Goal: Contribute content: Contribute content

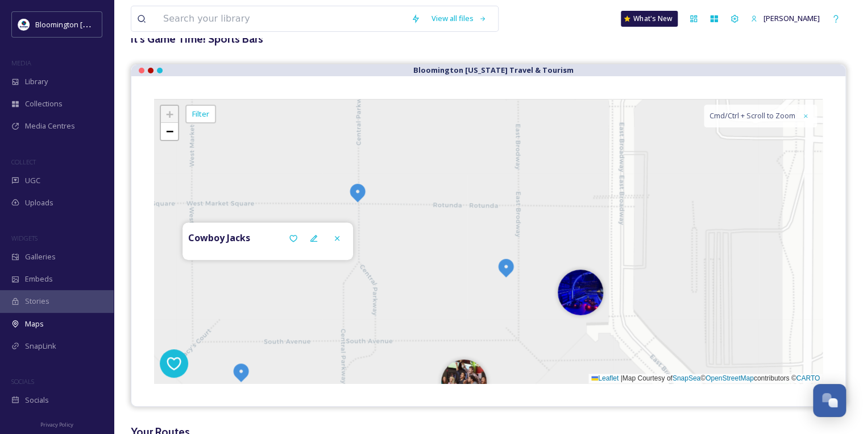
scroll to position [91, 0]
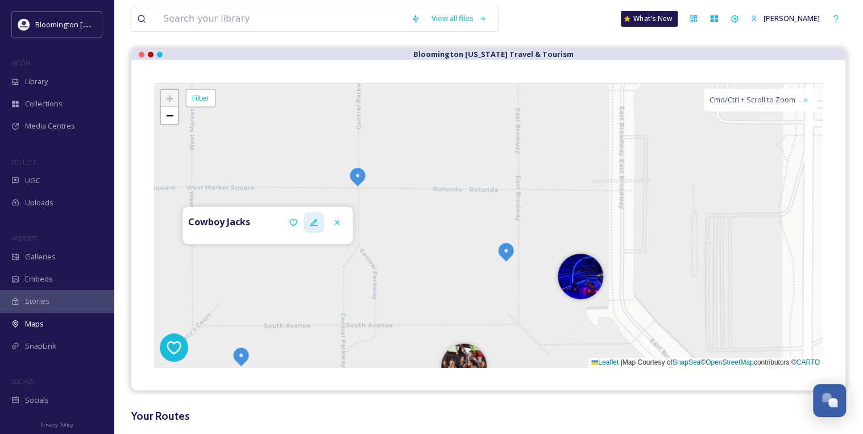
click at [315, 224] on icon at bounding box center [313, 222] width 7 height 7
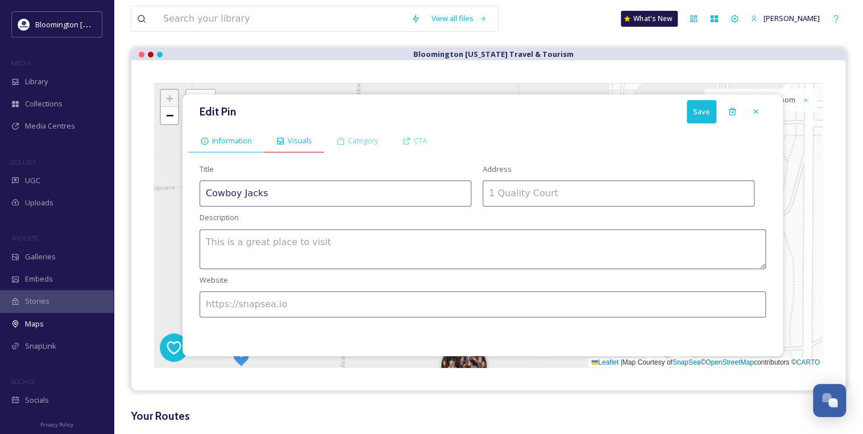
click at [297, 142] on span "Visuals" at bounding box center [300, 140] width 24 height 11
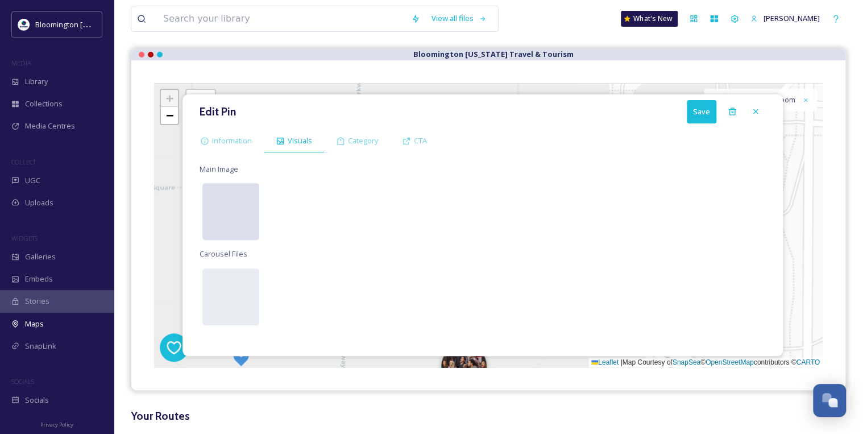
click at [236, 208] on div at bounding box center [230, 211] width 57 height 57
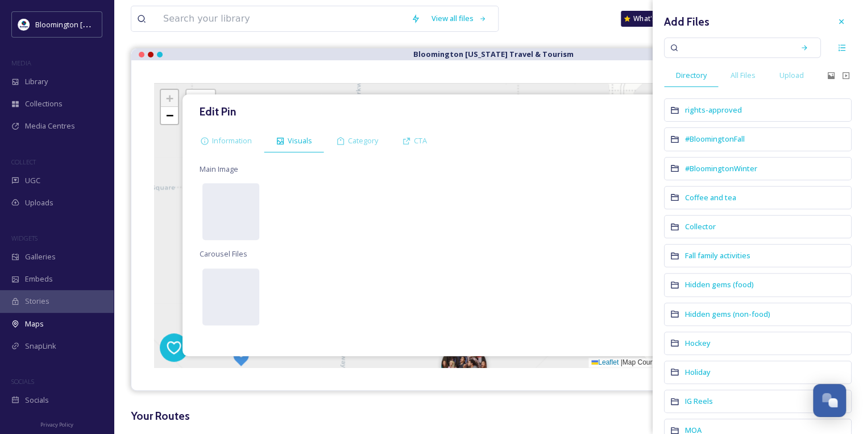
click at [750, 49] on input at bounding box center [734, 47] width 107 height 25
type input "cowboy jacks"
click at [796, 43] on div "Search" at bounding box center [804, 48] width 20 height 20
click at [801, 42] on div "Search" at bounding box center [804, 48] width 20 height 20
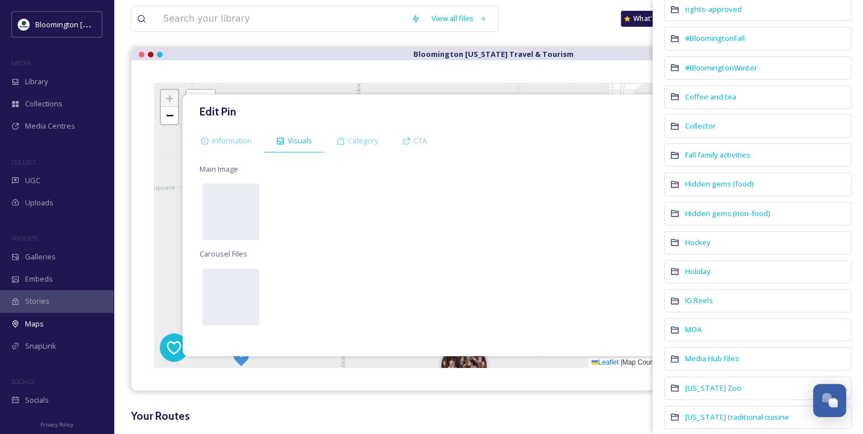
scroll to position [0, 0]
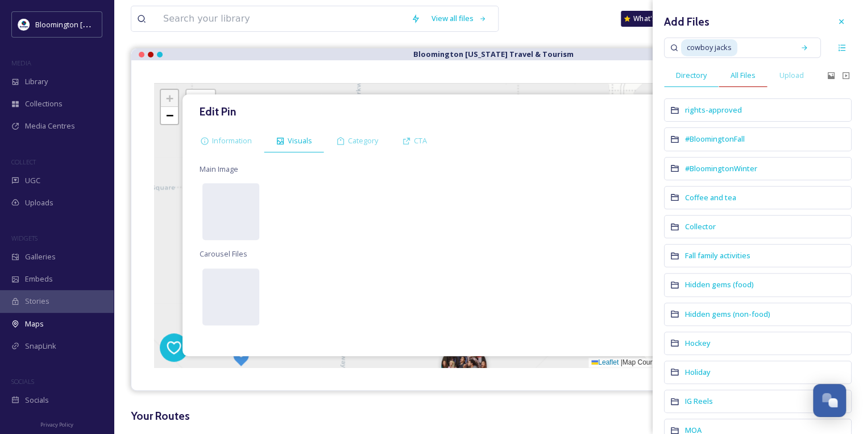
click at [748, 76] on span "All Files" at bounding box center [742, 75] width 25 height 11
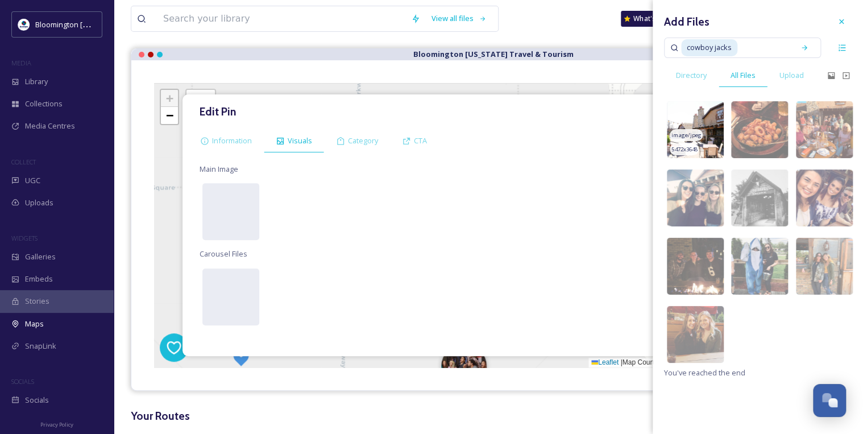
click at [709, 116] on img at bounding box center [695, 129] width 57 height 57
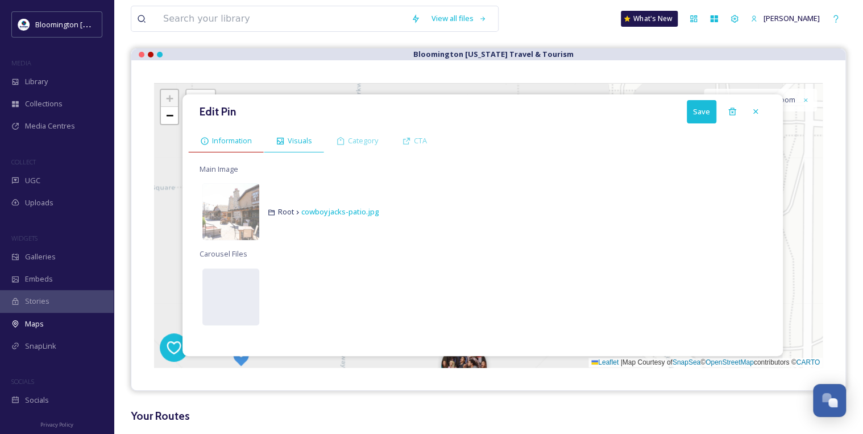
click at [243, 138] on span "Information" at bounding box center [232, 140] width 40 height 11
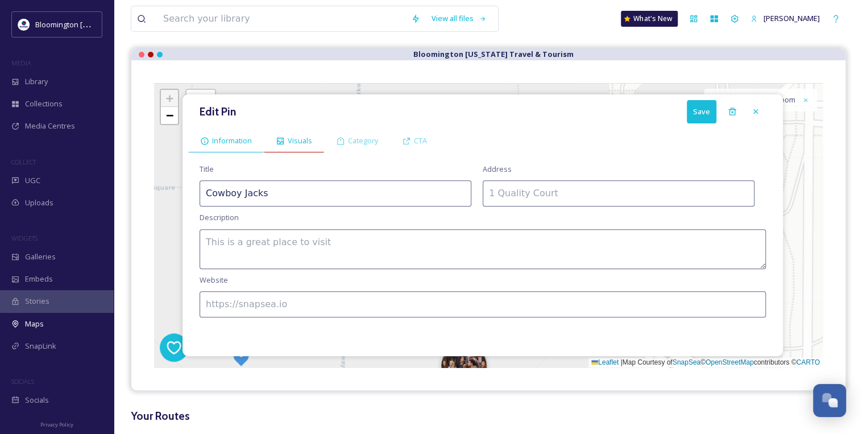
click at [284, 131] on div "Visuals" at bounding box center [294, 140] width 60 height 23
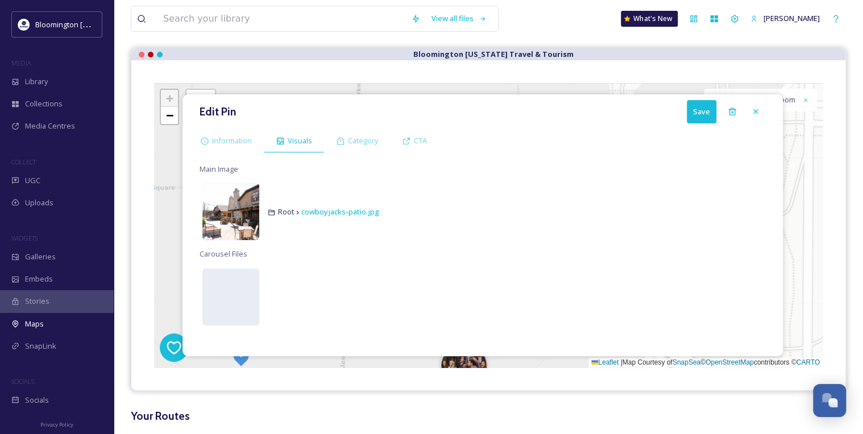
click at [240, 214] on img at bounding box center [230, 211] width 57 height 57
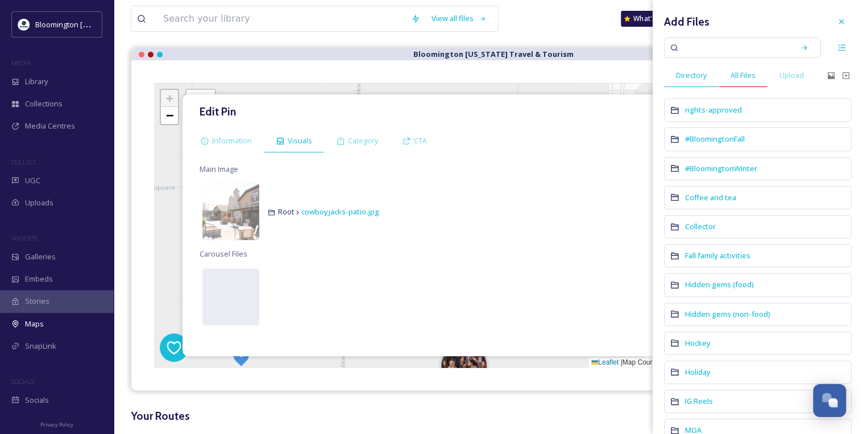
click at [744, 84] on div "All Files" at bounding box center [743, 75] width 49 height 23
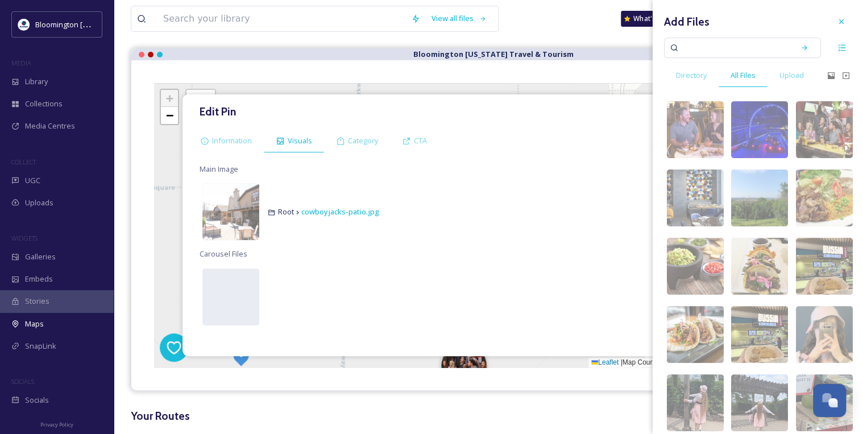
click at [745, 52] on input at bounding box center [734, 47] width 107 height 25
type input "cowboy"
click at [800, 48] on icon at bounding box center [804, 48] width 8 height 8
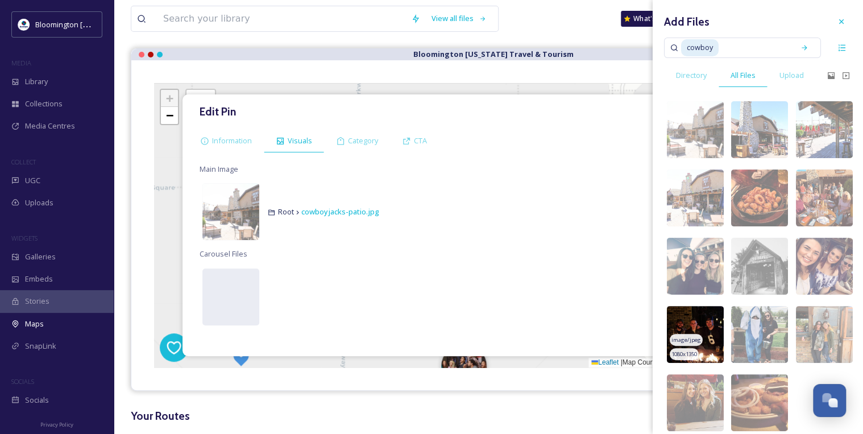
click at [712, 325] on img at bounding box center [695, 334] width 57 height 57
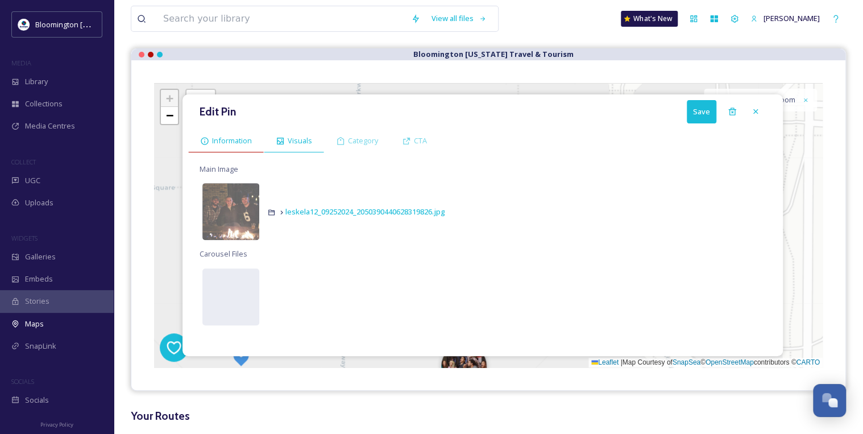
click at [248, 144] on span "Information" at bounding box center [232, 140] width 40 height 11
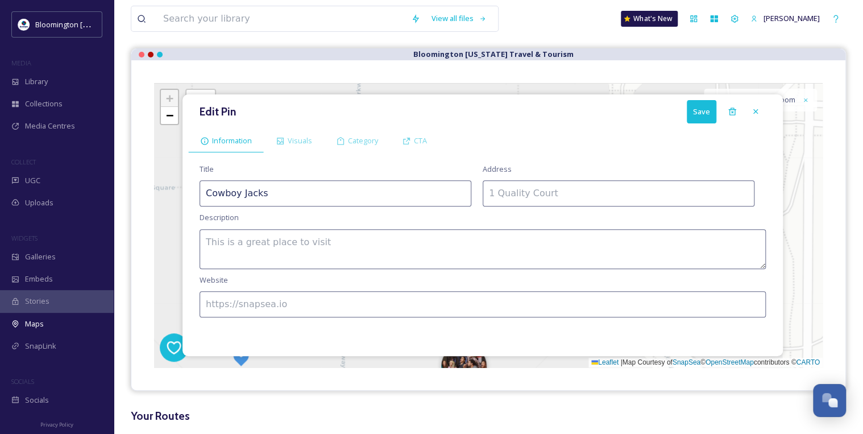
click at [509, 186] on input at bounding box center [619, 193] width 272 height 26
paste input "[STREET_ADDRESS]"
type input "[STREET_ADDRESS]"
click at [400, 245] on textarea at bounding box center [483, 249] width 566 height 40
paste textarea "Casual spot in the [GEOGRAPHIC_DATA] serving American comfort food such as ribs…"
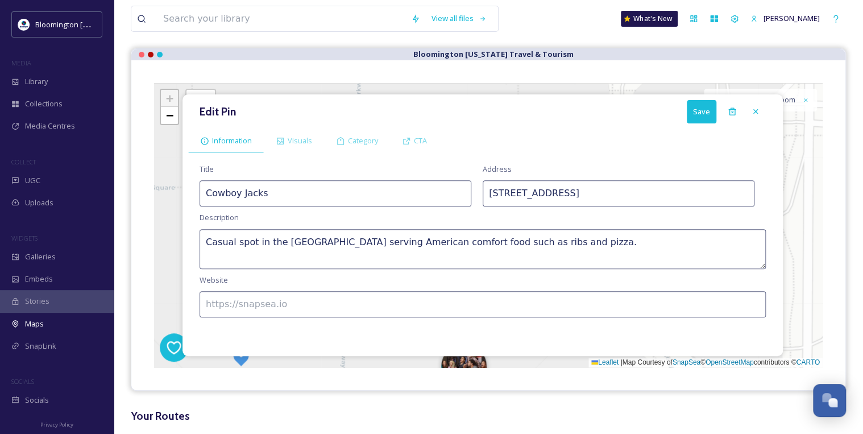
type textarea "Casual spot in the [GEOGRAPHIC_DATA] serving American comfort food such as ribs…"
click at [326, 291] on input at bounding box center [483, 304] width 566 height 26
paste input "[URL][DOMAIN_NAME]"
type input "[URL][DOMAIN_NAME]"
click at [720, 114] on div "Edit Pin Save" at bounding box center [482, 111] width 589 height 23
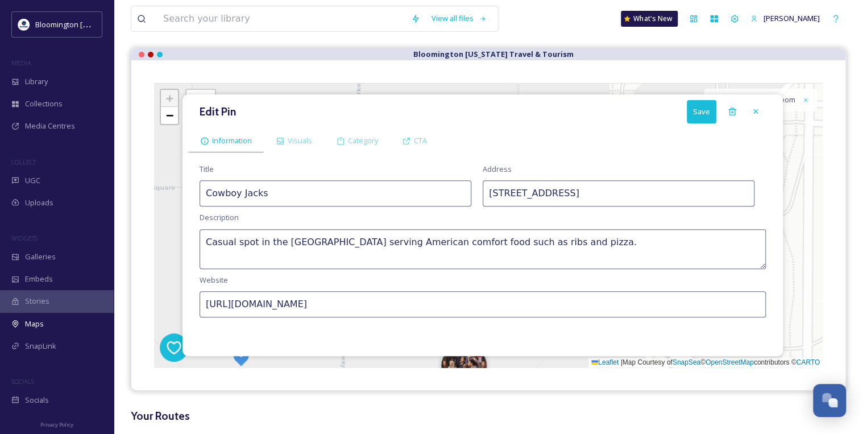
click at [705, 114] on button "Save" at bounding box center [702, 111] width 30 height 23
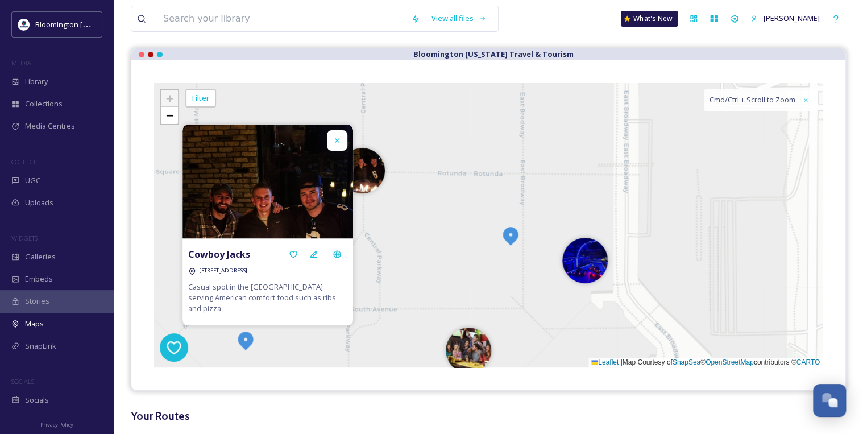
drag, startPoint x: 471, startPoint y: 191, endPoint x: 475, endPoint y: 175, distance: 16.6
click at [475, 175] on div "+ − Leaflet | Map Courtesy of SnapSea © OpenStreetMap contributors © CARTO Cmd/…" at bounding box center [488, 225] width 668 height 284
click at [346, 145] on div at bounding box center [337, 140] width 20 height 20
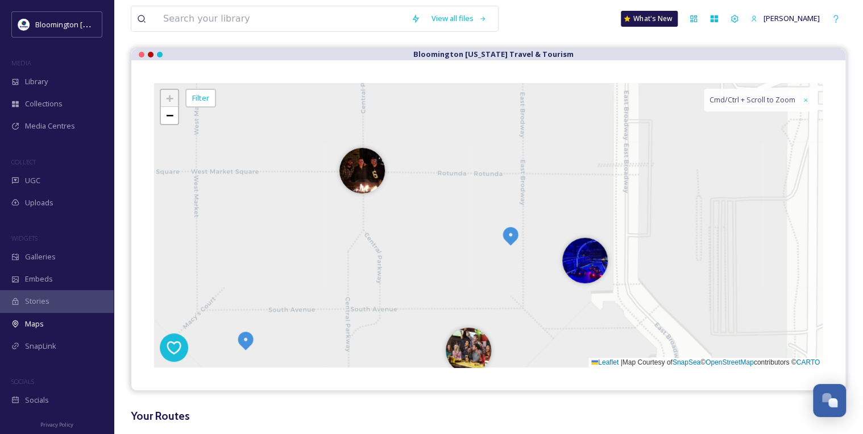
click at [511, 236] on img at bounding box center [510, 235] width 20 height 20
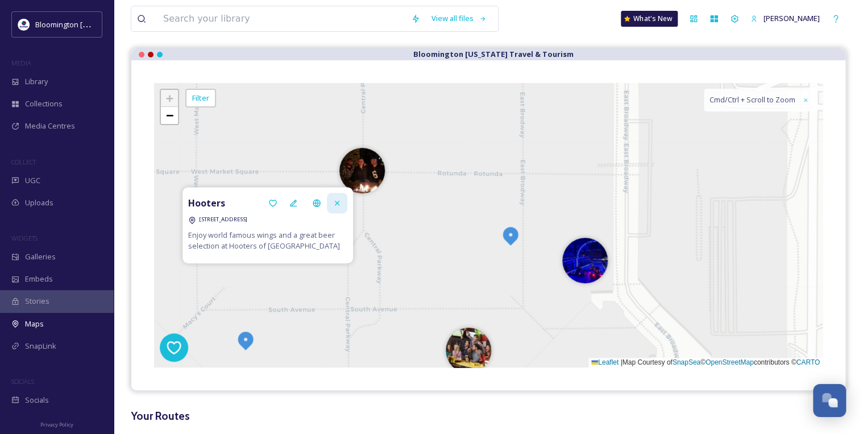
click at [341, 200] on div at bounding box center [337, 203] width 20 height 20
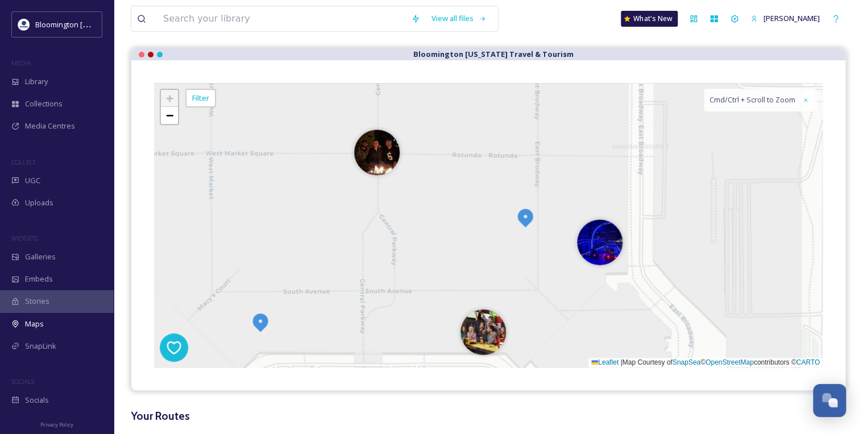
drag, startPoint x: 435, startPoint y: 252, endPoint x: 455, endPoint y: 228, distance: 30.7
click at [455, 228] on div "+ − Leaflet | Map Courtesy of SnapSea © OpenStreetMap contributors © CARTO Cmd/…" at bounding box center [488, 225] width 668 height 284
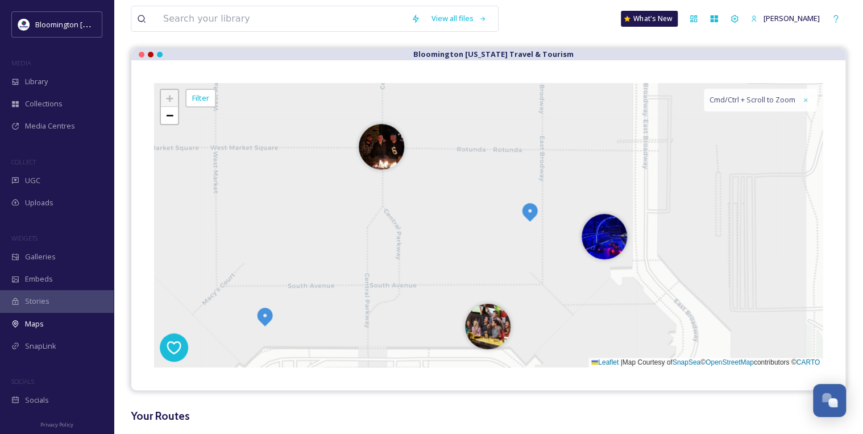
click at [524, 216] on img at bounding box center [530, 211] width 20 height 20
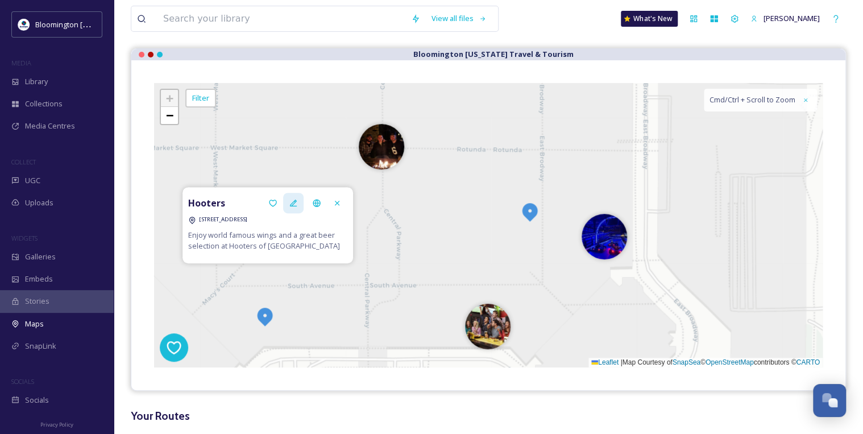
click at [294, 209] on div at bounding box center [293, 203] width 20 height 20
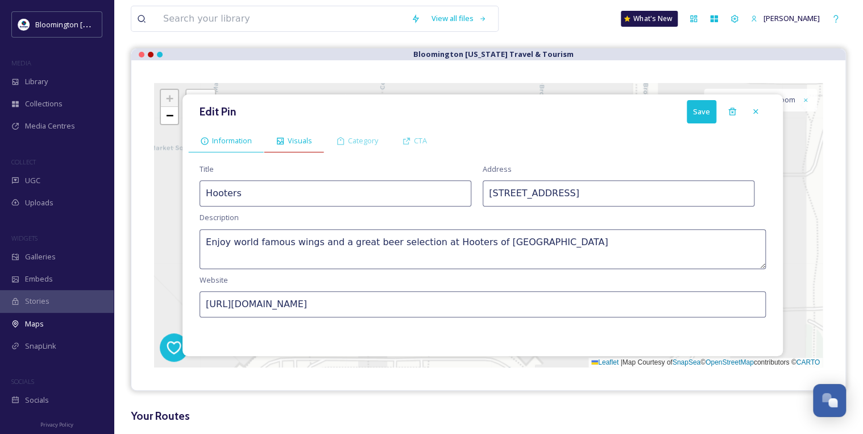
click at [298, 146] on div "Visuals" at bounding box center [294, 140] width 60 height 23
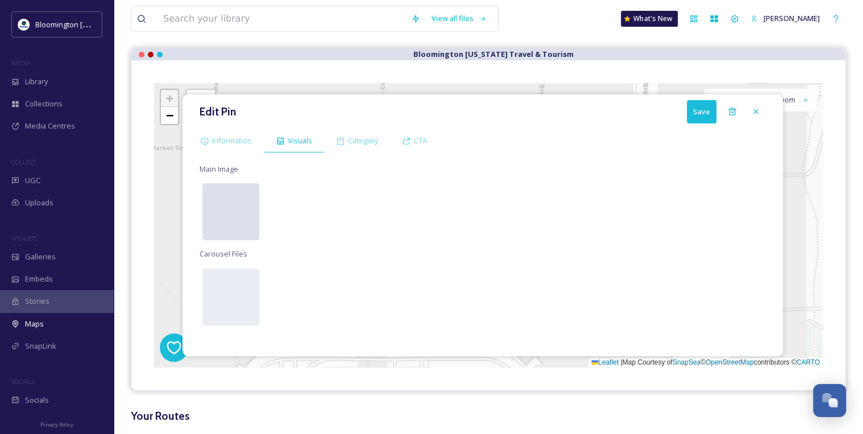
click at [231, 207] on div at bounding box center [230, 211] width 57 height 57
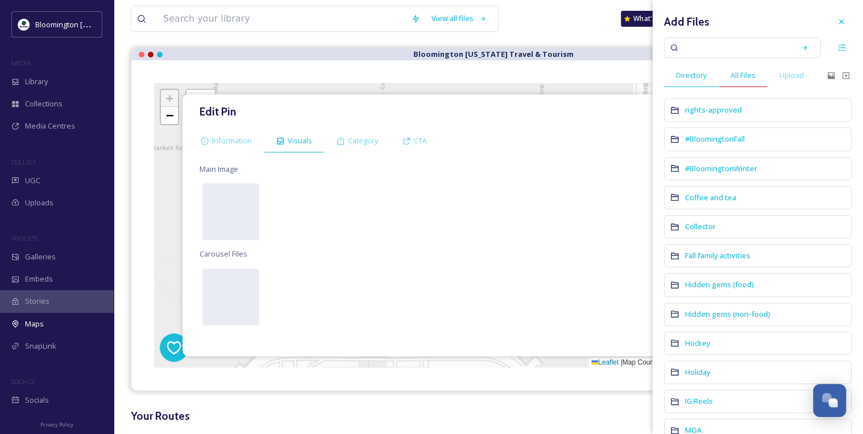
click at [746, 82] on div "All Files" at bounding box center [743, 75] width 49 height 23
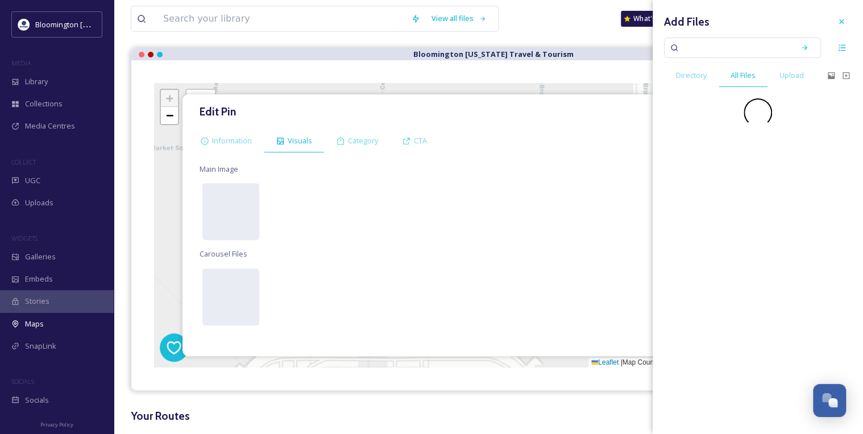
click at [742, 52] on input at bounding box center [734, 47] width 107 height 25
type input "hooters"
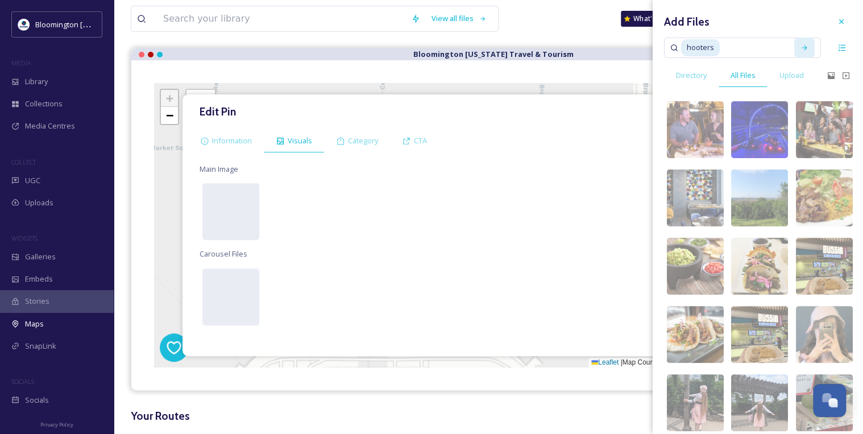
click at [800, 48] on icon at bounding box center [804, 48] width 8 height 8
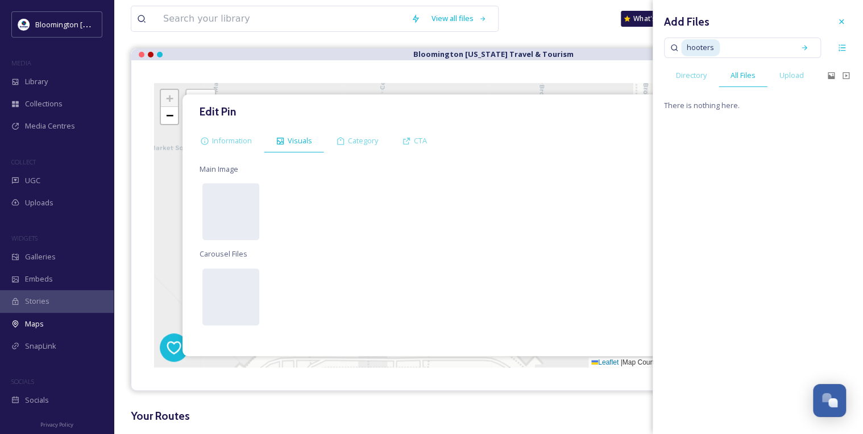
click at [854, 29] on div "Add Files hooters Directory All Files Upload There is nothing here." at bounding box center [758, 61] width 210 height 123
click at [844, 24] on icon at bounding box center [841, 21] width 9 height 9
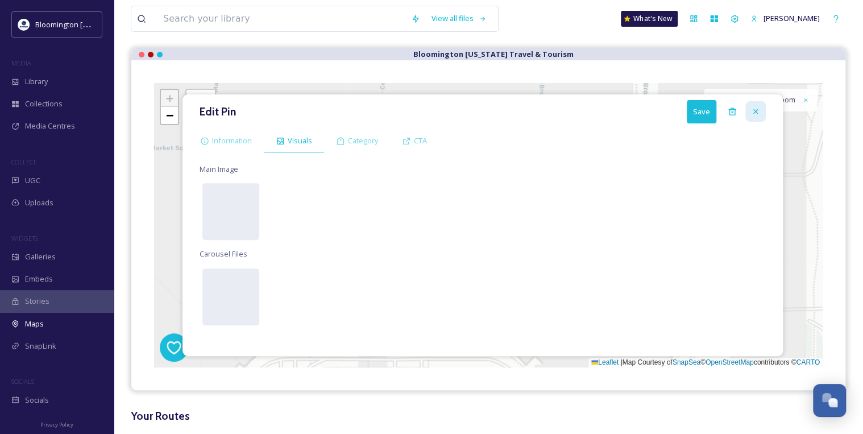
click at [757, 107] on icon at bounding box center [755, 111] width 9 height 9
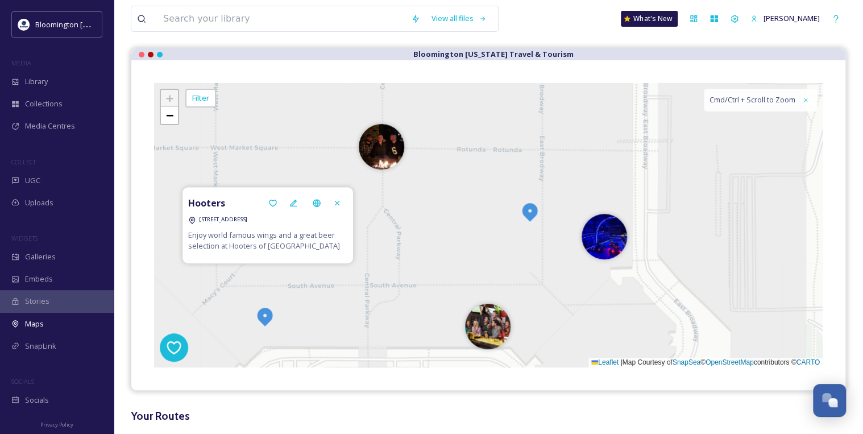
click at [263, 317] on img at bounding box center [265, 316] width 20 height 20
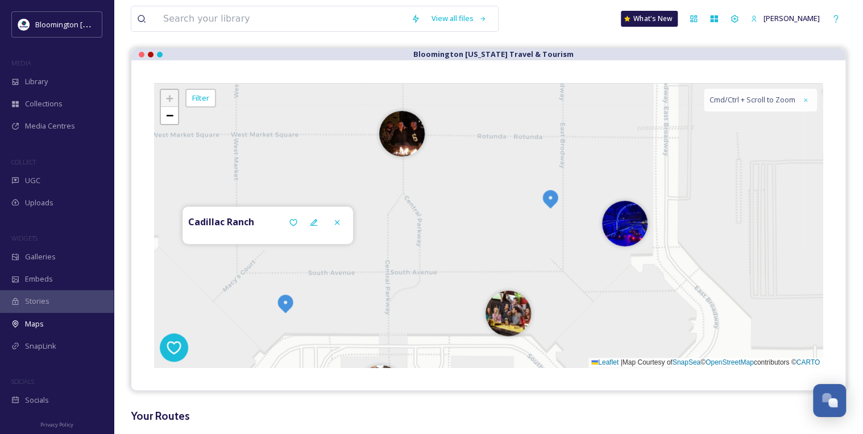
drag, startPoint x: 413, startPoint y: 276, endPoint x: 437, endPoint y: 261, distance: 27.6
click at [437, 261] on div "+ − Leaflet | Map Courtesy of SnapSea © OpenStreetMap contributors © CARTO Cmd/…" at bounding box center [488, 225] width 668 height 284
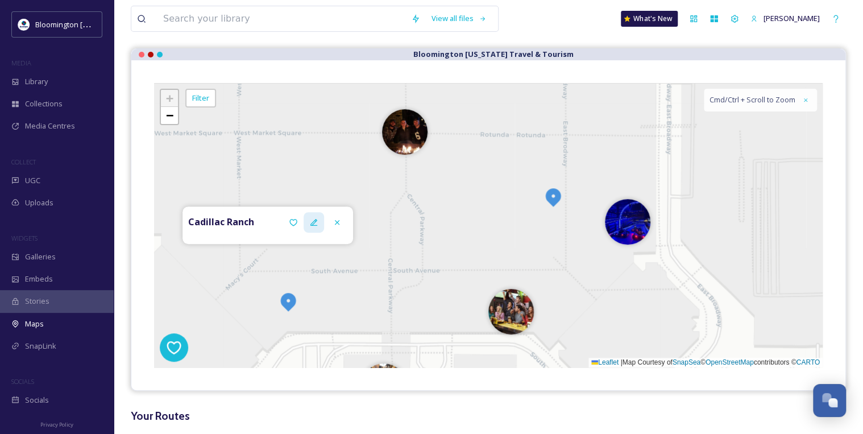
click at [315, 222] on icon at bounding box center [313, 222] width 9 height 9
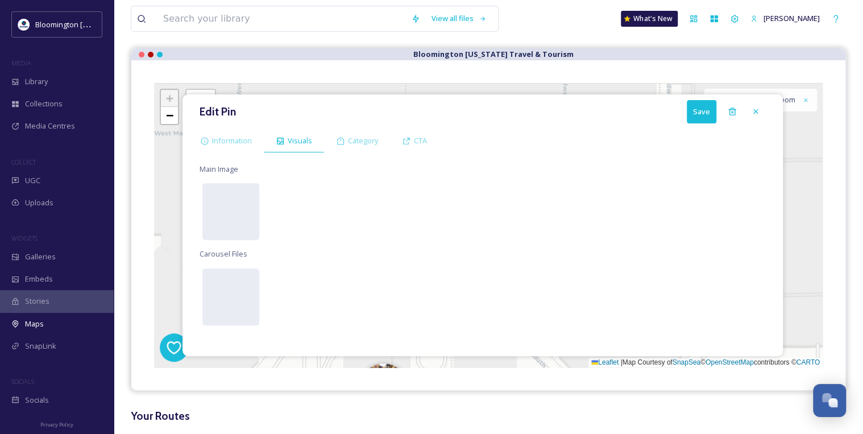
click at [193, 222] on div "Main Image Carousel Files" at bounding box center [482, 254] width 589 height 192
click at [227, 210] on div at bounding box center [230, 211] width 57 height 57
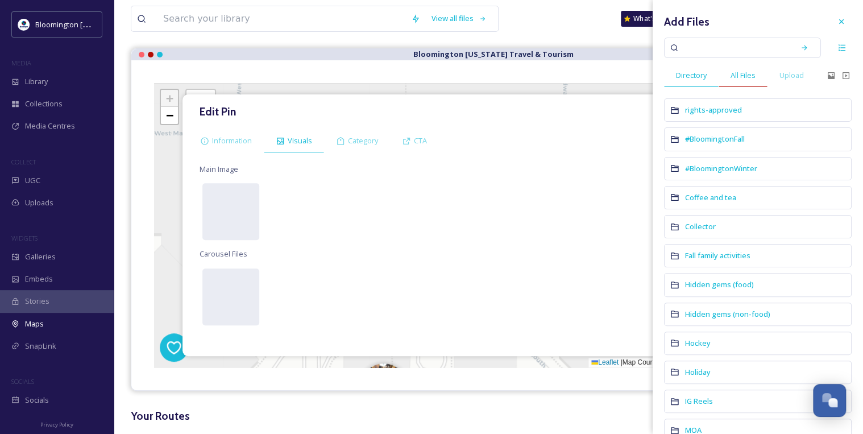
click at [754, 76] on span "All Files" at bounding box center [742, 75] width 25 height 11
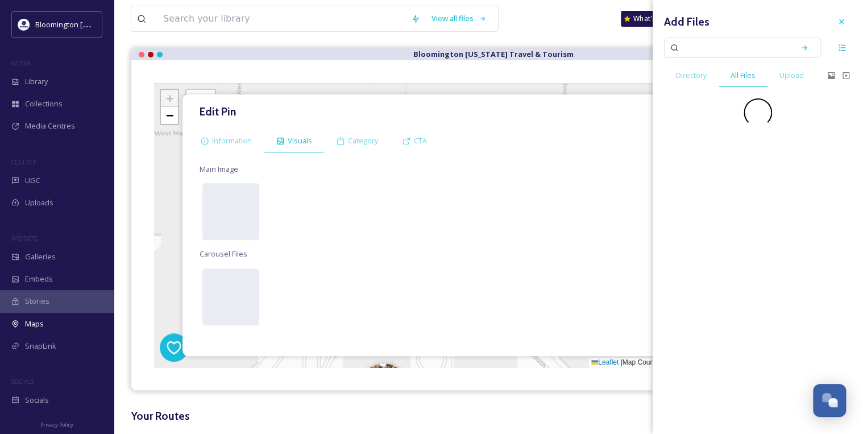
click at [747, 57] on input at bounding box center [734, 47] width 107 height 25
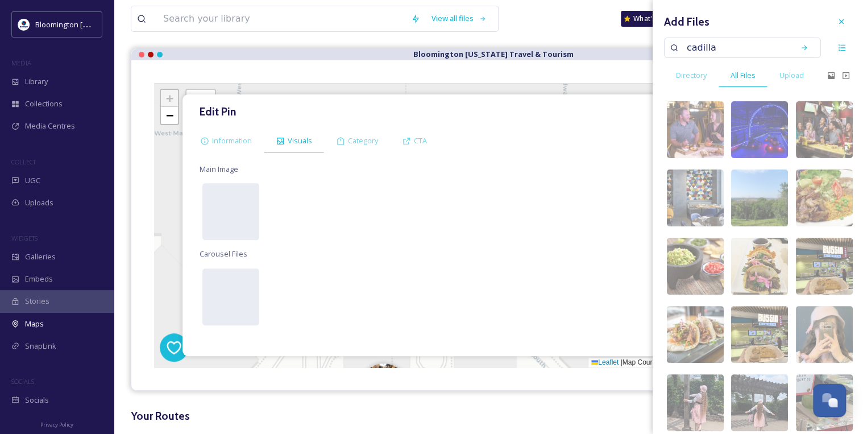
type input "cadillac"
click at [794, 39] on div "Search" at bounding box center [804, 48] width 20 height 20
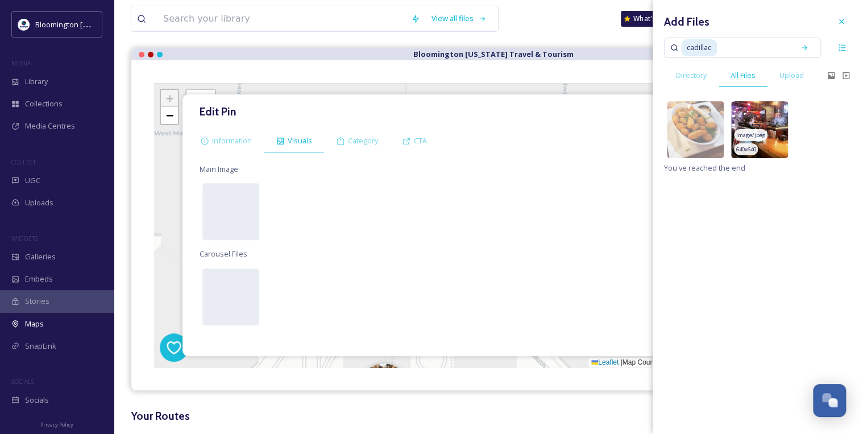
click at [766, 111] on img at bounding box center [759, 129] width 57 height 57
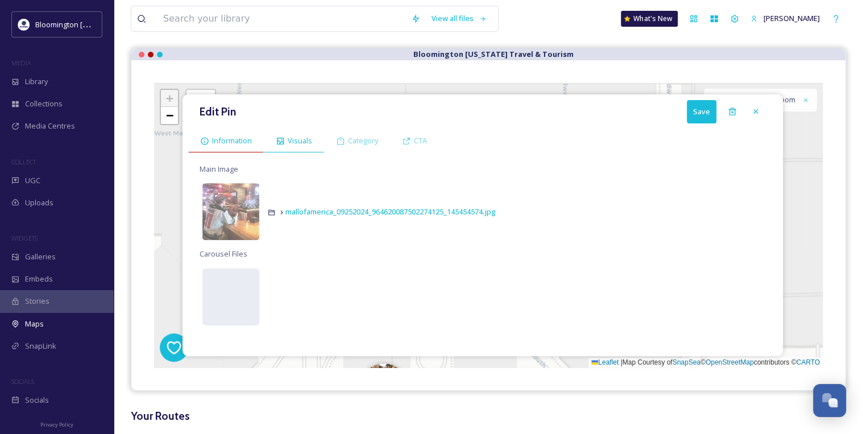
click at [228, 151] on div "Information" at bounding box center [226, 140] width 76 height 23
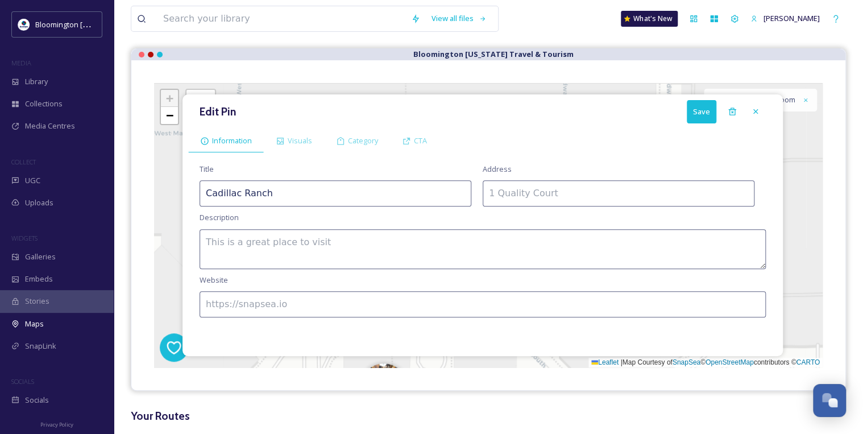
drag, startPoint x: 325, startPoint y: 198, endPoint x: 159, endPoint y: 189, distance: 165.6
click at [159, 189] on div "Edit Pin Save Information Visuals Category CTA Title Cadillac Ranch Address Des…" at bounding box center [488, 225] width 668 height 284
click at [416, 231] on textarea at bounding box center [483, 249] width 566 height 40
paste textarea "Rock ’n’ roll–inspired bar and grill offering steaks, burgers, and flatbreads i…"
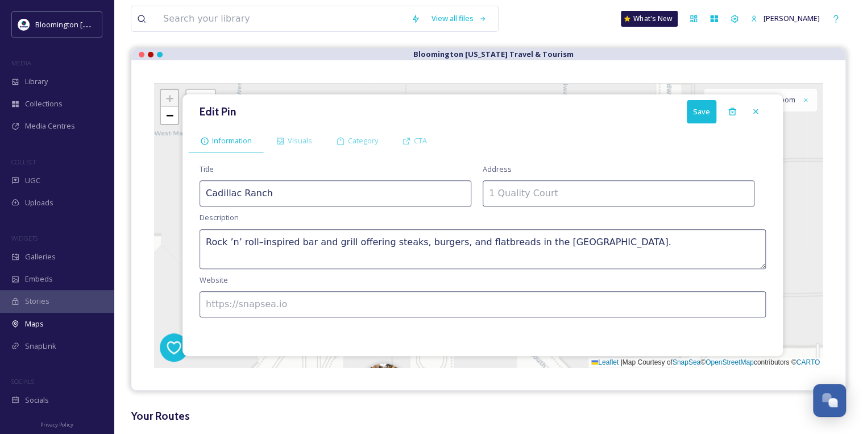
type textarea "Rock ’n’ roll–inspired bar and grill offering steaks, burgers, and flatbreads i…"
click at [521, 193] on input at bounding box center [619, 193] width 272 height 26
paste input "[STREET_ADDRESS]"
type input "[STREET_ADDRESS]"
click at [308, 309] on input at bounding box center [483, 304] width 566 height 26
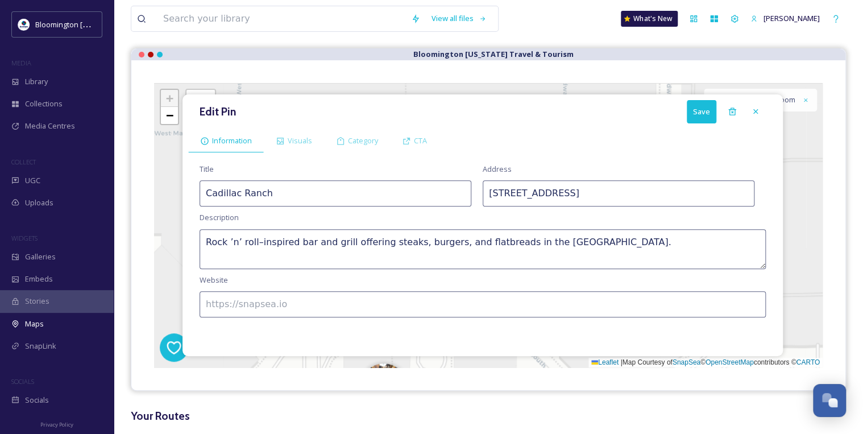
paste input "[URL][DOMAIN_NAME]"
type input "[URL][DOMAIN_NAME]"
click at [709, 117] on button "Save" at bounding box center [702, 111] width 30 height 23
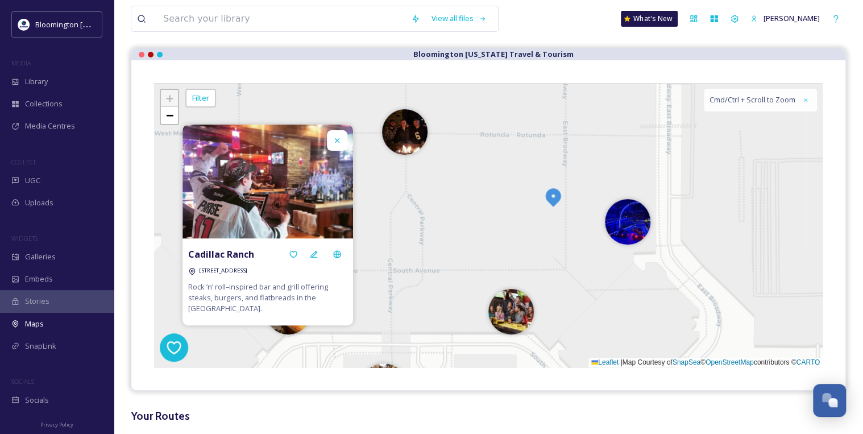
click at [501, 218] on div "+ − Leaflet | Map Courtesy of SnapSea © OpenStreetMap contributors © CARTO Cmd/…" at bounding box center [488, 225] width 668 height 284
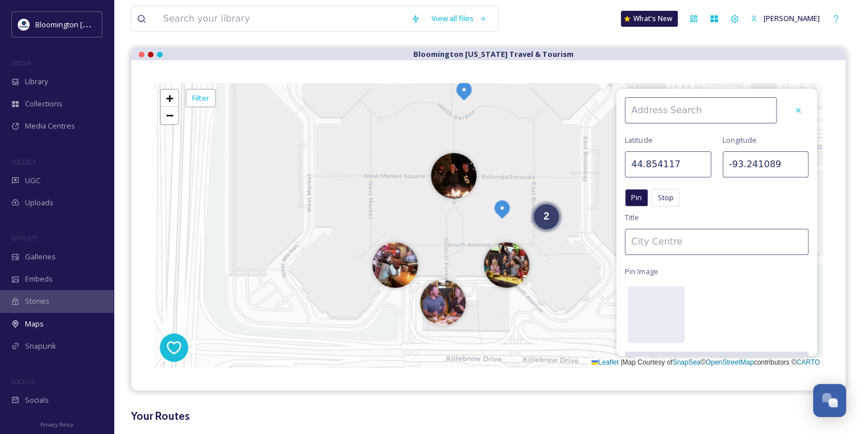
scroll to position [136, 0]
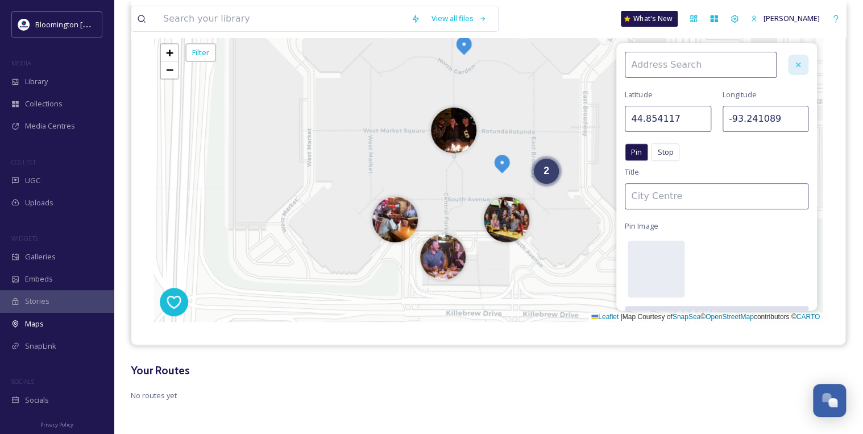
click at [794, 61] on icon at bounding box center [798, 64] width 9 height 9
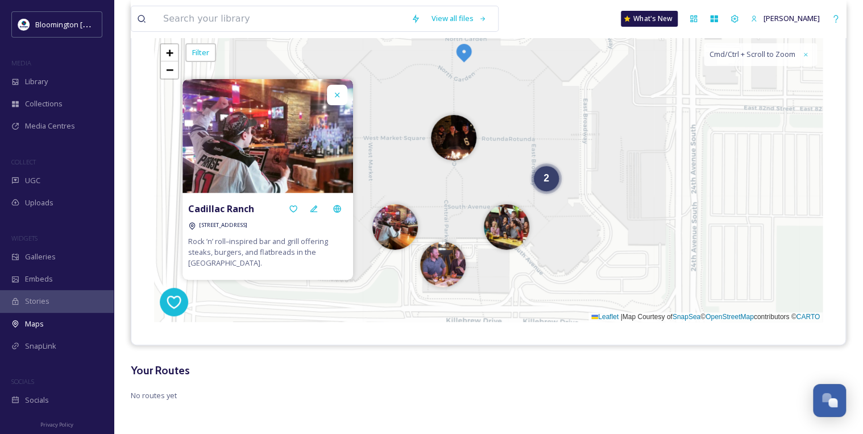
drag, startPoint x: 526, startPoint y: 105, endPoint x: 525, endPoint y: 157, distance: 52.3
click at [525, 157] on div "2 + − Leaflet | Map Courtesy of SnapSea © OpenStreetMap contributors © CARTO Cm…" at bounding box center [488, 180] width 668 height 284
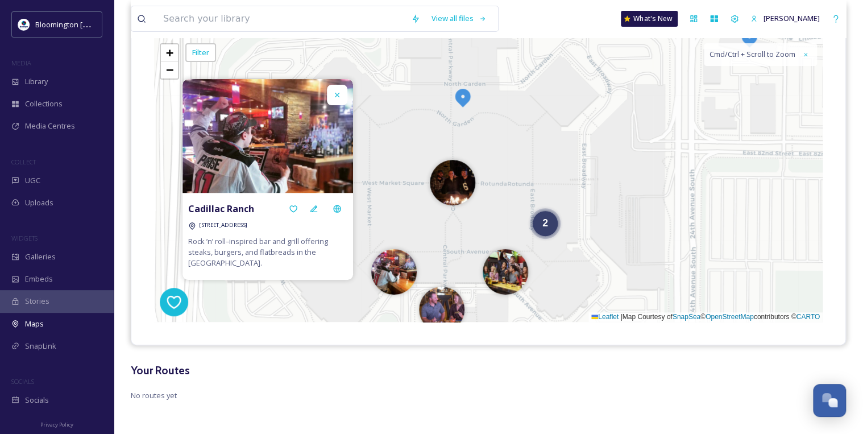
click at [468, 95] on img at bounding box center [462, 97] width 20 height 20
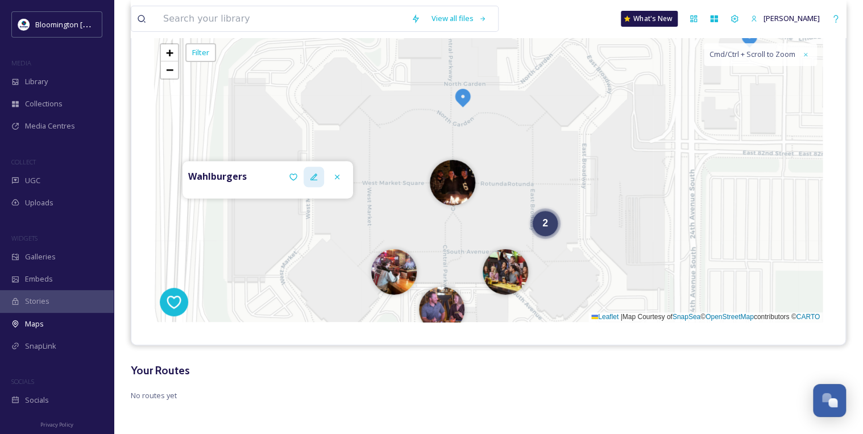
click at [312, 178] on icon at bounding box center [313, 176] width 7 height 7
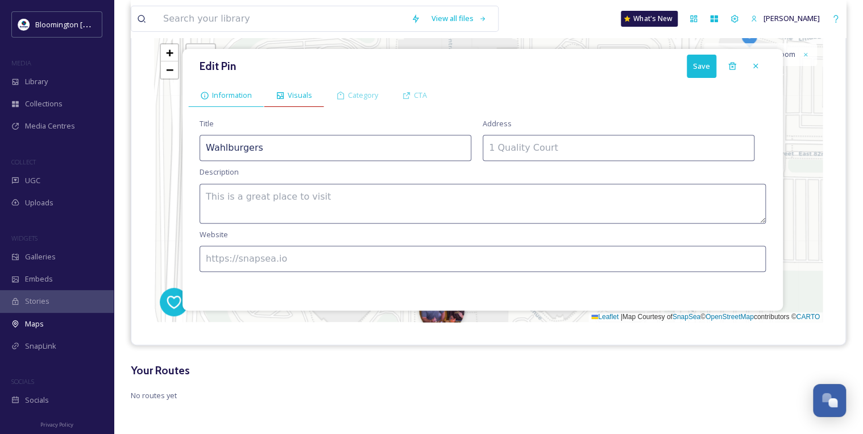
click at [292, 99] on span "Visuals" at bounding box center [300, 95] width 24 height 11
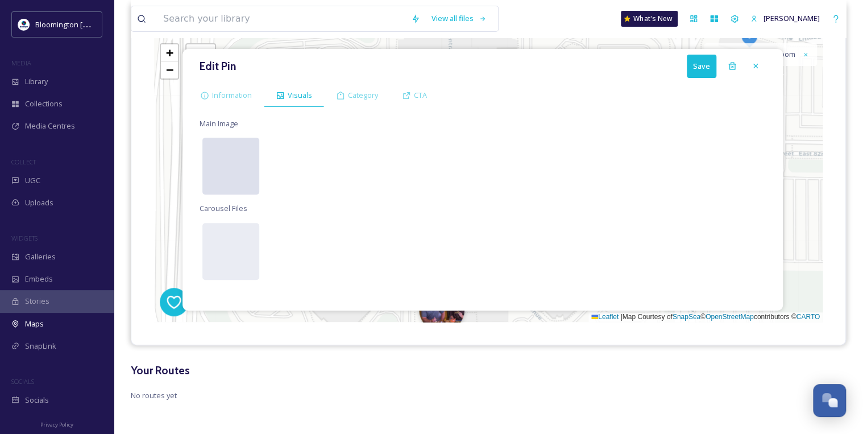
click at [249, 147] on div at bounding box center [230, 166] width 57 height 57
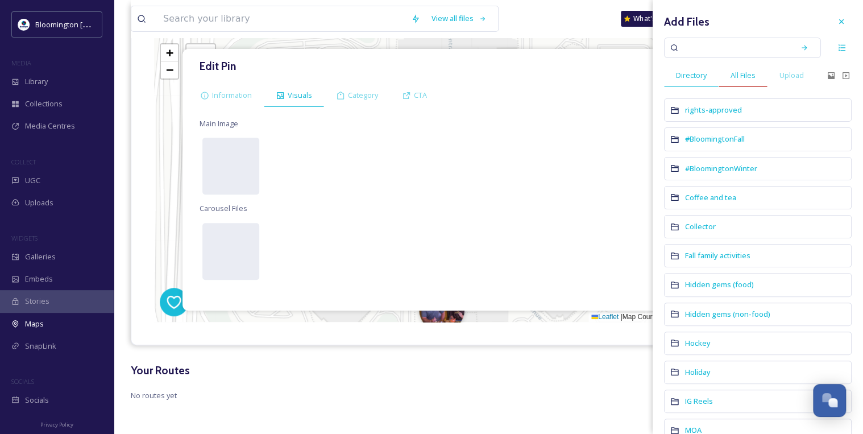
click at [750, 73] on span "All Files" at bounding box center [742, 75] width 25 height 11
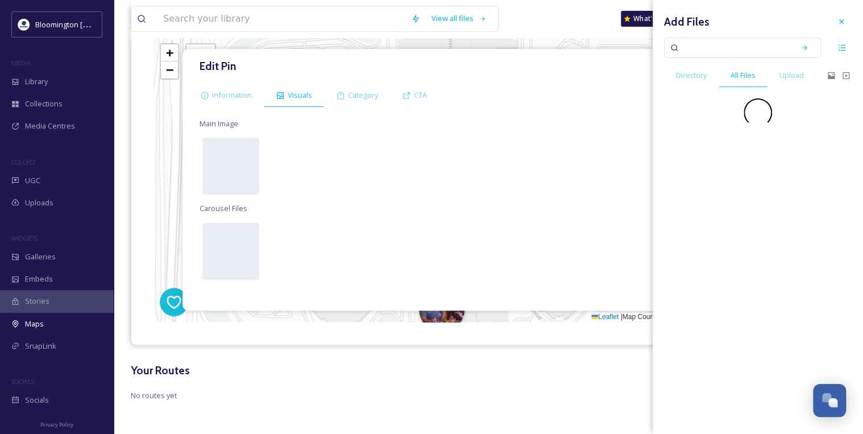
click at [748, 49] on input at bounding box center [734, 47] width 107 height 25
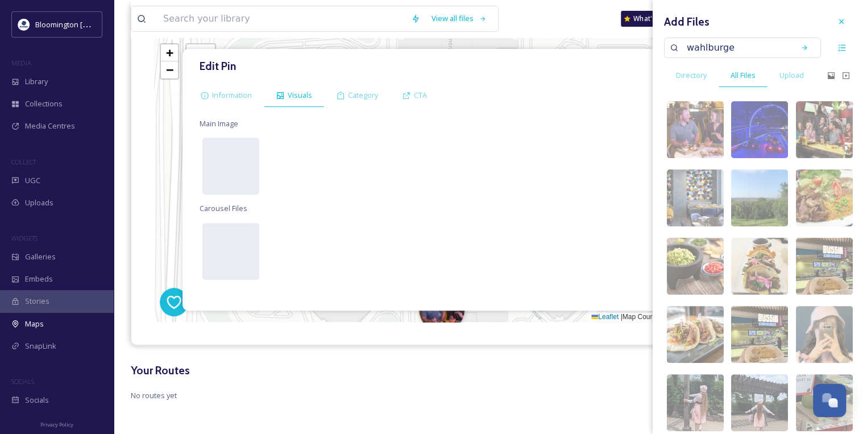
type input "wahlburger"
click at [796, 53] on div at bounding box center [804, 48] width 20 height 20
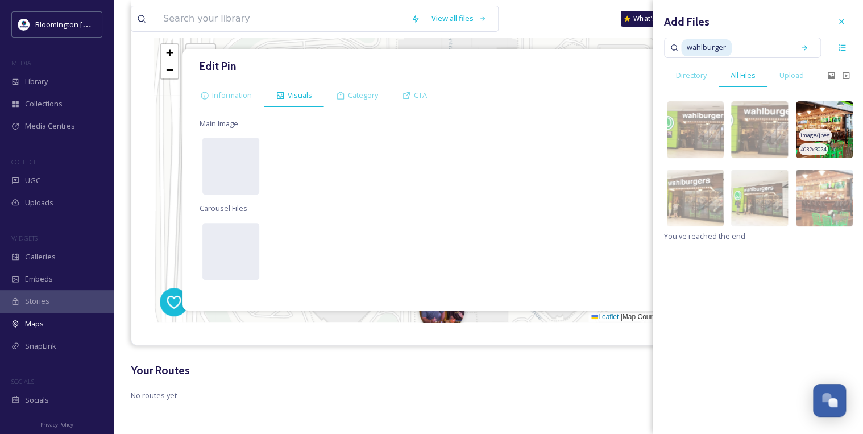
click at [845, 127] on img at bounding box center [824, 129] width 57 height 57
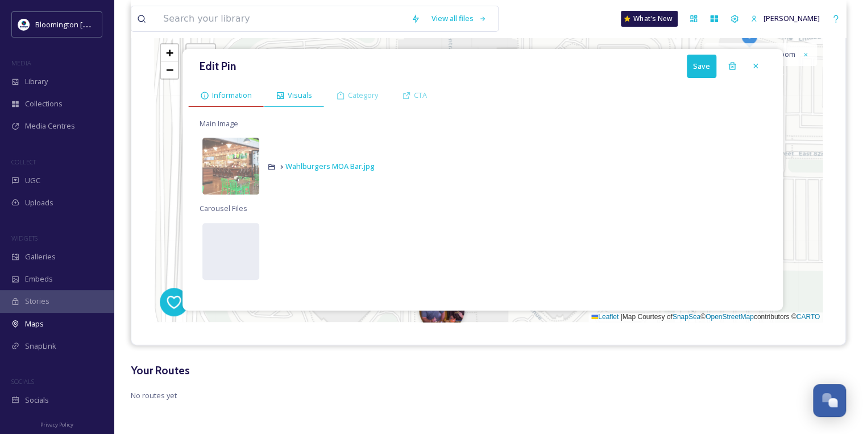
click at [232, 92] on span "Information" at bounding box center [232, 95] width 40 height 11
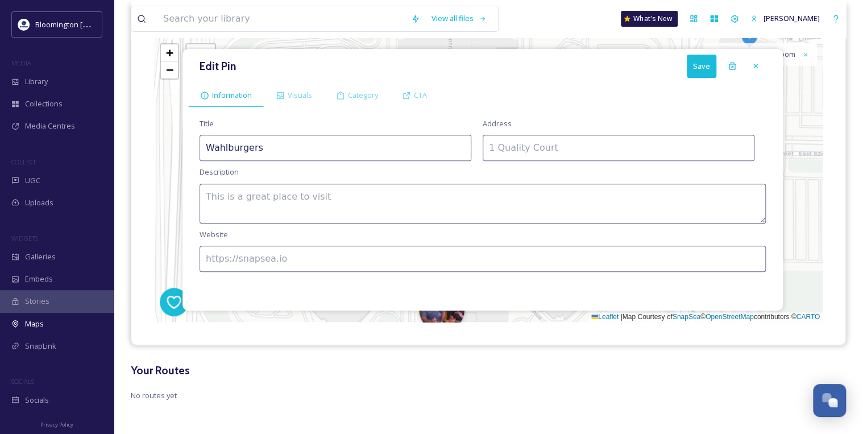
drag, startPoint x: 330, startPoint y: 143, endPoint x: 109, endPoint y: 147, distance: 220.6
click at [109, 147] on div "Bloomington [US_STATE] Travel & Tourism MEDIA Library Collections Media Centres…" at bounding box center [431, 149] width 863 height 571
click at [503, 137] on input at bounding box center [619, 148] width 272 height 26
paste input "[STREET_ADDRESS]"
type input "[STREET_ADDRESS]"
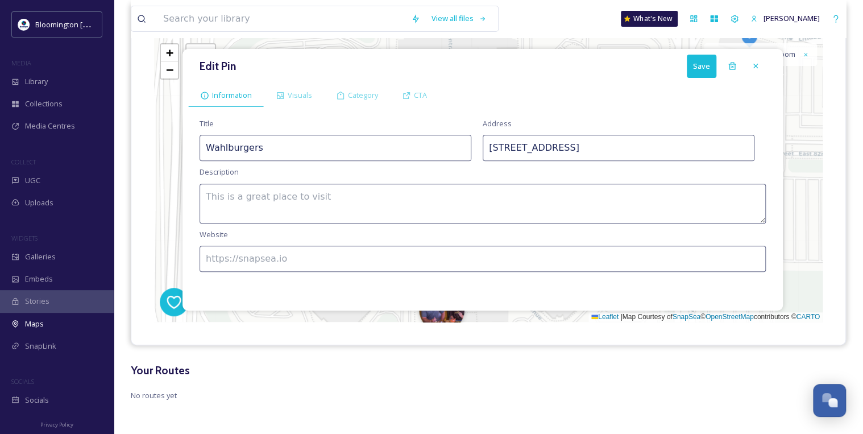
click at [386, 189] on textarea at bounding box center [483, 204] width 566 height 40
paste textarea "Casual chain eatery in the [GEOGRAPHIC_DATA] offering burgers and other comfort…"
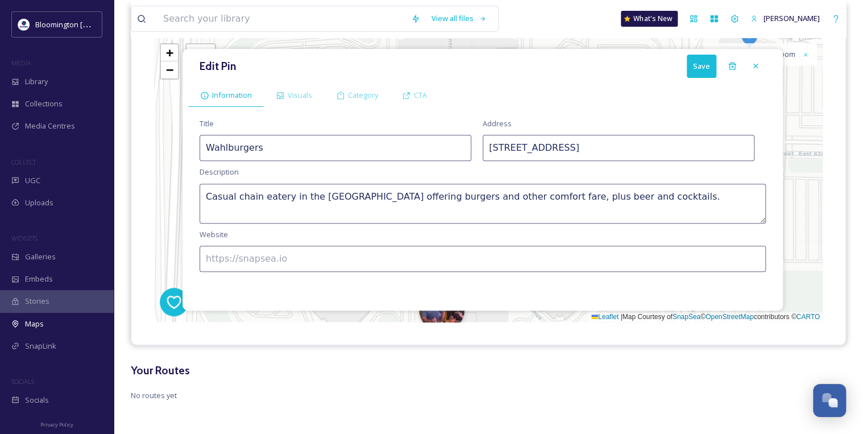
type textarea "Casual chain eatery in the [GEOGRAPHIC_DATA] offering burgers and other comfort…"
click at [346, 280] on div "Title Wahlburgers Address [STREET_ADDRESS] Description Casual chain eatery in t…" at bounding box center [482, 209] width 589 height 192
click at [342, 264] on input at bounding box center [483, 259] width 566 height 26
paste input "[URL][DOMAIN_NAME]"
type input "[URL][DOMAIN_NAME]"
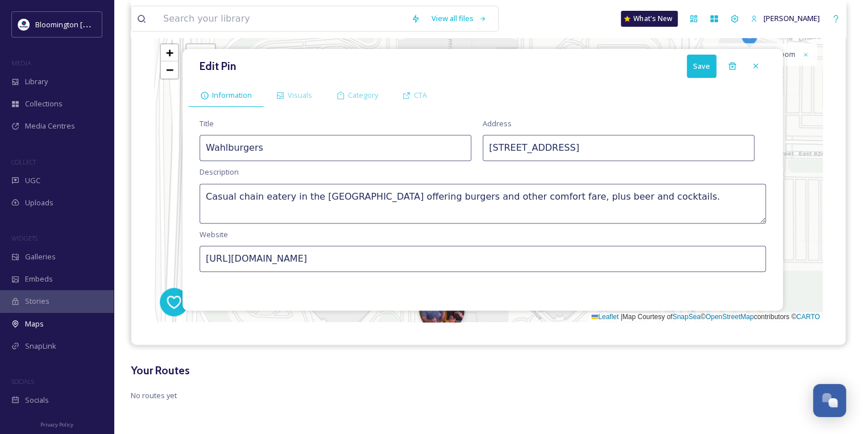
click at [707, 77] on div "Edit Pin Save Information Visuals Category CTA Title Wahlburgers Address [STREE…" at bounding box center [482, 179] width 600 height 261
click at [699, 65] on button "Save" at bounding box center [702, 66] width 30 height 23
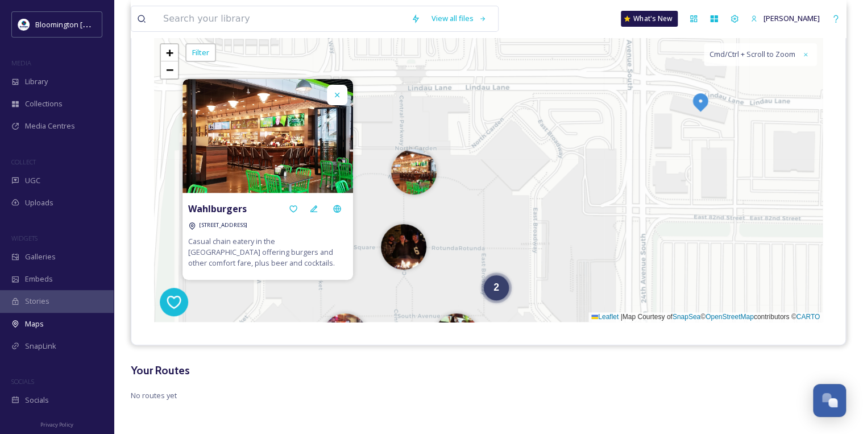
drag, startPoint x: 655, startPoint y: 127, endPoint x: 563, endPoint y: 236, distance: 142.0
click at [563, 236] on div "2 + − Leaflet | Map Courtesy of SnapSea © OpenStreetMap contributors © CARTO Cm…" at bounding box center [488, 180] width 668 height 284
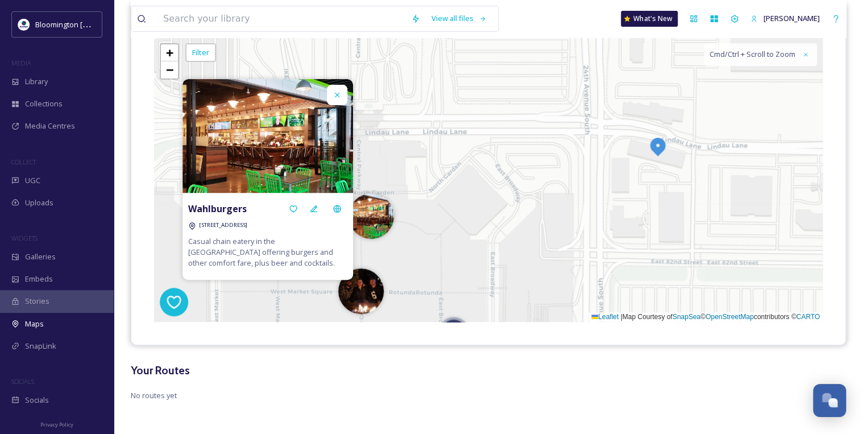
click at [661, 140] on img at bounding box center [657, 146] width 20 height 20
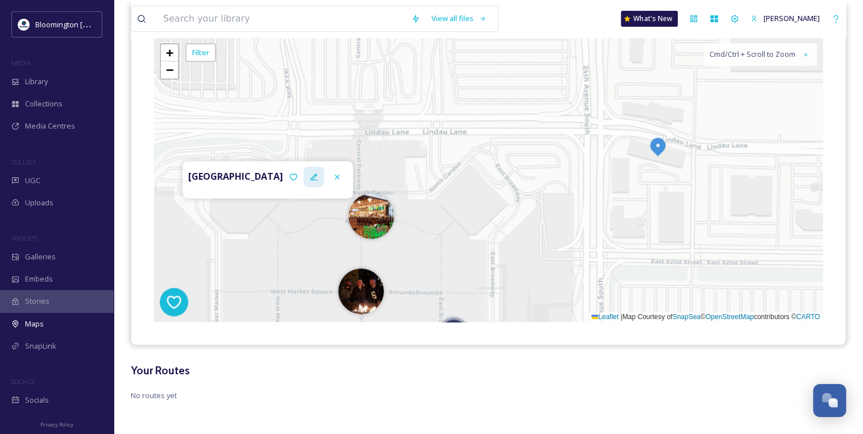
click at [312, 175] on icon at bounding box center [313, 176] width 7 height 7
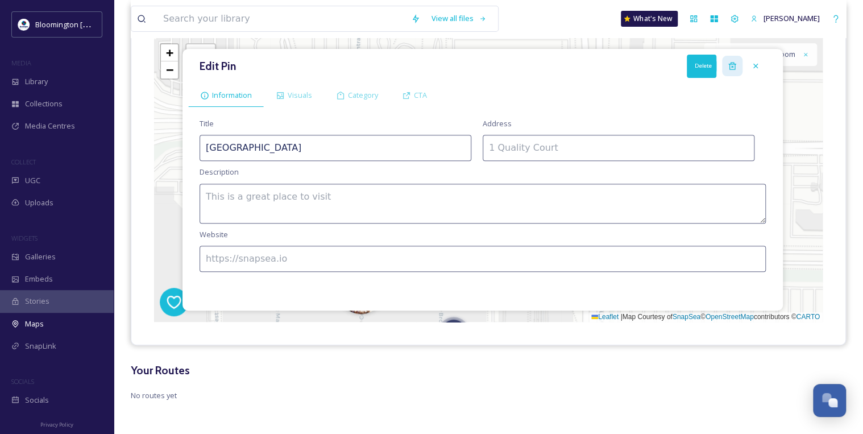
click at [730, 71] on div "Delete" at bounding box center [732, 66] width 20 height 20
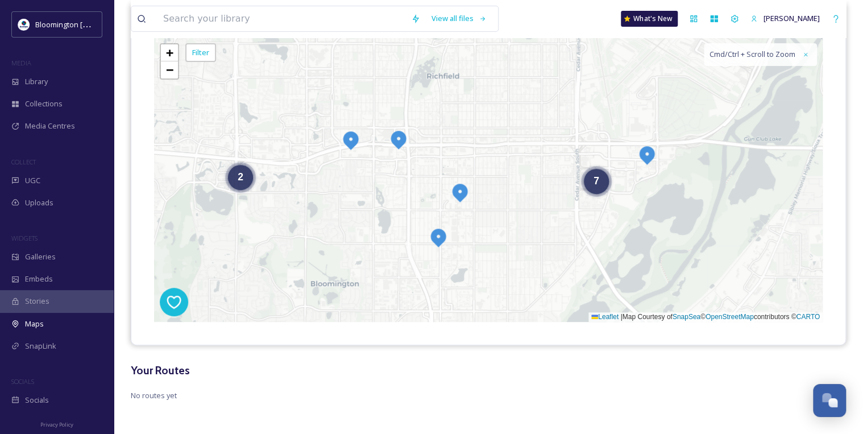
click at [653, 153] on img at bounding box center [647, 154] width 20 height 20
click at [321, 171] on div at bounding box center [314, 177] width 20 height 20
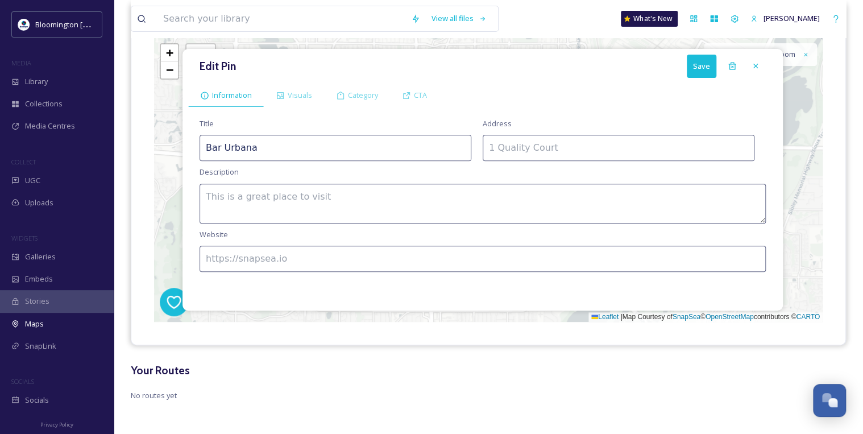
drag, startPoint x: 323, startPoint y: 153, endPoint x: 180, endPoint y: 156, distance: 143.8
click at [180, 156] on div "Edit Pin Save Information Visuals Category CTA Title Bar Urbana Address Descrip…" at bounding box center [488, 180] width 668 height 284
click at [289, 93] on span "Visuals" at bounding box center [300, 95] width 24 height 11
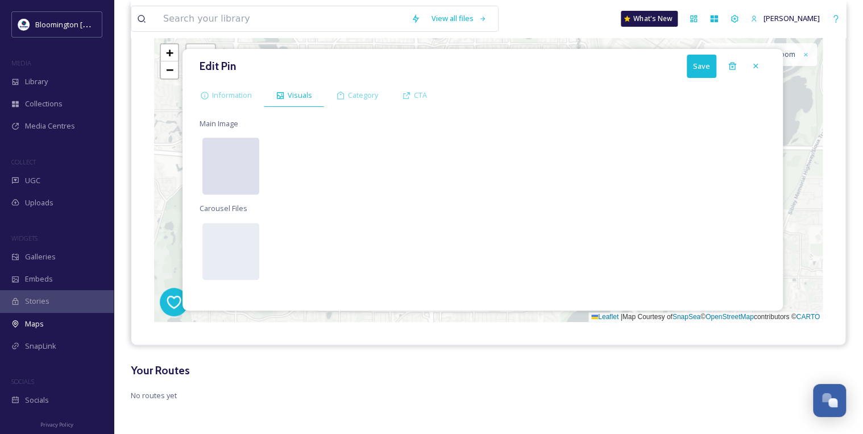
click at [209, 171] on div at bounding box center [230, 166] width 57 height 57
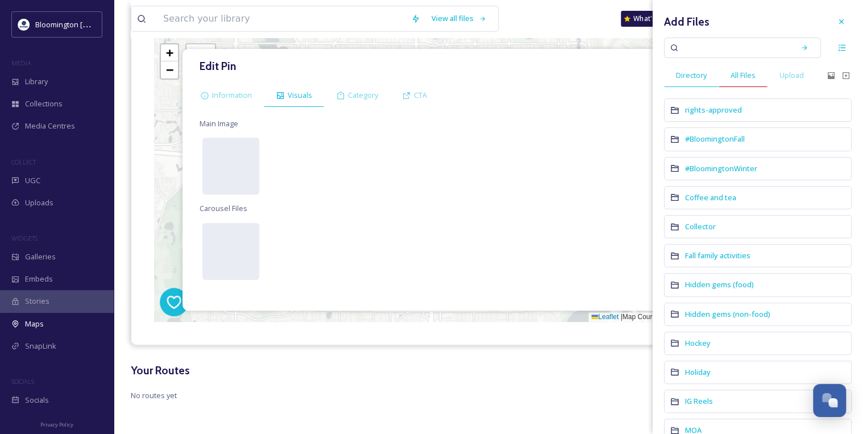
click at [743, 67] on div "All Files" at bounding box center [743, 75] width 49 height 23
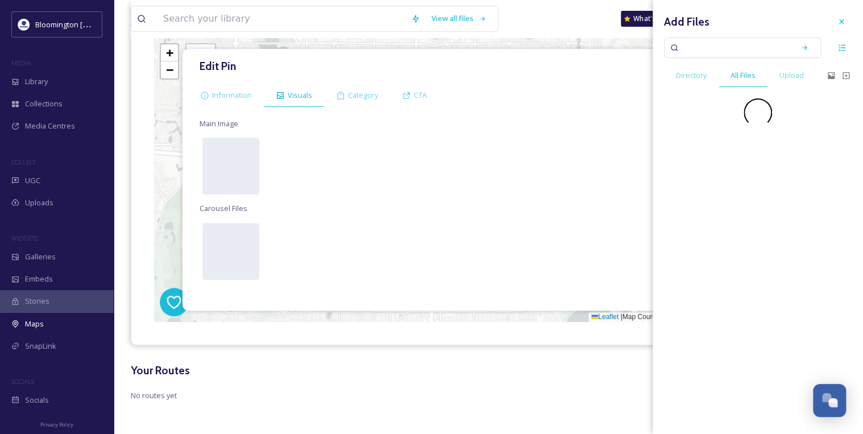
click at [740, 50] on input at bounding box center [734, 47] width 107 height 25
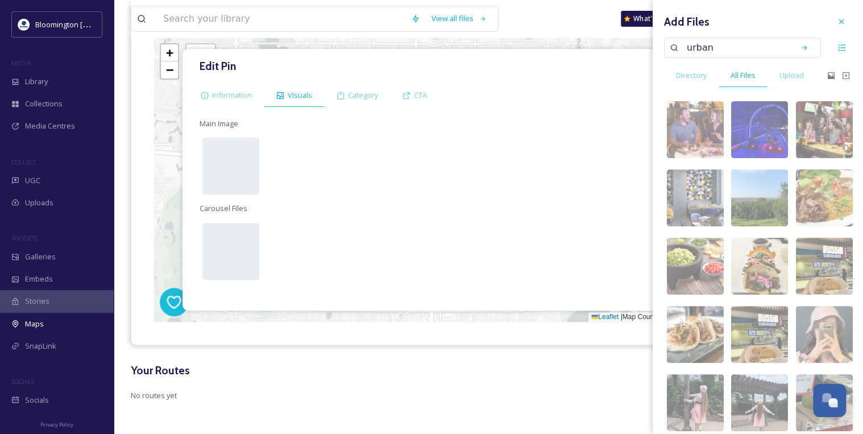
type input "urbana"
click at [794, 47] on div "Search" at bounding box center [804, 48] width 20 height 20
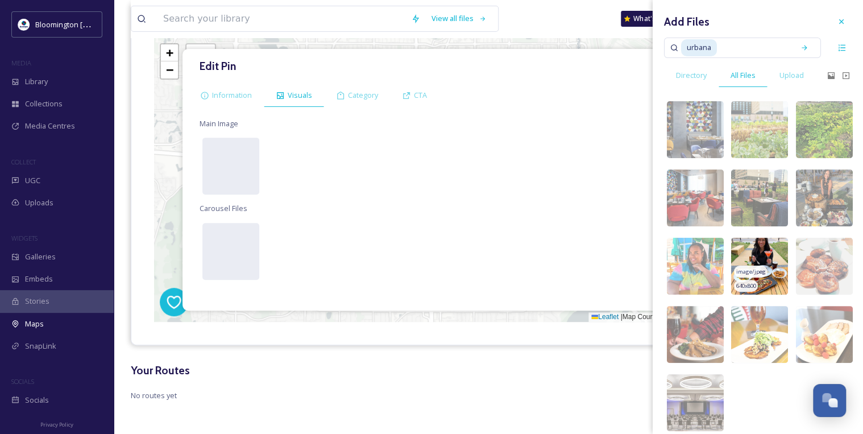
click at [779, 273] on img at bounding box center [759, 266] width 57 height 57
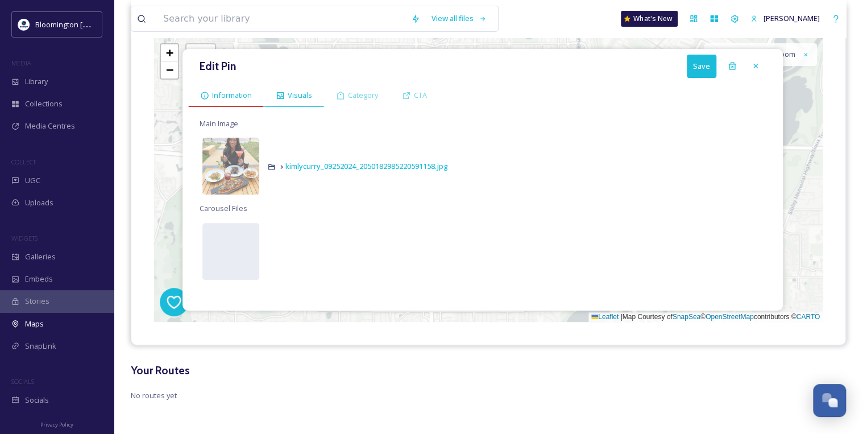
click at [246, 88] on div "Information" at bounding box center [226, 95] width 76 height 23
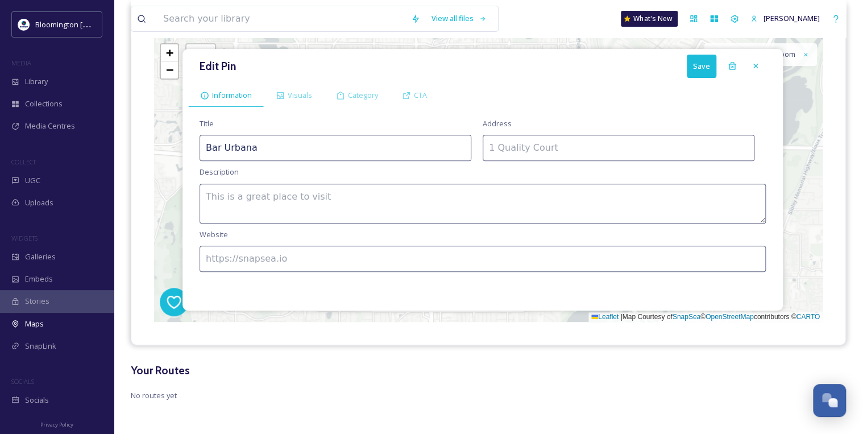
click at [420, 185] on textarea at bounding box center [483, 204] width 566 height 40
paste textarea "Seasonal fare in a striking, modern setting with patio seats at the [GEOGRAPHIC…"
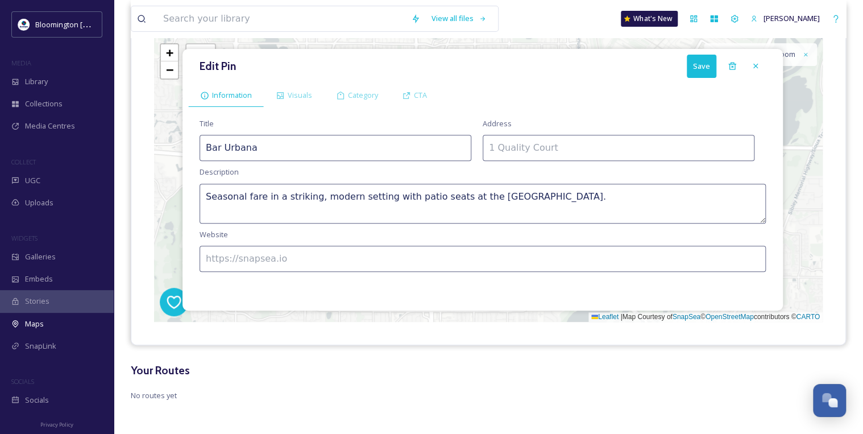
type textarea "Seasonal fare in a striking, modern setting with patio seats at the [GEOGRAPHIC…"
click at [347, 248] on input at bounding box center [483, 259] width 566 height 26
paste input "[URL][DOMAIN_NAME]"
type input "[URL][DOMAIN_NAME]"
click at [703, 71] on button "Save" at bounding box center [702, 66] width 30 height 23
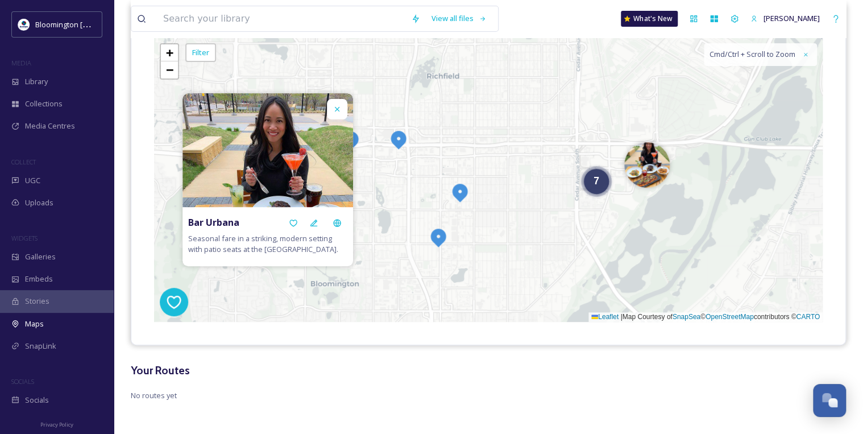
click at [333, 107] on icon at bounding box center [337, 109] width 9 height 9
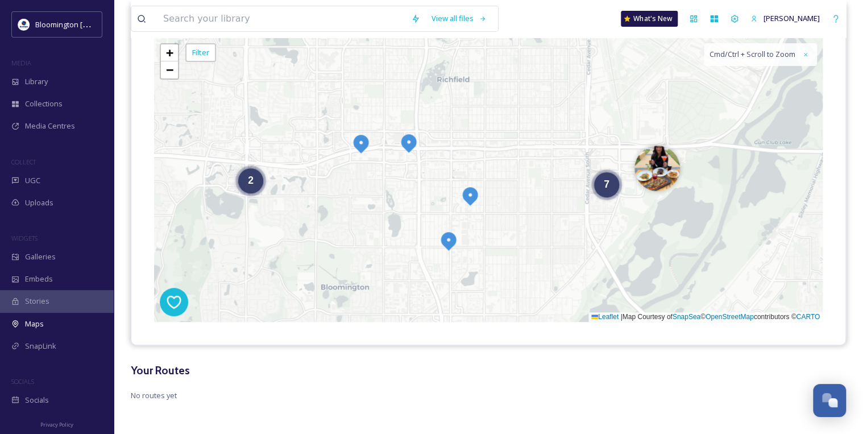
drag, startPoint x: 500, startPoint y: 149, endPoint x: 514, endPoint y: 155, distance: 14.8
click at [514, 155] on div "2 7 + − Leaflet | Map Courtesy of SnapSea © OpenStreetMap contributors © CARTO …" at bounding box center [488, 180] width 668 height 284
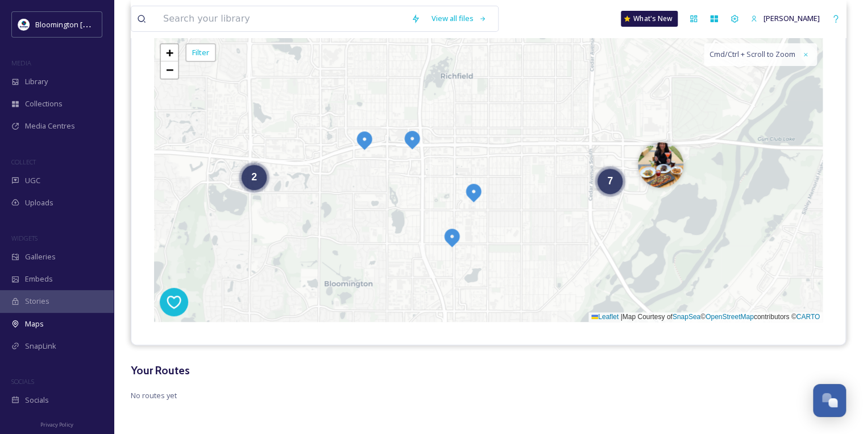
click at [480, 191] on img at bounding box center [473, 192] width 20 height 20
click at [321, 175] on div at bounding box center [314, 177] width 20 height 20
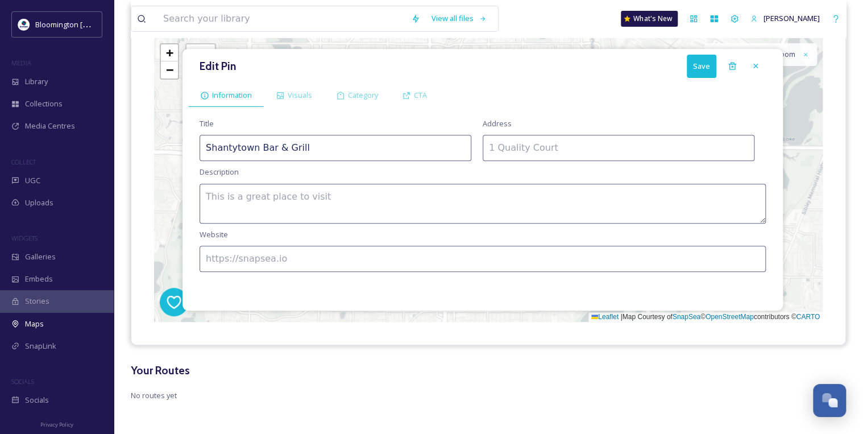
drag, startPoint x: 326, startPoint y: 136, endPoint x: 125, endPoint y: 143, distance: 200.8
click at [125, 143] on div "View all files What's New [PERSON_NAME] Maps Share Customise Add Map Route Add …" at bounding box center [488, 149] width 749 height 571
click at [285, 92] on div "Visuals" at bounding box center [294, 95] width 60 height 23
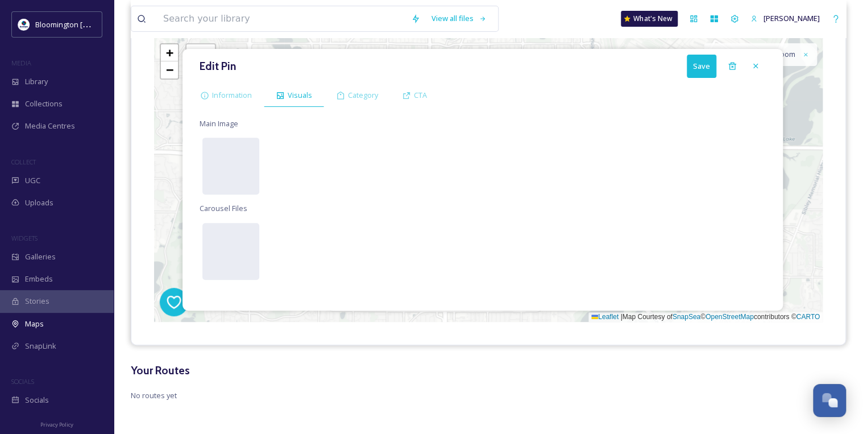
click at [223, 130] on div "Main Image Carousel Files" at bounding box center [482, 209] width 589 height 192
click at [239, 167] on div at bounding box center [230, 166] width 57 height 57
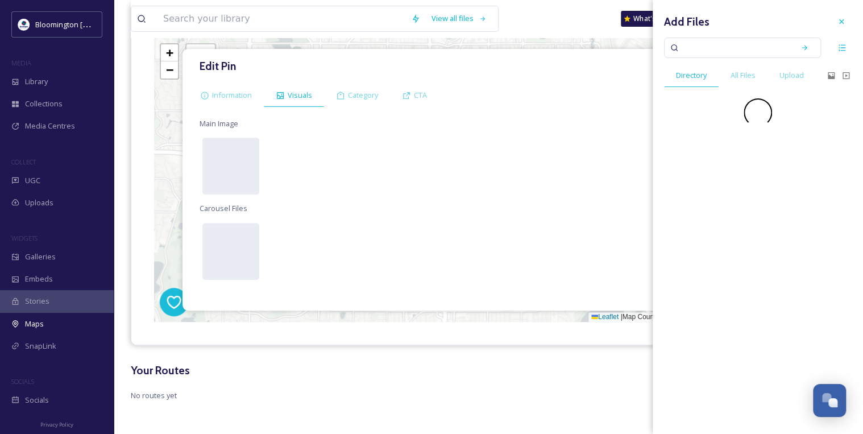
click at [727, 47] on input at bounding box center [734, 47] width 107 height 25
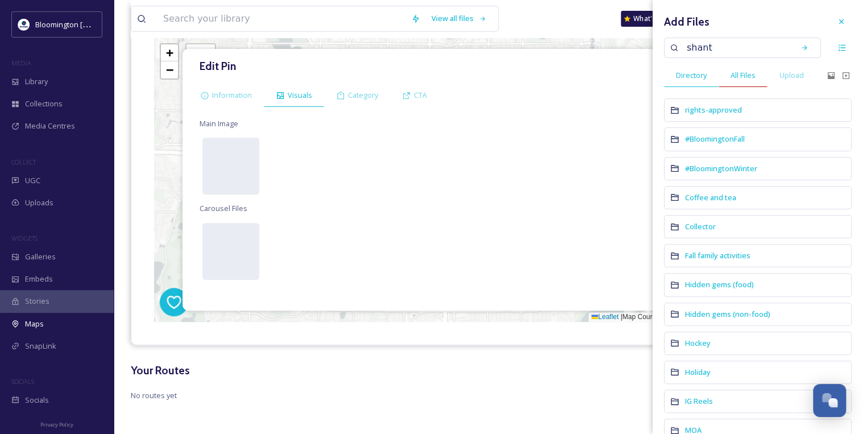
type input "shanty"
click at [766, 72] on div "All Files" at bounding box center [743, 75] width 49 height 23
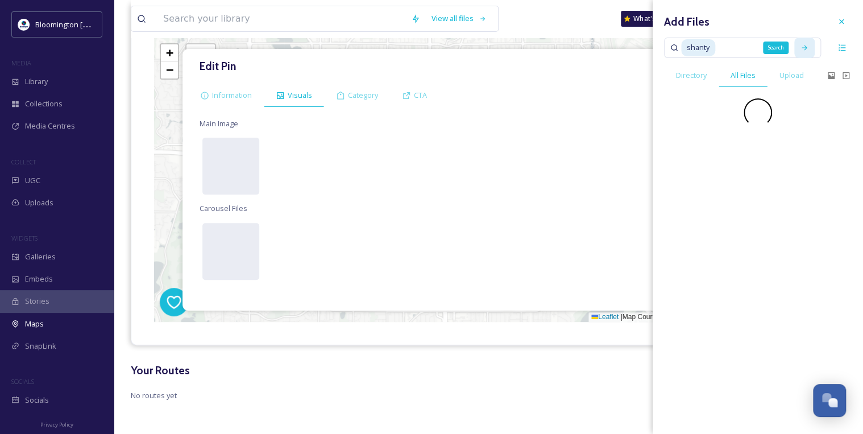
click at [804, 47] on icon at bounding box center [804, 48] width 8 height 8
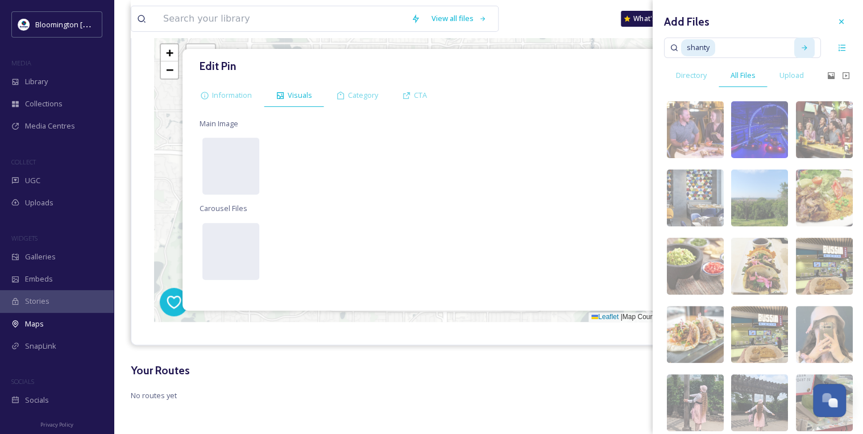
click at [800, 44] on icon at bounding box center [804, 48] width 8 height 8
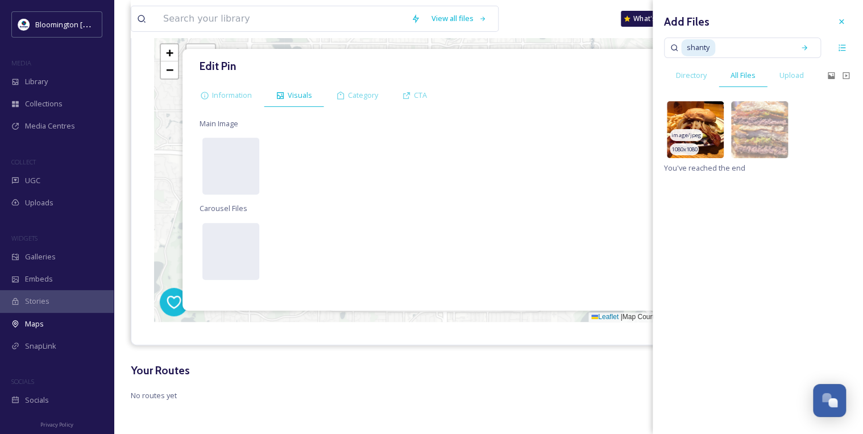
click at [705, 121] on img at bounding box center [695, 129] width 57 height 57
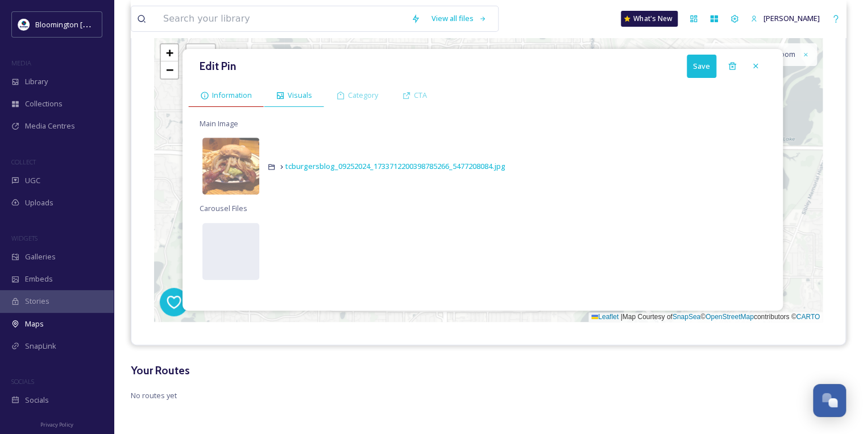
click at [200, 84] on div "Information" at bounding box center [226, 95] width 76 height 23
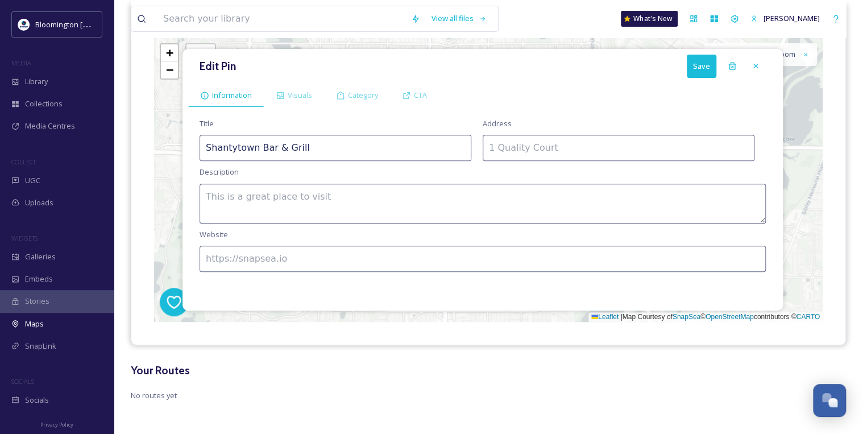
drag, startPoint x: 335, startPoint y: 134, endPoint x: 168, endPoint y: 144, distance: 168.0
click at [168, 144] on div "Edit Pin Save Information Visuals Category CTA Title Shantytown Bar & Grill Add…" at bounding box center [488, 180] width 668 height 284
click at [300, 194] on textarea at bounding box center [483, 204] width 566 height 40
paste textarea "Small neighborhood haunt offering burgers, wings & other American pub grub, plu…"
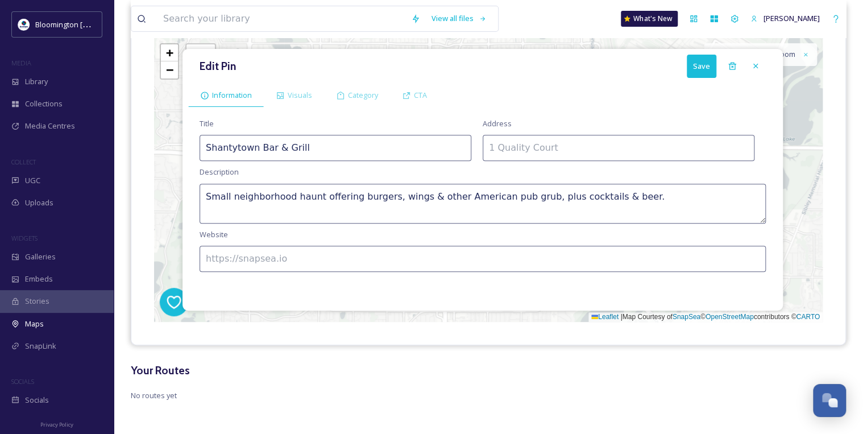
type textarea "Small neighborhood haunt offering burgers, wings & other American pub grub, plu…"
click at [506, 135] on input at bounding box center [619, 148] width 272 height 26
paste input "[STREET_ADDRESS]"
type input "[STREET_ADDRESS]"
click at [383, 249] on input at bounding box center [483, 259] width 566 height 26
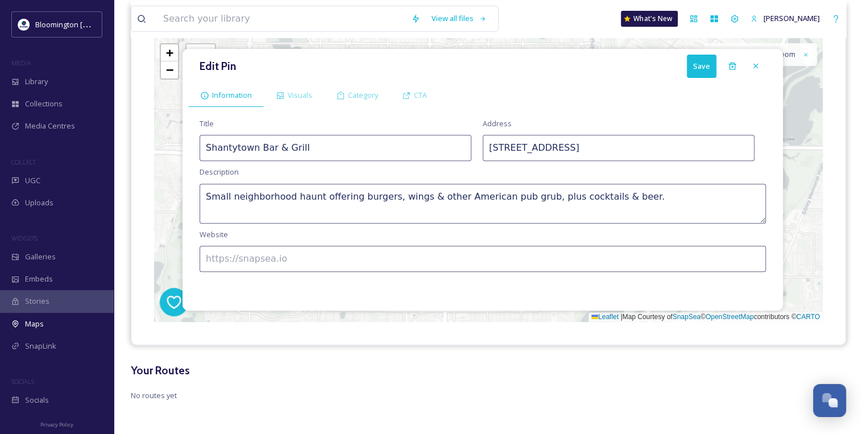
click at [280, 277] on div "Title Shantytown Bar & Grill Address [STREET_ADDRESS] Description Small neighbo…" at bounding box center [482, 209] width 589 height 192
click at [281, 264] on input at bounding box center [483, 259] width 566 height 26
paste input "[URL][DOMAIN_NAME]"
type input "[URL][DOMAIN_NAME]"
click at [697, 64] on button "Save" at bounding box center [702, 66] width 30 height 23
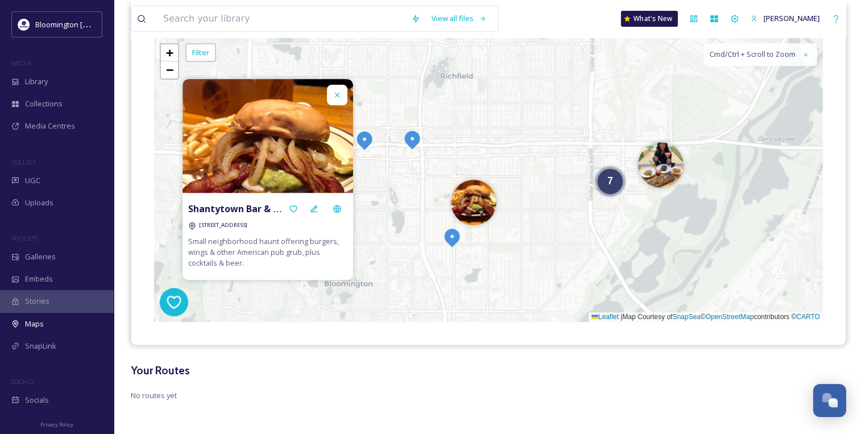
click at [451, 236] on img at bounding box center [452, 237] width 20 height 20
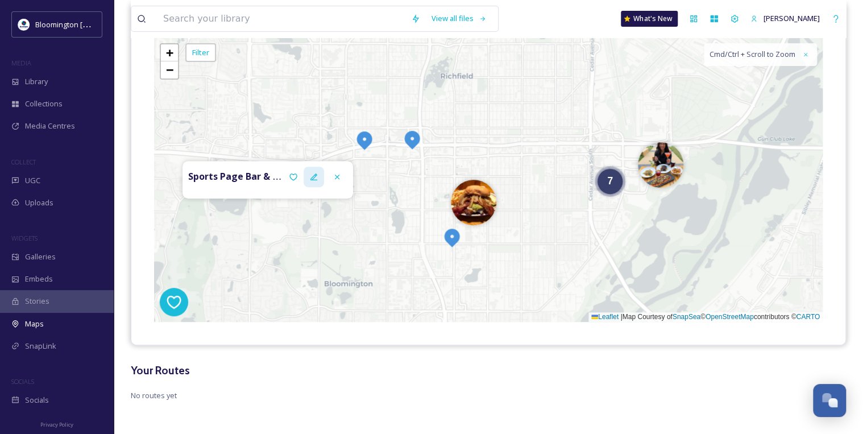
click at [318, 185] on div at bounding box center [314, 177] width 20 height 20
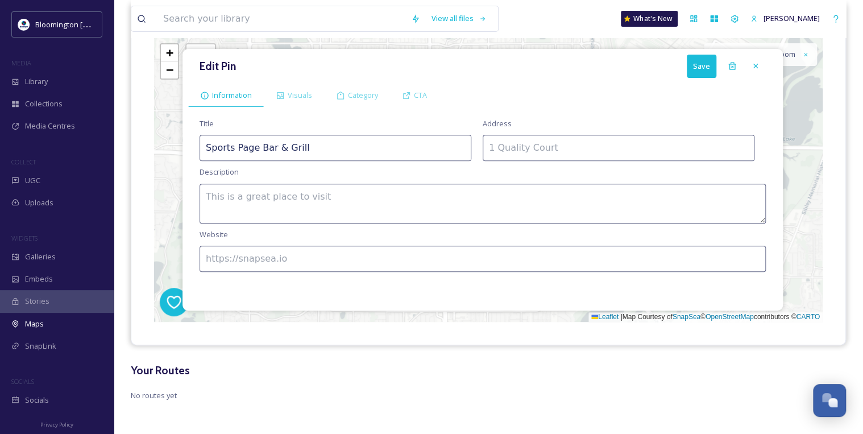
drag, startPoint x: 335, startPoint y: 146, endPoint x: 132, endPoint y: 143, distance: 203.0
click at [132, 143] on div "Edit Pin Save Information Visuals Category CTA Title Sports Page Bar & Grill Ad…" at bounding box center [488, 180] width 714 height 330
click at [296, 95] on span "Visuals" at bounding box center [300, 95] width 24 height 11
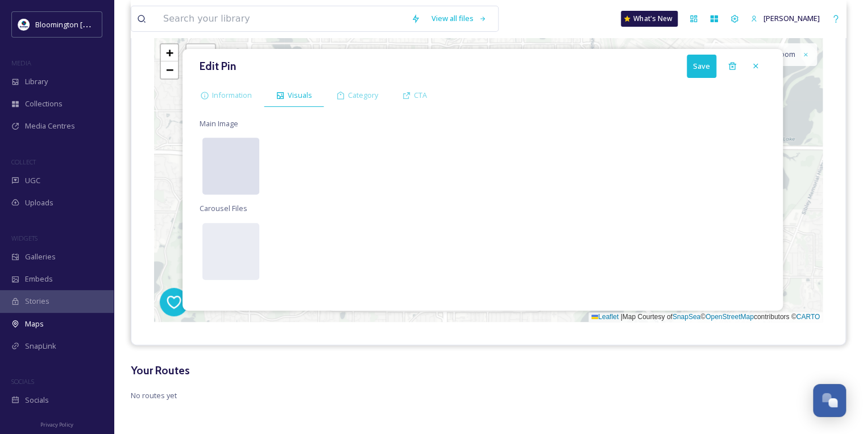
click at [220, 161] on div at bounding box center [230, 166] width 57 height 57
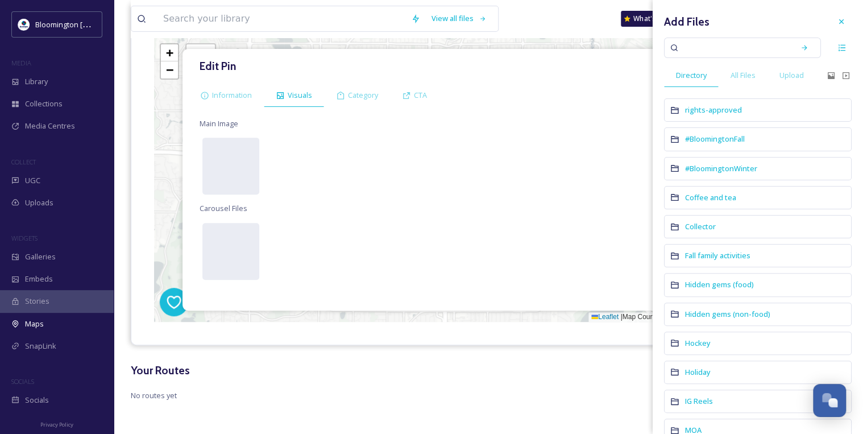
click at [704, 43] on input at bounding box center [734, 47] width 107 height 25
type input "sports"
click at [759, 74] on div "All Files" at bounding box center [743, 75] width 49 height 23
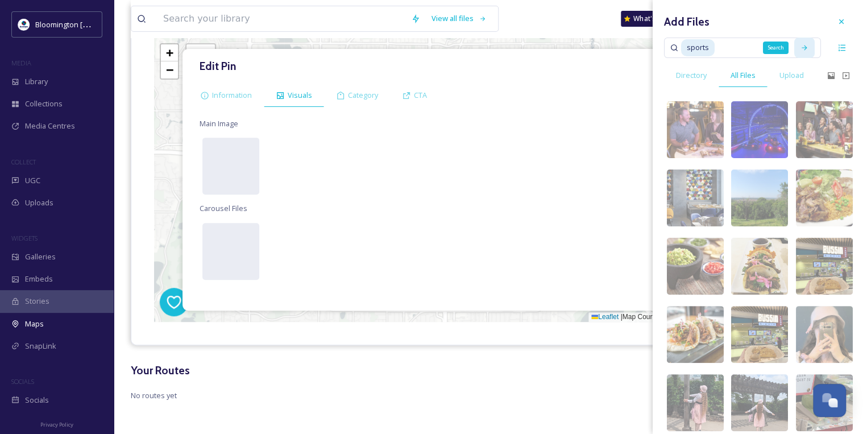
click at [803, 53] on div "Search" at bounding box center [804, 48] width 20 height 20
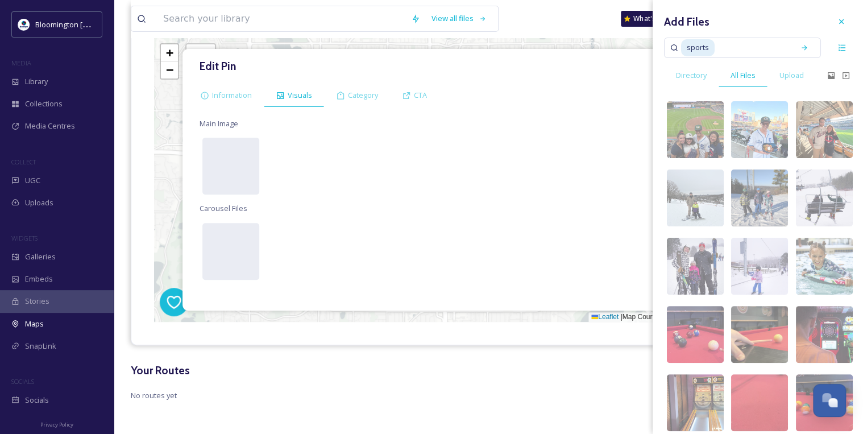
click at [735, 47] on input at bounding box center [752, 47] width 73 height 25
type input "s"
type input "sports page"
click at [798, 40] on div "Search" at bounding box center [804, 48] width 20 height 20
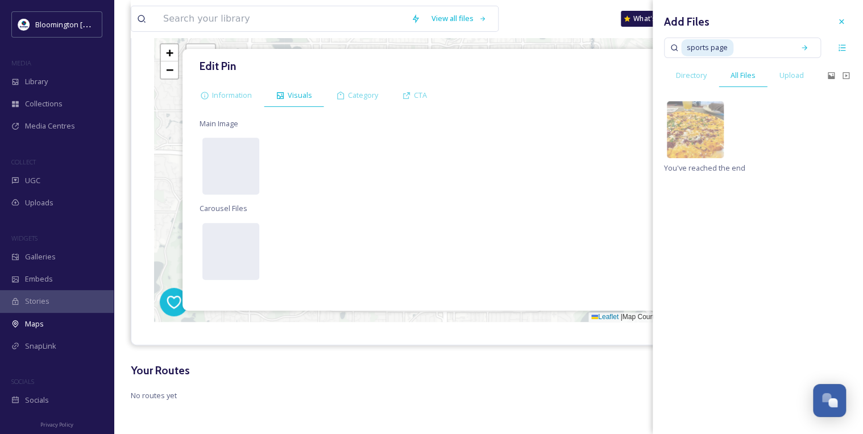
drag, startPoint x: 733, startPoint y: 110, endPoint x: 724, endPoint y: 110, distance: 9.1
click at [728, 110] on div at bounding box center [757, 129] width 59 height 63
click at [716, 111] on img at bounding box center [695, 129] width 57 height 57
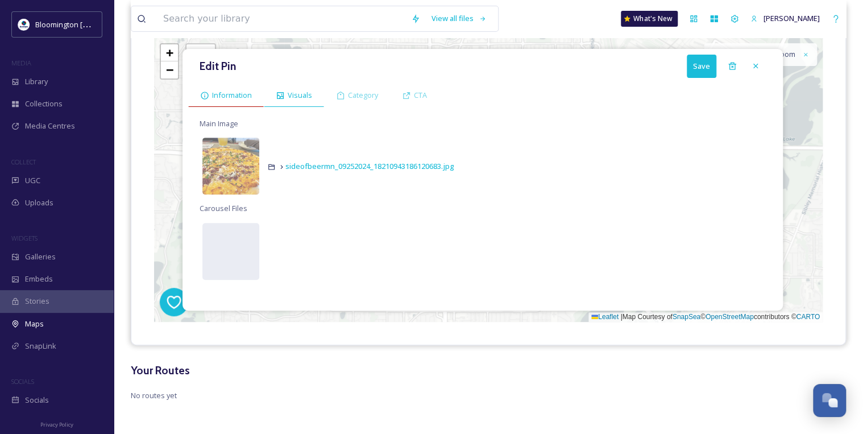
click at [218, 102] on div "Information" at bounding box center [226, 95] width 76 height 23
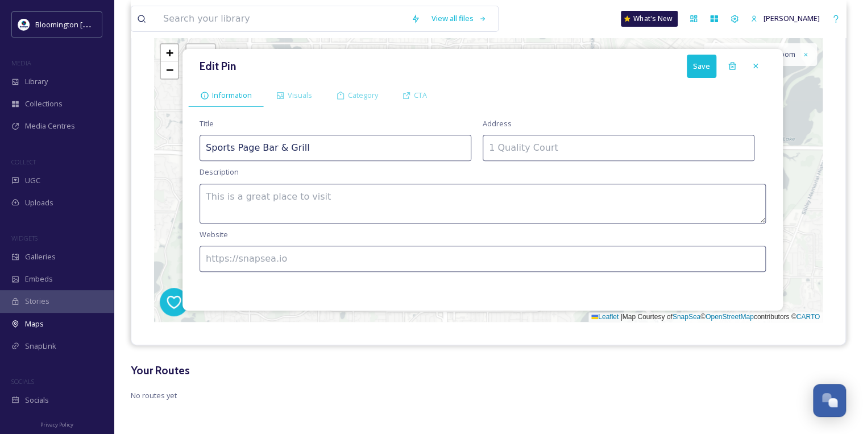
drag, startPoint x: 404, startPoint y: 132, endPoint x: 220, endPoint y: 141, distance: 184.4
click at [220, 141] on div "Title Sports Page Bar & Grill" at bounding box center [336, 139] width 272 height 43
click at [352, 150] on input "Sports Page Bar & Grill" at bounding box center [336, 148] width 272 height 26
drag, startPoint x: 350, startPoint y: 150, endPoint x: 143, endPoint y: 155, distance: 207.0
click at [143, 155] on div "Edit Pin Save Information Visuals Category CTA Title Sports Page Bar & Grill Ad…" at bounding box center [488, 180] width 714 height 330
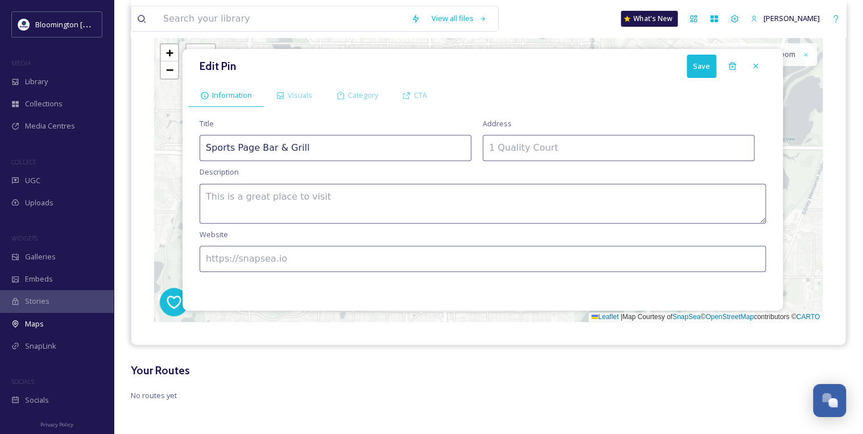
click at [357, 202] on textarea at bounding box center [483, 204] width 566 height 40
paste textarea "Neighborhood sports bar offering burgers & other sandwiches, plus TVs, video ga…"
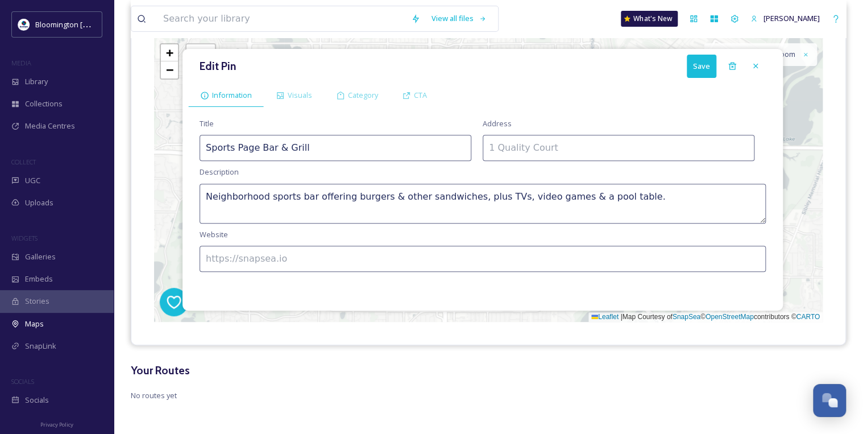
type textarea "Neighborhood sports bar offering burgers & other sandwiches, plus TVs, video ga…"
click at [580, 148] on input at bounding box center [619, 148] width 272 height 26
paste input "[STREET_ADDRESS]"
click at [725, 148] on input "[STREET_ADDRESS]" at bounding box center [619, 148] width 272 height 26
drag, startPoint x: 715, startPoint y: 148, endPoint x: 640, endPoint y: 148, distance: 75.0
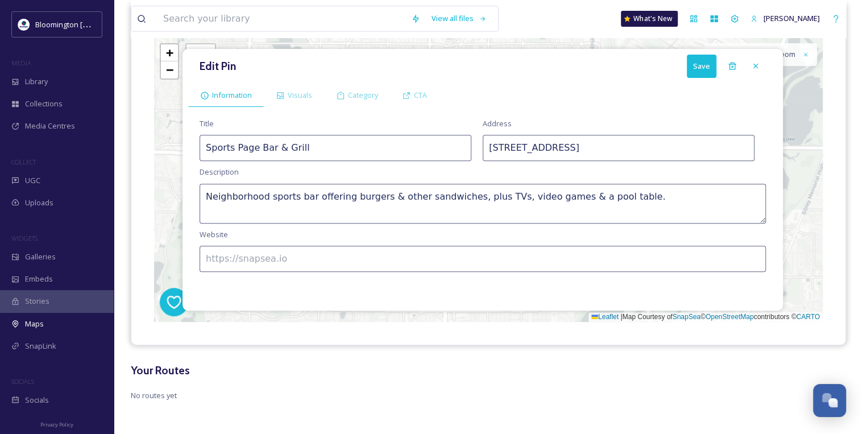
click at [640, 148] on input "[STREET_ADDRESS]" at bounding box center [619, 148] width 272 height 26
type input "[STREET_ADDRESS]"
click at [356, 248] on input at bounding box center [483, 259] width 566 height 26
paste input "[URL][DOMAIN_NAME]"
type input "[URL][DOMAIN_NAME]"
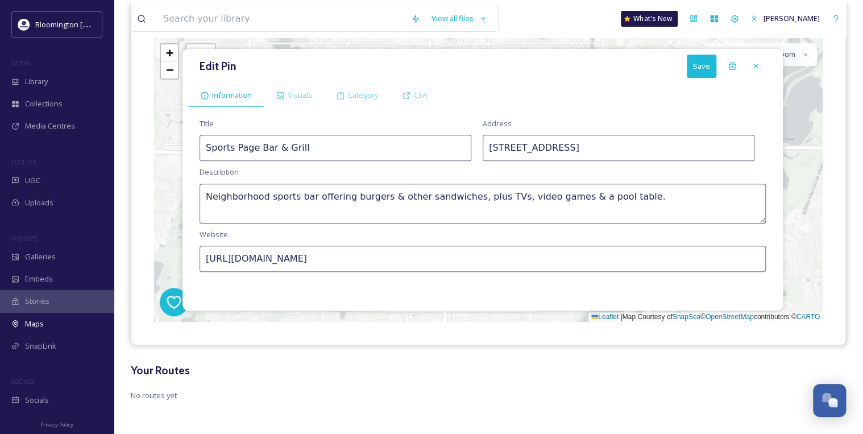
click at [699, 60] on button "Save" at bounding box center [702, 66] width 30 height 23
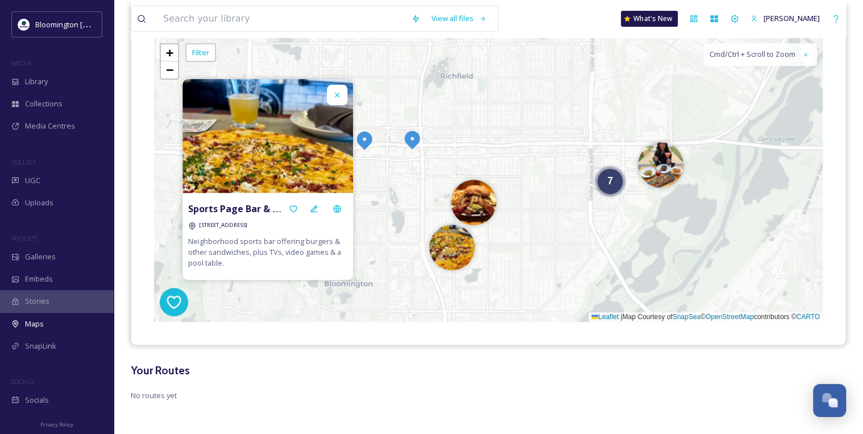
click at [414, 143] on img at bounding box center [412, 139] width 20 height 20
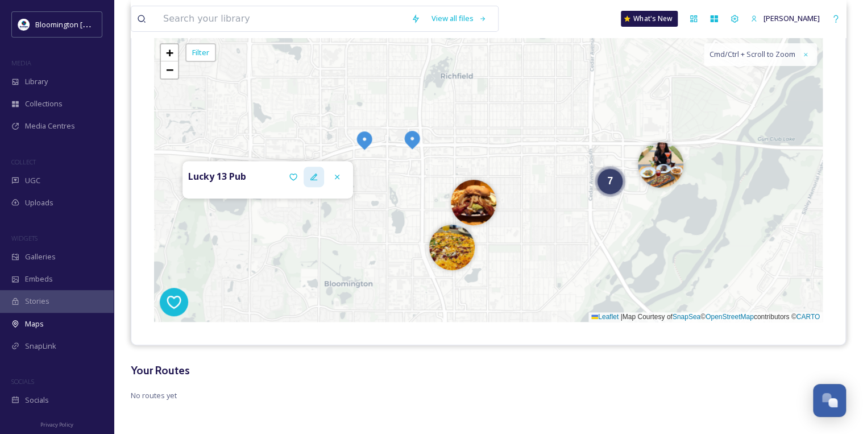
click at [317, 177] on icon at bounding box center [313, 176] width 9 height 9
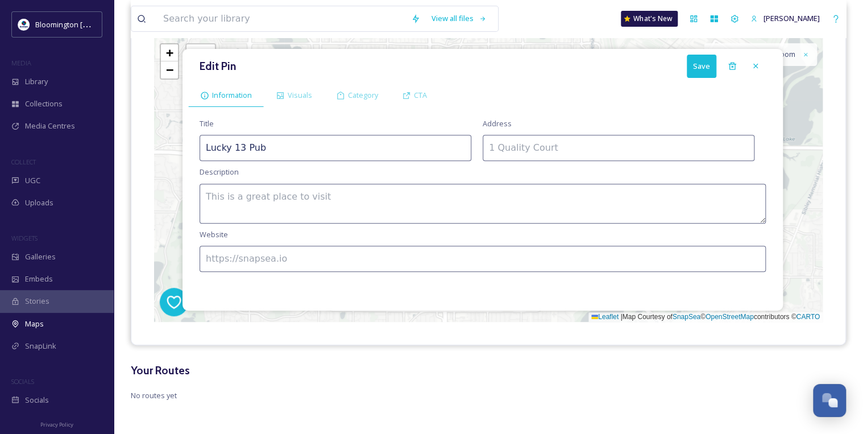
drag, startPoint x: 312, startPoint y: 151, endPoint x: 179, endPoint y: 149, distance: 132.5
click at [179, 149] on div "Edit Pin Save Information Visuals Category CTA Title Lucky 13 Pub Address Descr…" at bounding box center [488, 180] width 668 height 284
drag, startPoint x: 288, startPoint y: 87, endPoint x: 292, endPoint y: 116, distance: 29.3
click at [288, 87] on div "Visuals" at bounding box center [294, 95] width 60 height 23
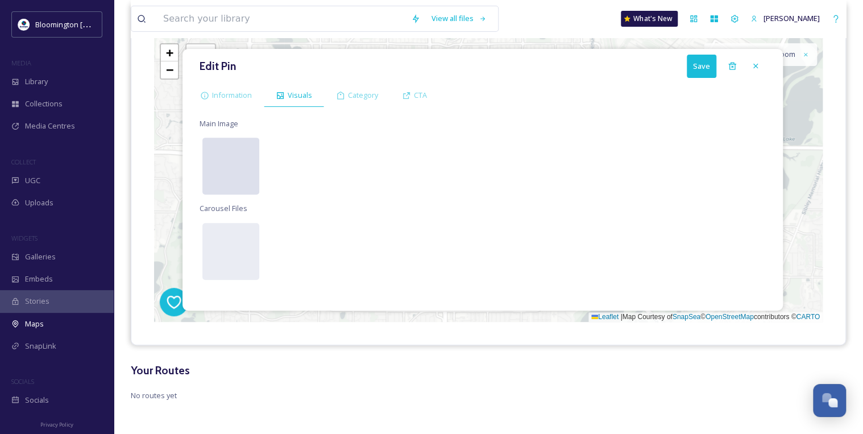
click at [241, 165] on div at bounding box center [230, 166] width 57 height 57
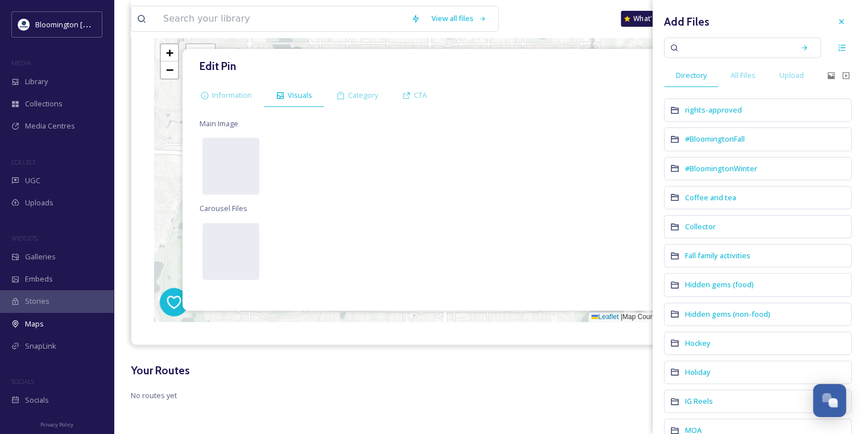
click at [717, 43] on input at bounding box center [734, 47] width 107 height 25
paste input "Lucky 13 Pub"
click at [784, 46] on div "Lucky 13 Pub Search" at bounding box center [742, 48] width 157 height 20
click at [801, 46] on icon at bounding box center [804, 48] width 8 height 8
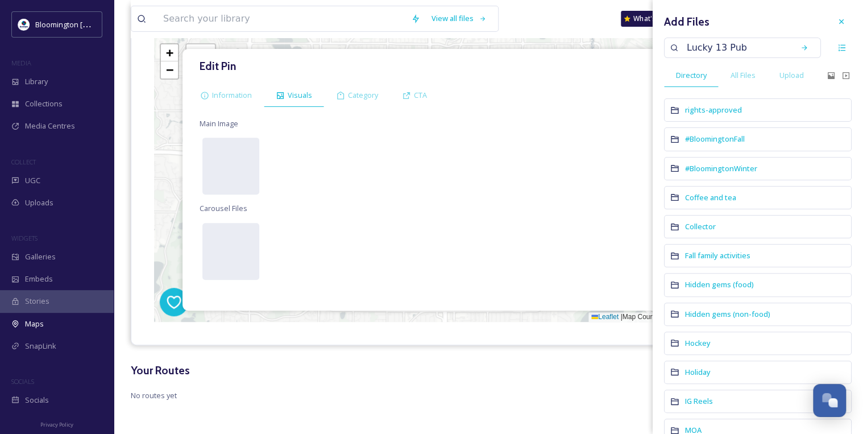
click at [772, 46] on input "Lucky 13 Pub" at bounding box center [734, 47] width 107 height 25
click at [794, 52] on div "Search" at bounding box center [804, 48] width 20 height 20
click at [762, 72] on div "All Files" at bounding box center [743, 75] width 49 height 23
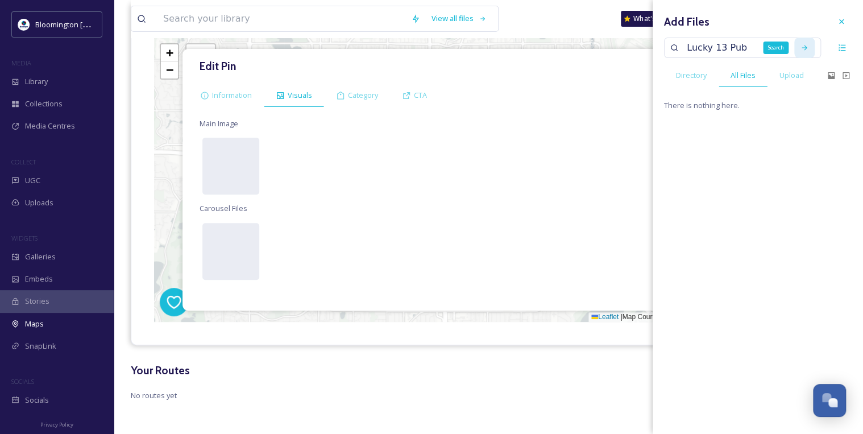
click at [800, 48] on icon at bounding box center [804, 48] width 8 height 8
drag, startPoint x: 800, startPoint y: 48, endPoint x: 766, endPoint y: 50, distance: 34.2
click at [766, 50] on input "Lucky 13 Pub" at bounding box center [734, 47] width 107 height 25
drag, startPoint x: 745, startPoint y: 49, endPoint x: 675, endPoint y: 51, distance: 69.9
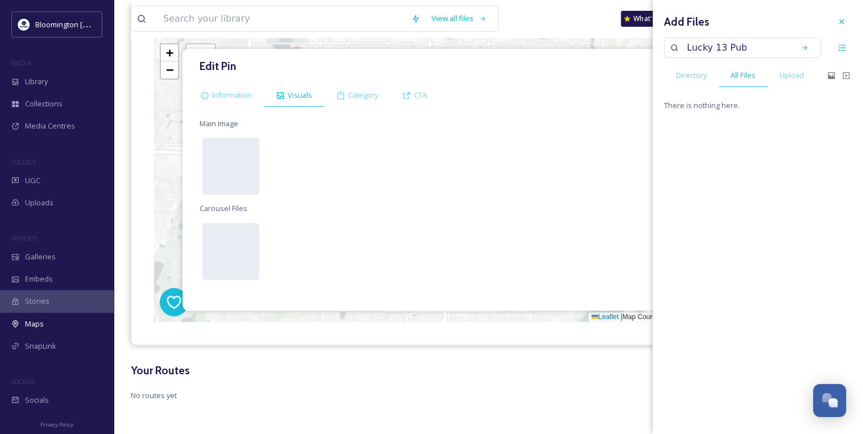
click at [675, 51] on div "Lucky 13 Pub" at bounding box center [742, 48] width 157 height 20
click at [721, 49] on input "Lucky 13 Pub" at bounding box center [734, 47] width 107 height 25
drag, startPoint x: 767, startPoint y: 45, endPoint x: 720, endPoint y: 43, distance: 47.2
click at [720, 43] on input "Lucky 13 Pub" at bounding box center [734, 47] width 107 height 25
type input "Lucky 13"
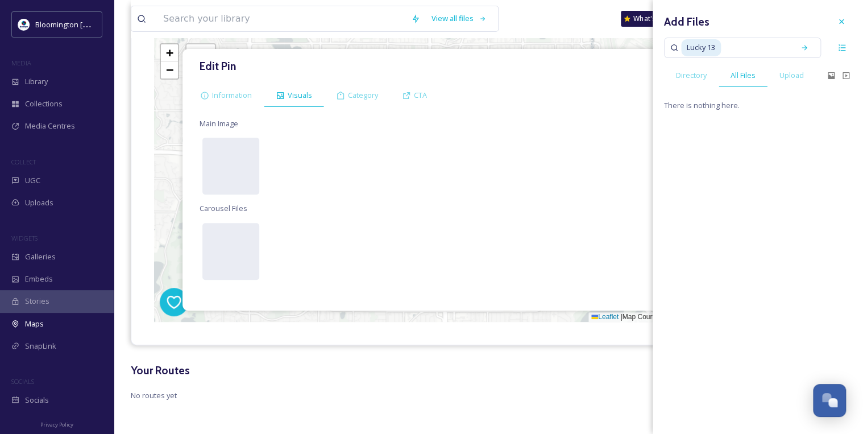
click at [823, 56] on div "Lucky 13" at bounding box center [758, 48] width 188 height 20
click at [800, 50] on icon at bounding box center [804, 48] width 8 height 8
click at [732, 57] on input at bounding box center [755, 47] width 67 height 25
click at [700, 47] on span "Lucky 13" at bounding box center [701, 47] width 40 height 16
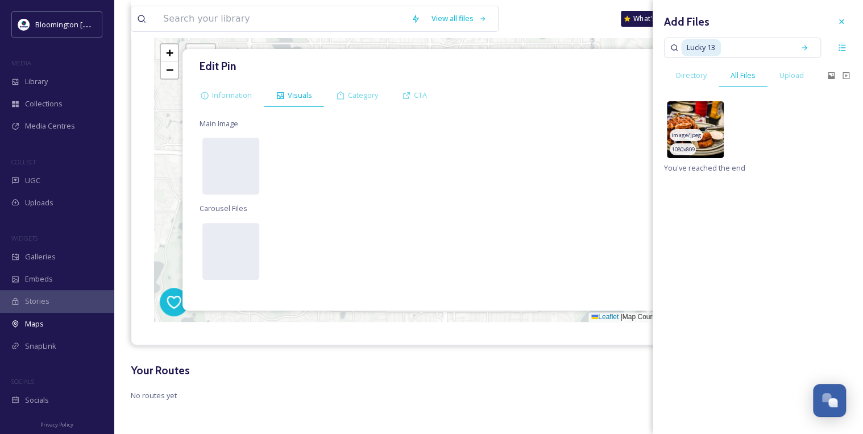
click at [704, 134] on img at bounding box center [695, 129] width 57 height 57
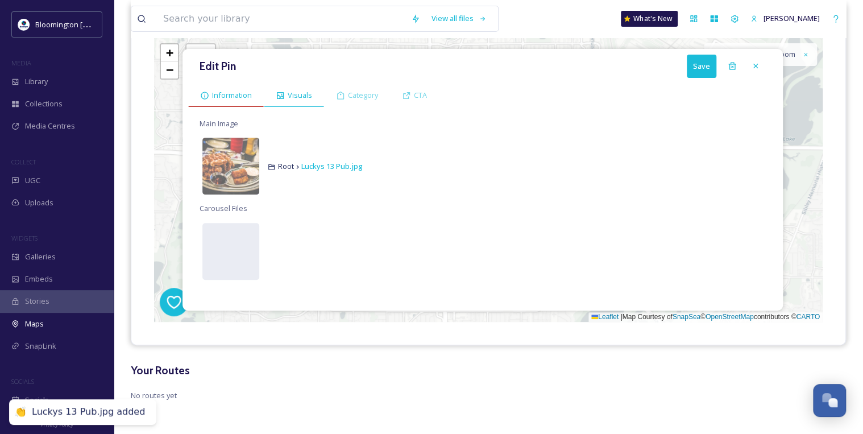
click at [241, 90] on span "Information" at bounding box center [232, 95] width 40 height 11
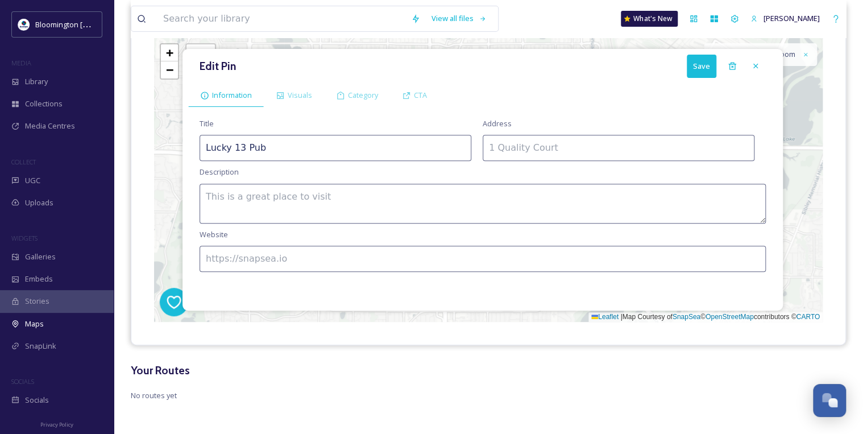
drag, startPoint x: 312, startPoint y: 154, endPoint x: 167, endPoint y: 148, distance: 145.1
click at [167, 148] on div "Edit Pin Save Information Visuals Category CTA Title Lucky 13 Pub Address Descr…" at bounding box center [488, 180] width 668 height 284
click at [522, 147] on input at bounding box center [619, 148] width 272 height 26
paste input "[STREET_ADDRESS]"
type input "[STREET_ADDRESS]"
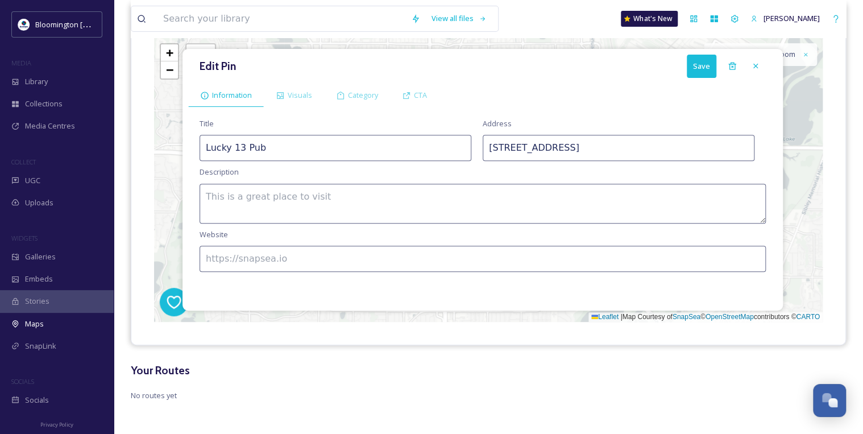
click at [554, 233] on div "Title Lucky 13 Pub Address [STREET_ADDRESS] Description Website" at bounding box center [482, 209] width 589 height 192
click at [459, 190] on textarea at bounding box center [483, 204] width 566 height 40
click at [404, 197] on textarea at bounding box center [483, 204] width 566 height 40
paste textarea "Traditional brick-lined hangout with a wraparound bar & outdoor seating for pub…"
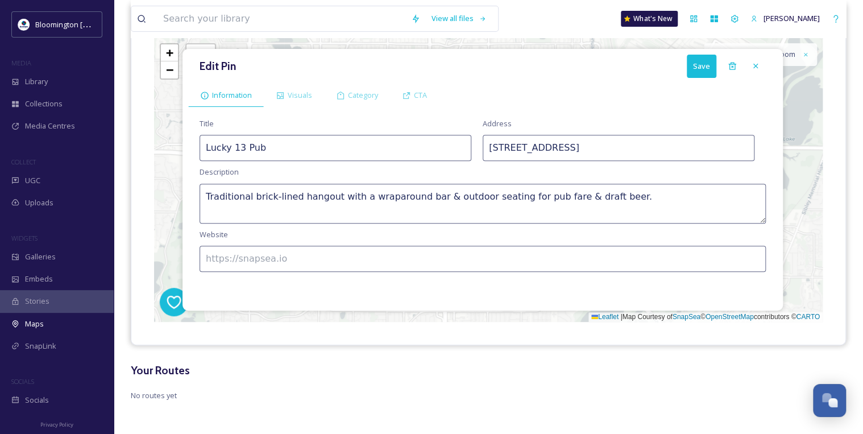
type textarea "Traditional brick-lined hangout with a wraparound bar & outdoor seating for pub…"
click at [362, 255] on input at bounding box center [483, 259] width 566 height 26
paste input "[URL][DOMAIN_NAME]"
type input "[URL][DOMAIN_NAME]"
click at [689, 56] on button "Save" at bounding box center [702, 66] width 30 height 23
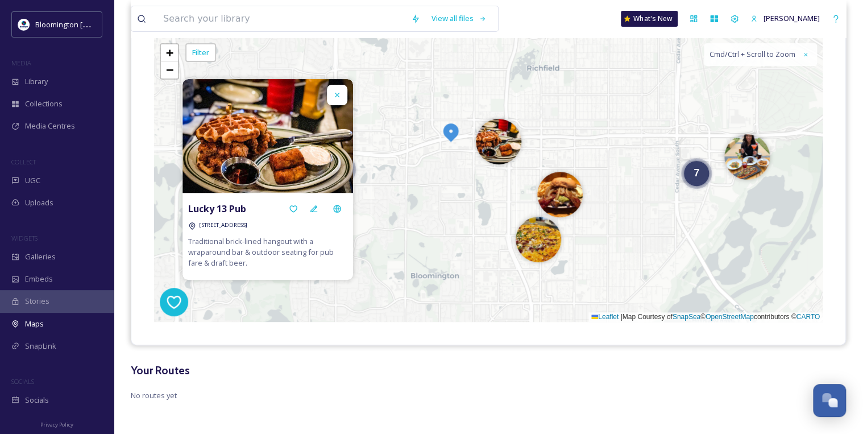
drag, startPoint x: 530, startPoint y: 144, endPoint x: 622, endPoint y: 136, distance: 93.0
click at [622, 136] on div "2 7 + − Leaflet | Map Courtesy of SnapSea © OpenStreetMap contributors © CARTO …" at bounding box center [488, 180] width 668 height 284
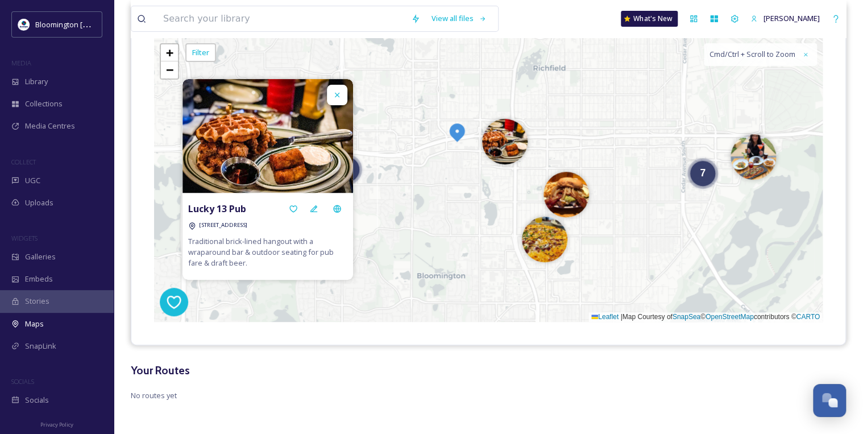
click at [463, 134] on img at bounding box center [457, 132] width 20 height 20
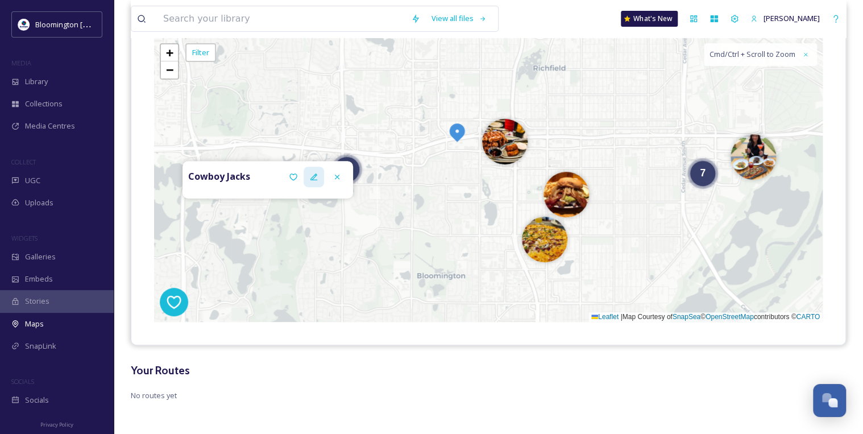
click at [318, 180] on div at bounding box center [314, 177] width 20 height 20
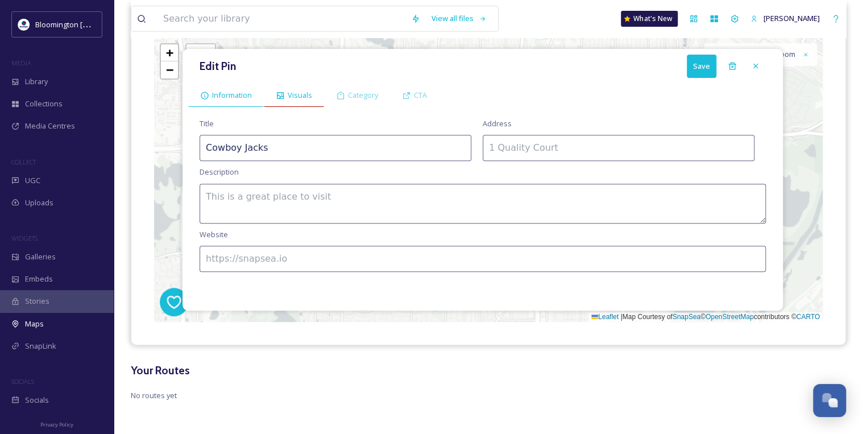
click at [303, 91] on span "Visuals" at bounding box center [300, 95] width 24 height 11
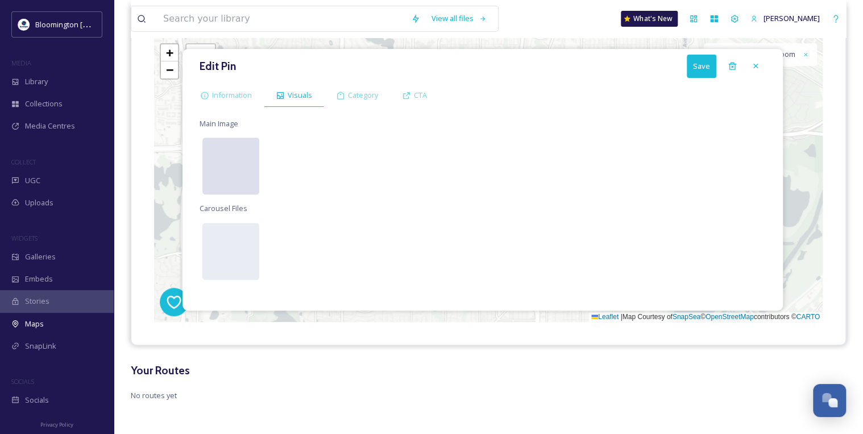
click at [241, 159] on div at bounding box center [230, 166] width 57 height 57
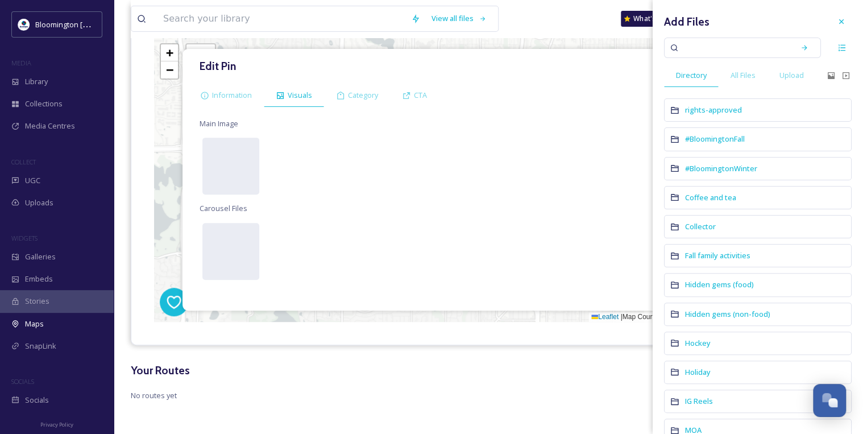
click at [721, 50] on input at bounding box center [734, 47] width 107 height 25
type input "cowboy jacks"
click at [747, 81] on div "All Files" at bounding box center [743, 75] width 49 height 23
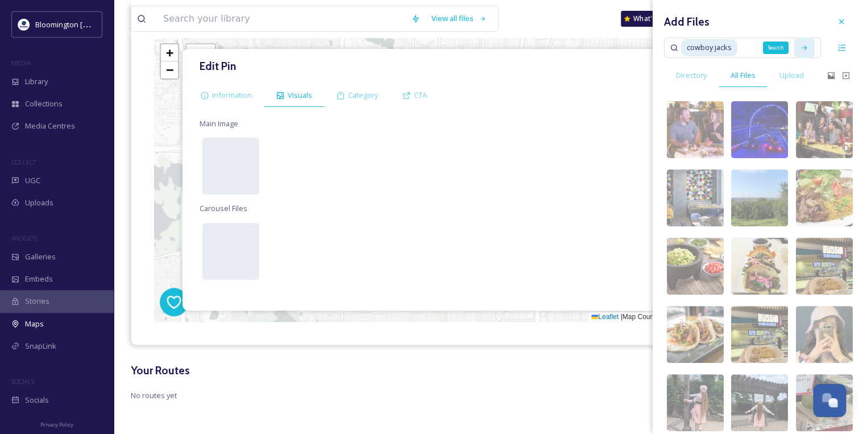
click at [805, 54] on div "Search" at bounding box center [804, 48] width 20 height 20
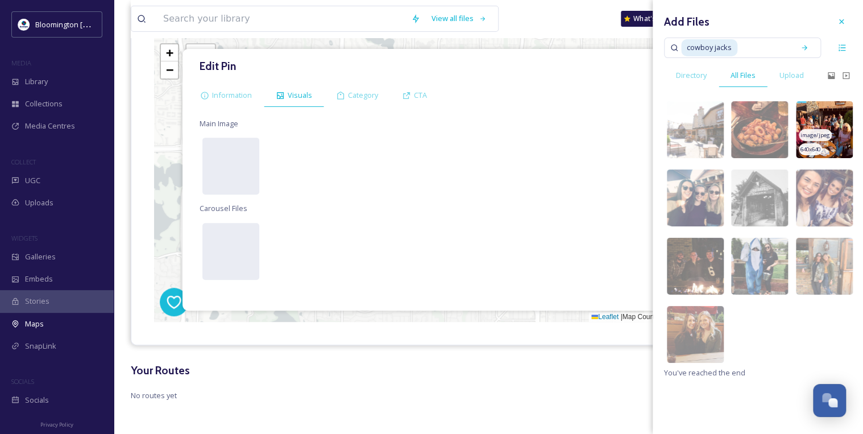
click at [839, 124] on img at bounding box center [824, 129] width 57 height 57
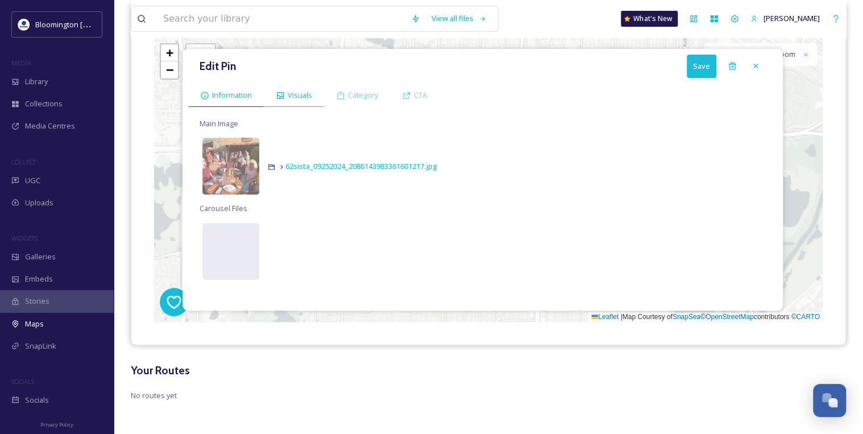
click at [234, 90] on span "Information" at bounding box center [232, 95] width 40 height 11
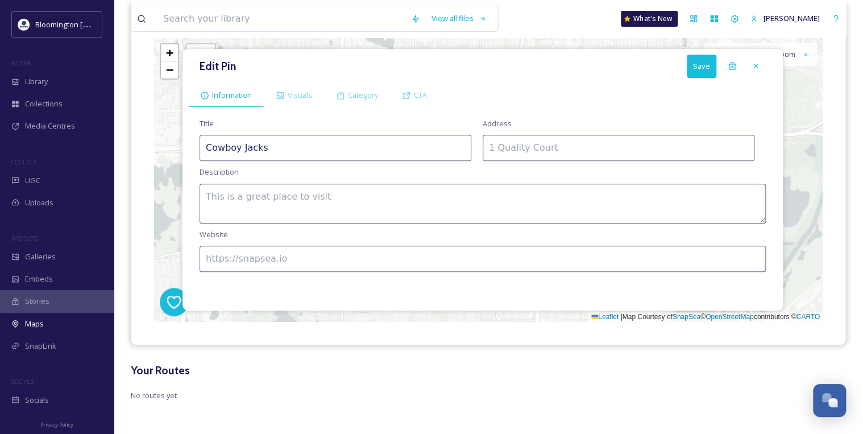
drag, startPoint x: 294, startPoint y: 140, endPoint x: 102, endPoint y: 152, distance: 192.5
click at [102, 152] on div "Bloomington [US_STATE] Travel & Tourism MEDIA Library Collections Media Centres…" at bounding box center [431, 149] width 863 height 571
click at [443, 206] on textarea at bounding box center [483, 204] width 566 height 40
paste textarea "Raucous hangout features booze, casual grub & regular live bands in a rustic We…"
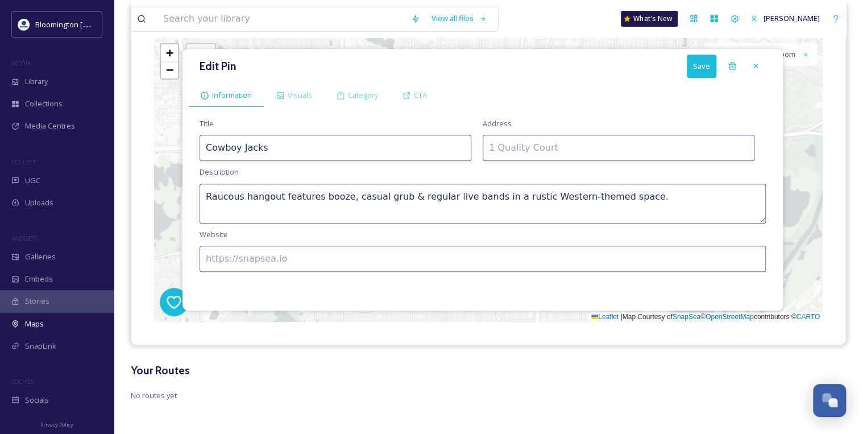
type textarea "Raucous hangout features booze, casual grub & regular live bands in a rustic We…"
click at [499, 152] on input at bounding box center [619, 148] width 272 height 26
paste input "[STREET_ADDRESS]"
type input "[STREET_ADDRESS]"
click at [589, 256] on input at bounding box center [483, 259] width 566 height 26
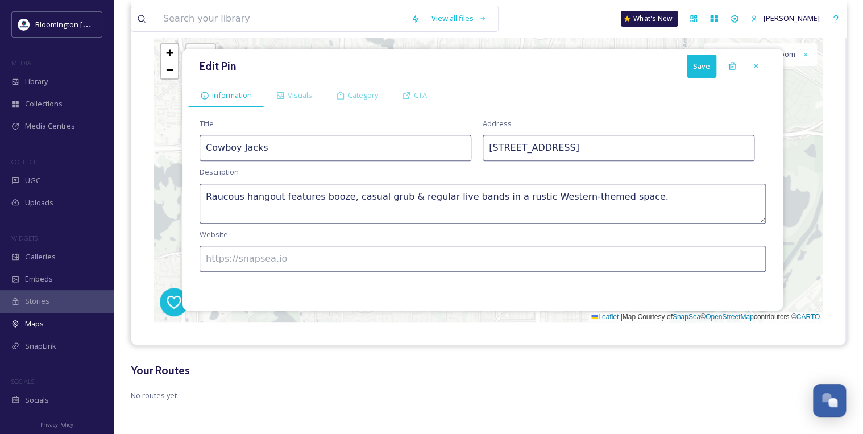
paste input "[URL][DOMAIN_NAME]"
type input "[URL][DOMAIN_NAME]"
click at [700, 60] on div "Delete" at bounding box center [703, 66] width 26 height 13
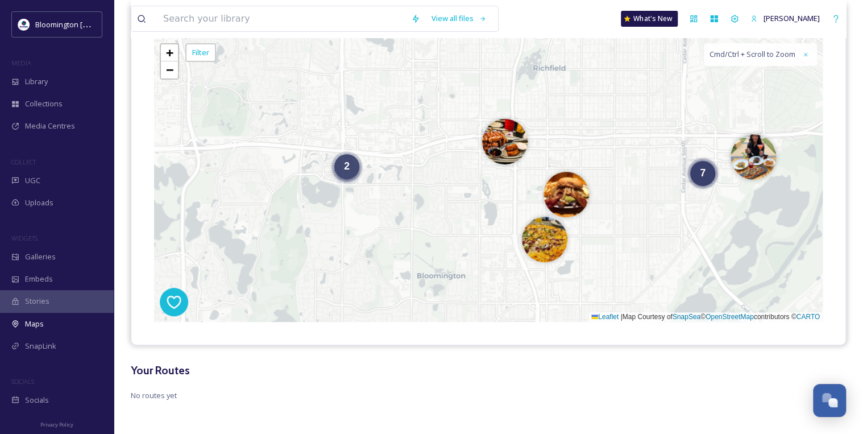
click at [347, 166] on span "2" at bounding box center [347, 165] width 6 height 11
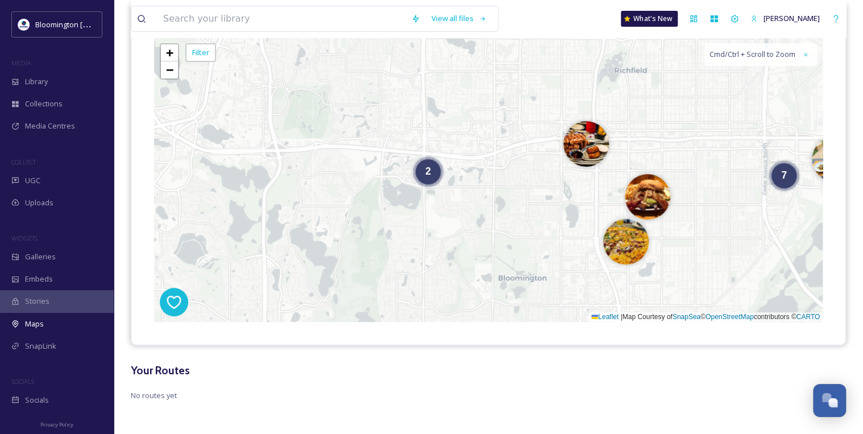
drag, startPoint x: 759, startPoint y: 156, endPoint x: 600, endPoint y: 167, distance: 160.1
click at [600, 167] on div "2 7 + − Leaflet | Map Courtesy of SnapSea © OpenStreetMap contributors © CARTO …" at bounding box center [488, 180] width 668 height 284
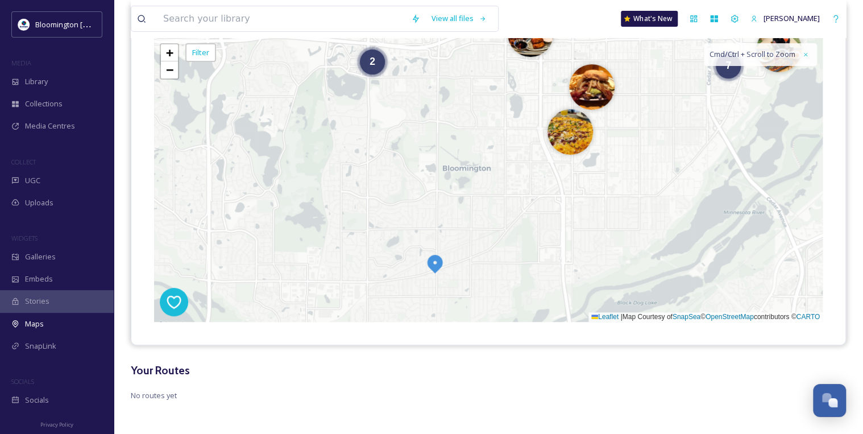
drag, startPoint x: 714, startPoint y: 164, endPoint x: 663, endPoint y: 53, distance: 121.8
click at [663, 53] on div "2 7 + − Leaflet | Map Courtesy of SnapSea © OpenStreetMap contributors © CARTO …" at bounding box center [488, 180] width 668 height 284
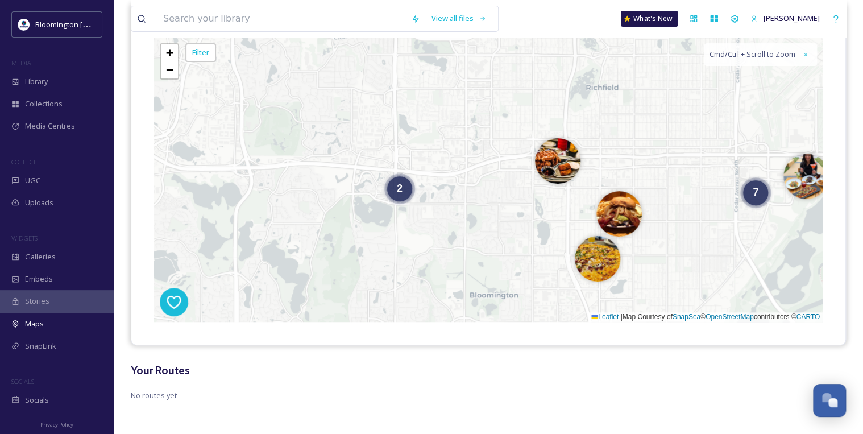
drag, startPoint x: 471, startPoint y: 132, endPoint x: 498, endPoint y: 259, distance: 129.7
click at [498, 259] on div "2 7 + − Leaflet | Map Courtesy of SnapSea © OpenStreetMap contributors © CARTO …" at bounding box center [488, 180] width 668 height 284
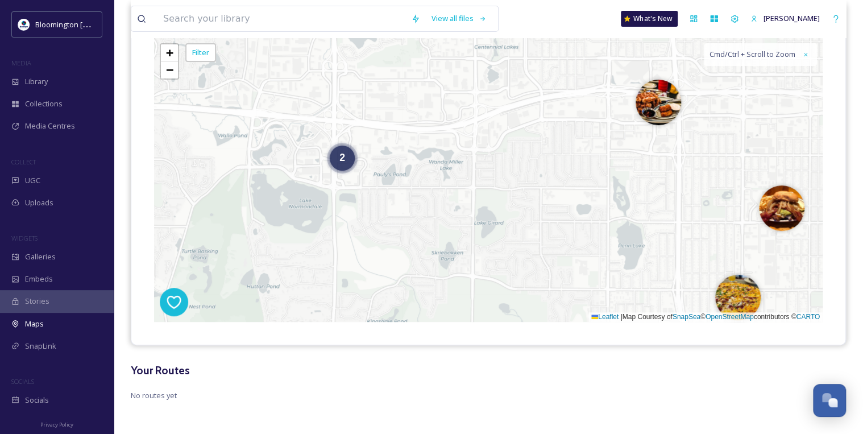
drag, startPoint x: 355, startPoint y: 167, endPoint x: 396, endPoint y: 230, distance: 74.7
click at [396, 230] on div "2 7 + − Leaflet | Map Courtesy of SnapSea © OpenStreetMap contributors © CARTO …" at bounding box center [488, 180] width 668 height 284
click at [351, 171] on div "2 7 + − Leaflet | Map Courtesy of SnapSea © OpenStreetMap contributors © CARTO …" at bounding box center [488, 180] width 668 height 284
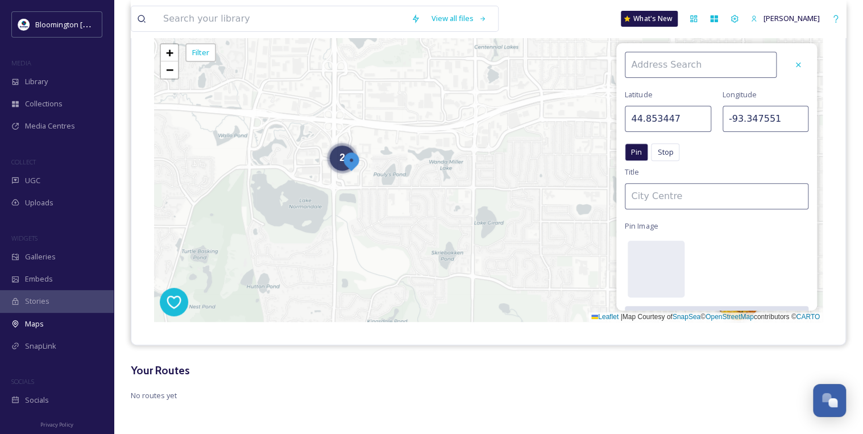
click at [341, 160] on img at bounding box center [351, 161] width 20 height 20
type input "44.854542"
type input "-93.349182"
click at [343, 157] on img at bounding box center [340, 150] width 20 height 20
type input "44.854907"
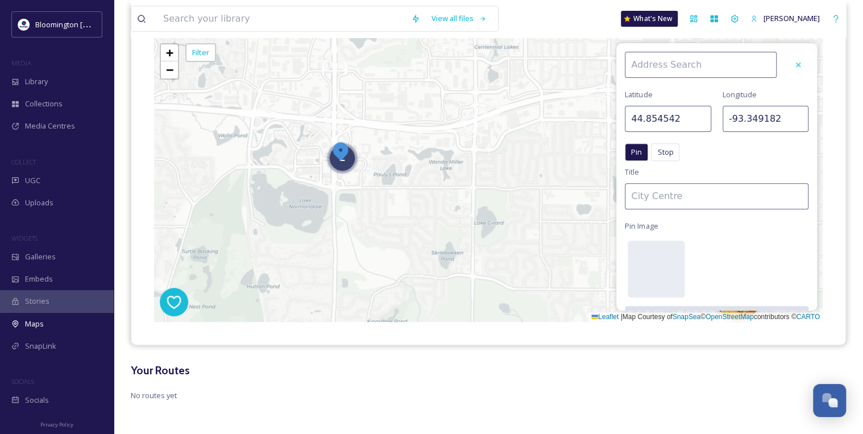
type input "-93.348839"
click at [791, 55] on div at bounding box center [798, 65] width 20 height 20
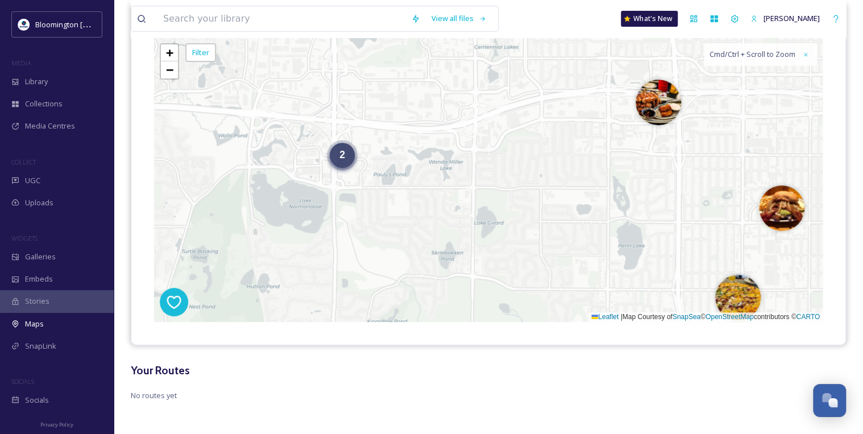
click at [351, 165] on div "2" at bounding box center [342, 155] width 25 height 25
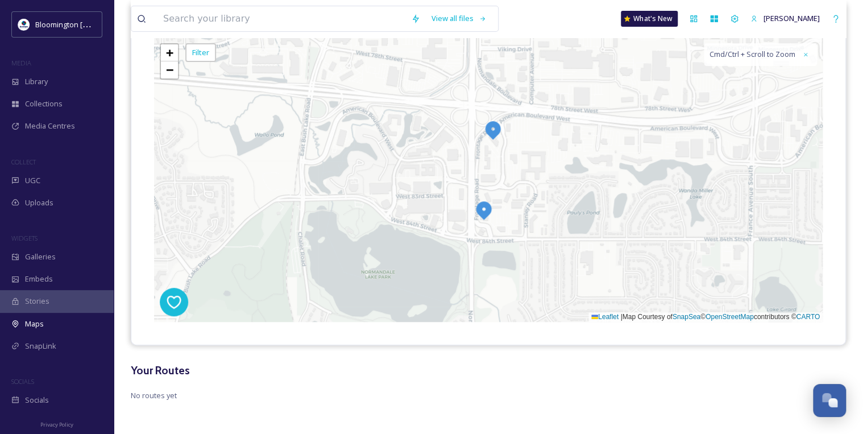
click at [499, 130] on img at bounding box center [493, 129] width 20 height 20
click at [483, 208] on img at bounding box center [484, 210] width 20 height 20
click at [489, 128] on img at bounding box center [493, 129] width 20 height 20
click at [310, 175] on icon at bounding box center [313, 176] width 9 height 9
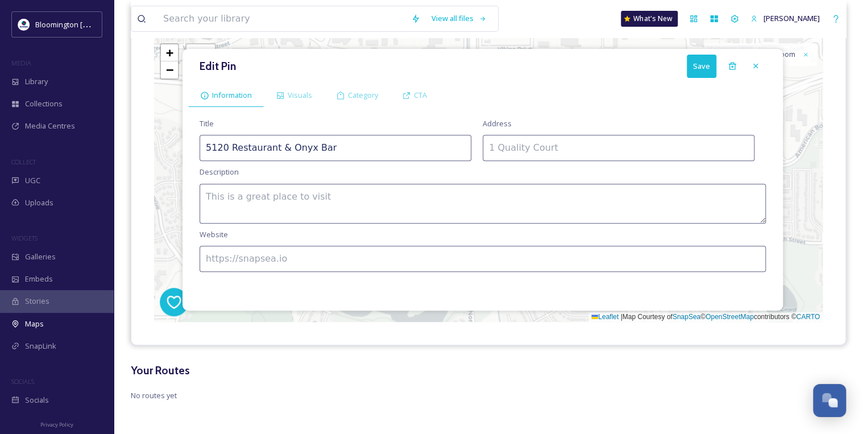
drag, startPoint x: 331, startPoint y: 148, endPoint x: 182, endPoint y: 151, distance: 149.5
click at [182, 151] on div "Edit Pin Save Information Visuals Category CTA Title 5120 Restaurant & Onyx Bar…" at bounding box center [482, 179] width 600 height 261
click at [281, 86] on div "Visuals" at bounding box center [294, 95] width 60 height 23
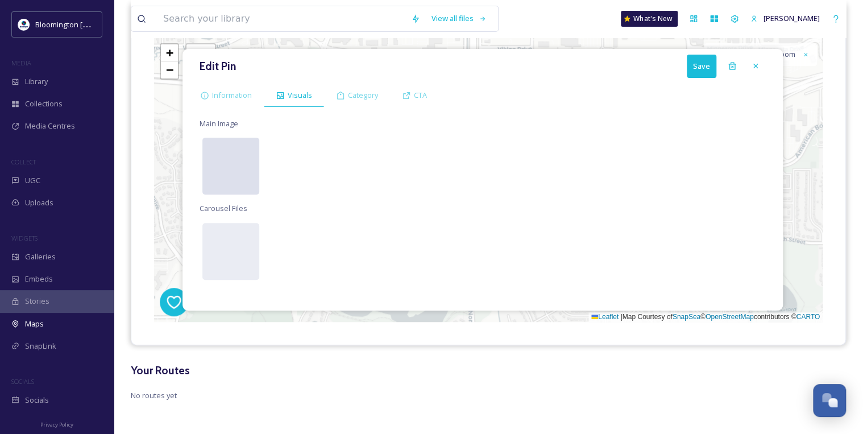
click at [236, 151] on div at bounding box center [230, 166] width 57 height 57
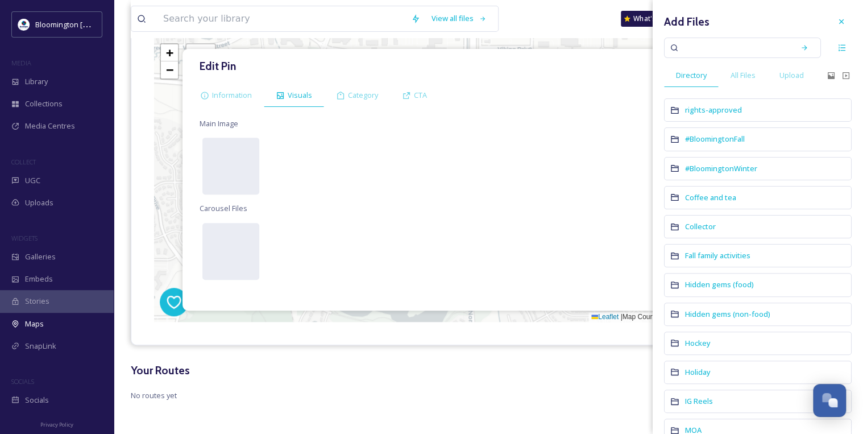
click at [743, 46] on input at bounding box center [734, 47] width 107 height 25
type input "onyx"
click at [742, 78] on span "All Files" at bounding box center [742, 75] width 25 height 11
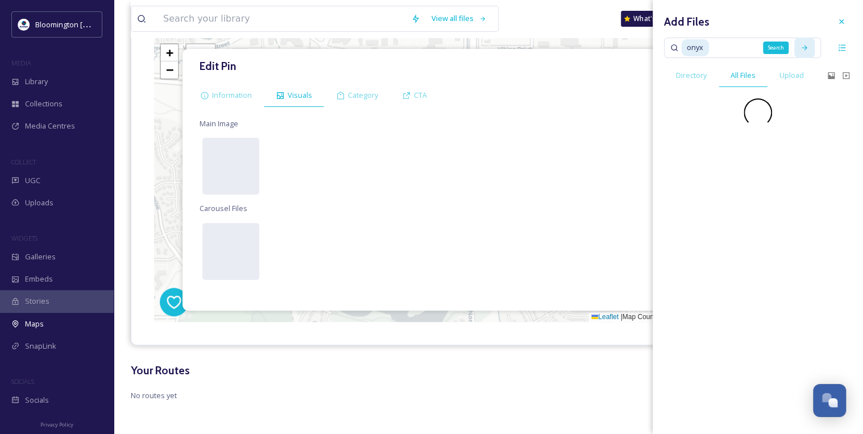
click at [783, 45] on div "Search" at bounding box center [776, 47] width 26 height 13
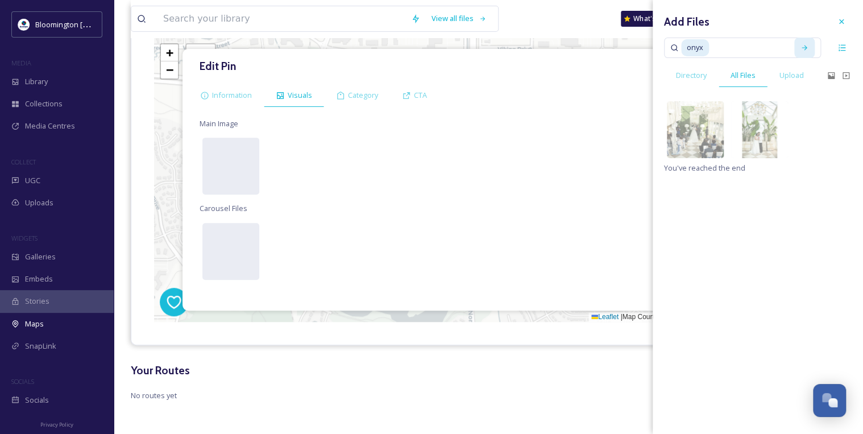
click at [800, 158] on div at bounding box center [822, 129] width 59 height 63
click at [703, 39] on div "onyx" at bounding box center [734, 47] width 107 height 25
drag, startPoint x: 709, startPoint y: 43, endPoint x: 665, endPoint y: 49, distance: 44.8
click at [665, 49] on div "onyx" at bounding box center [742, 48] width 157 height 20
type input "o"
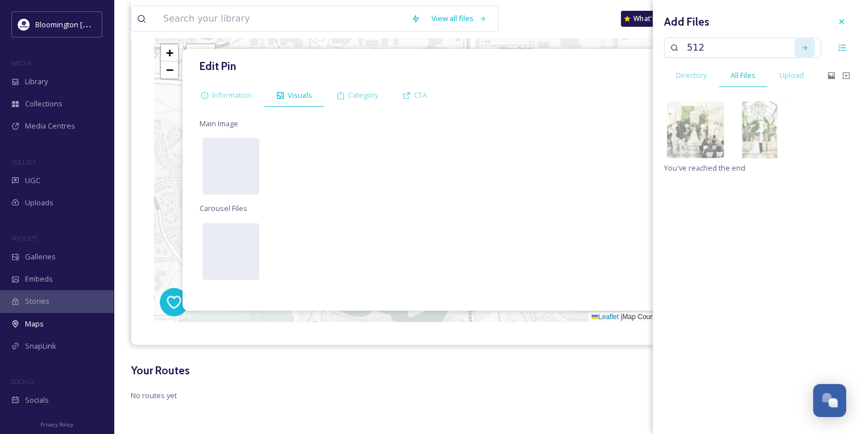
type input "5120"
click at [811, 49] on div "Search" at bounding box center [804, 48] width 20 height 20
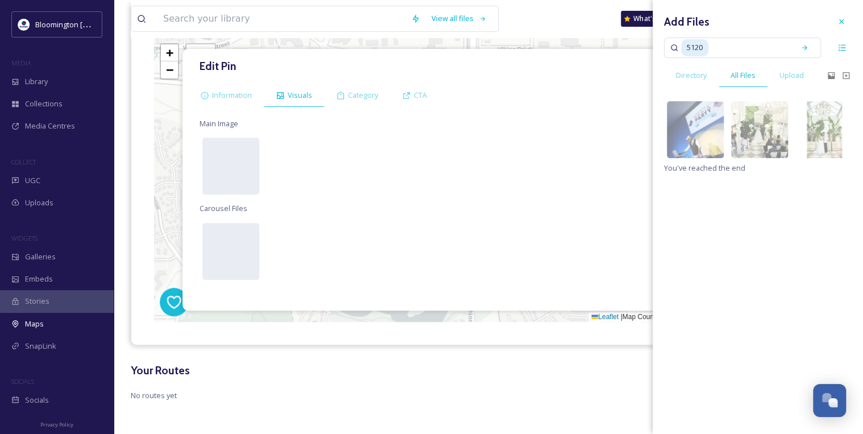
click at [748, 207] on div "Add Files 5120 Directory All Files Upload image/jpeg 5472 x 3648 image/jpeg 999…" at bounding box center [758, 217] width 210 height 434
click at [839, 14] on div at bounding box center [841, 21] width 20 height 20
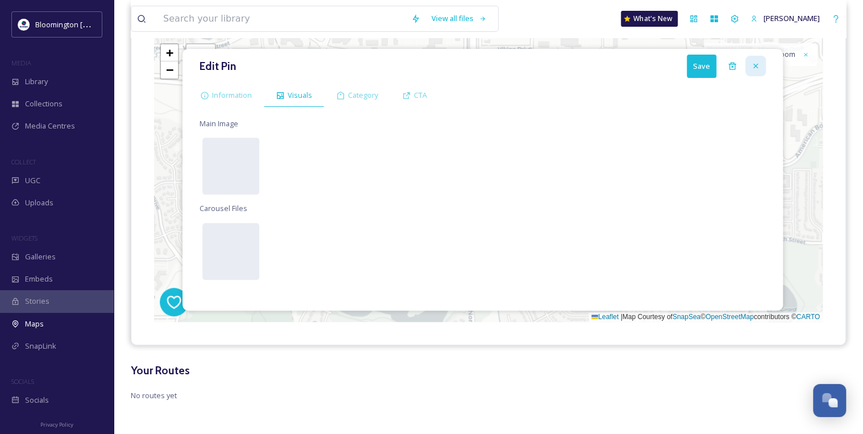
click at [762, 62] on div at bounding box center [755, 66] width 20 height 20
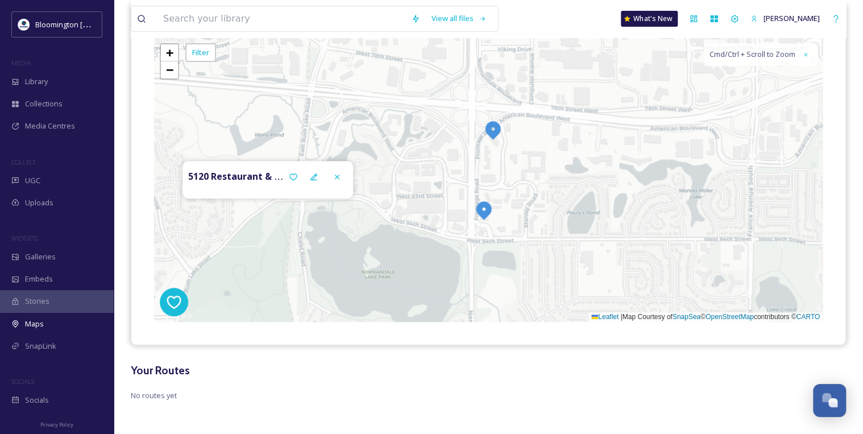
click at [479, 209] on img at bounding box center [484, 210] width 20 height 20
click at [318, 177] on div at bounding box center [314, 177] width 20 height 20
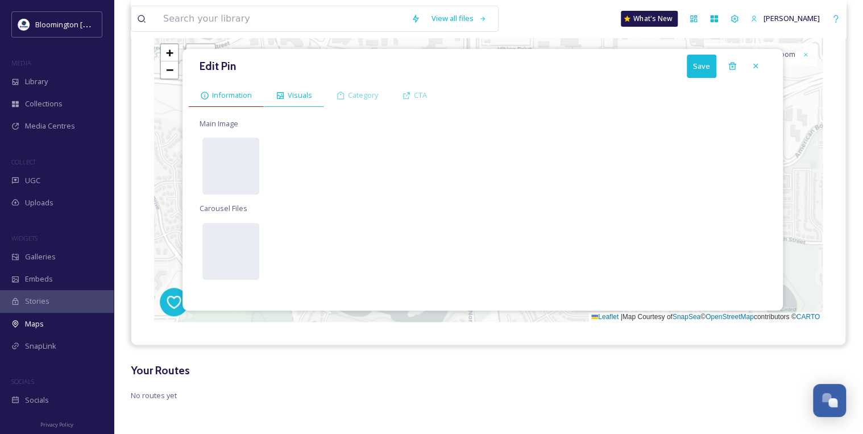
click at [239, 98] on span "Information" at bounding box center [232, 95] width 40 height 11
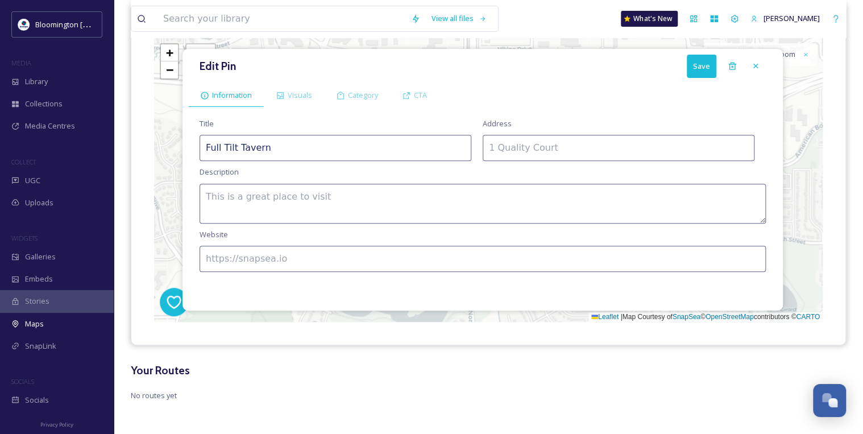
drag, startPoint x: 303, startPoint y: 141, endPoint x: 175, endPoint y: 127, distance: 128.6
click at [175, 127] on div "Edit Pin Save Information Visuals Category CTA Title Full Tilt Tavern Address D…" at bounding box center [488, 180] width 668 height 284
drag, startPoint x: 279, startPoint y: 93, endPoint x: 279, endPoint y: 111, distance: 18.2
click at [279, 93] on icon at bounding box center [280, 95] width 9 height 9
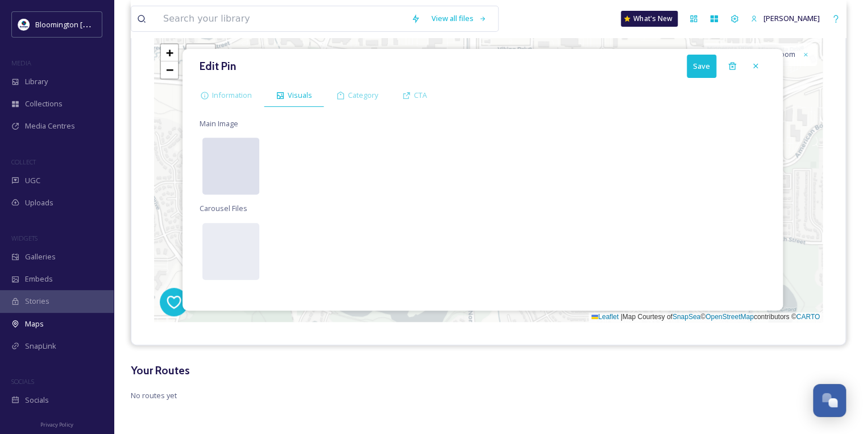
click at [242, 184] on div at bounding box center [230, 166] width 57 height 57
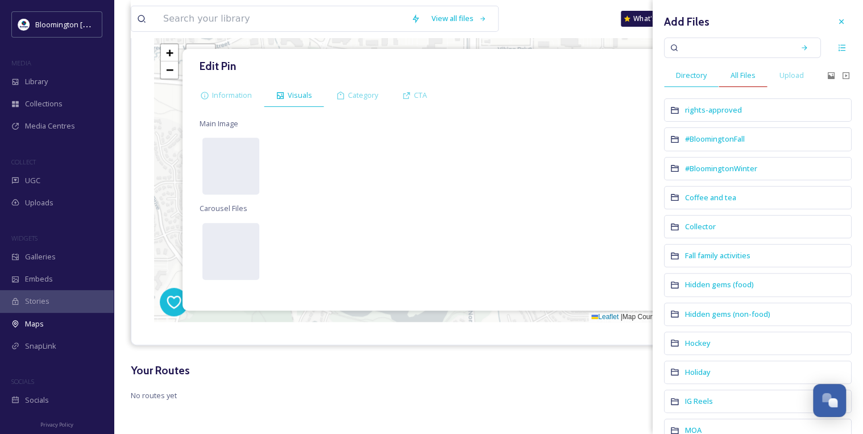
click at [762, 80] on div "All Files" at bounding box center [743, 75] width 49 height 23
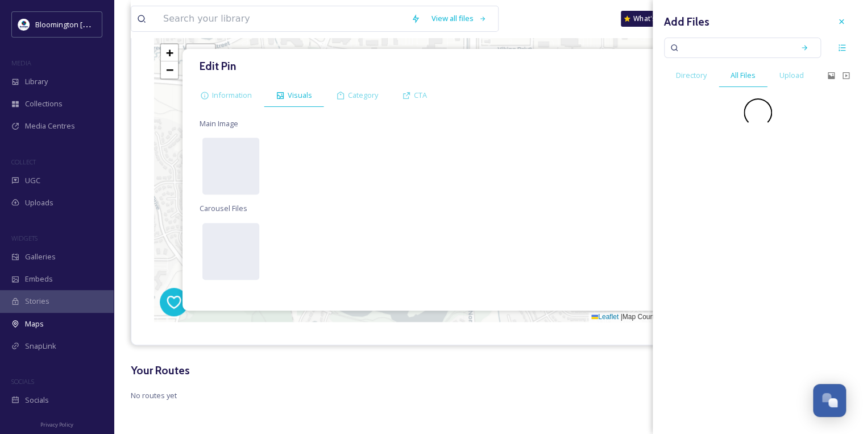
click at [755, 50] on input at bounding box center [734, 47] width 107 height 25
paste input "Full Tilt Tavern"
type input "Full Tilt Tavern"
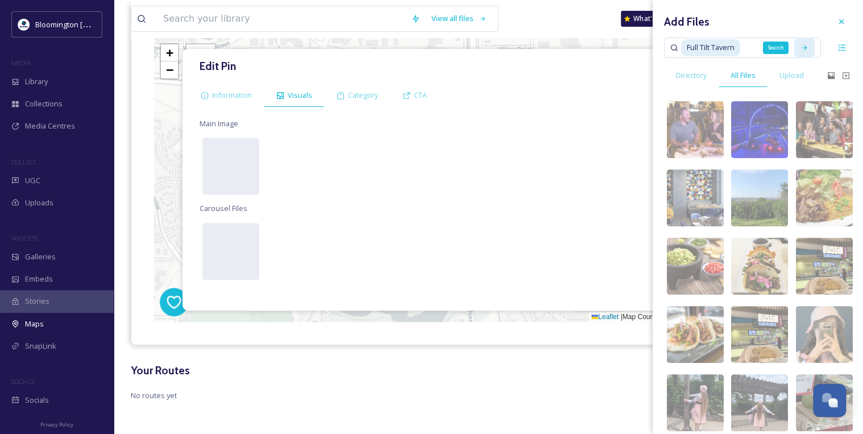
click at [800, 52] on div "Search" at bounding box center [804, 48] width 20 height 20
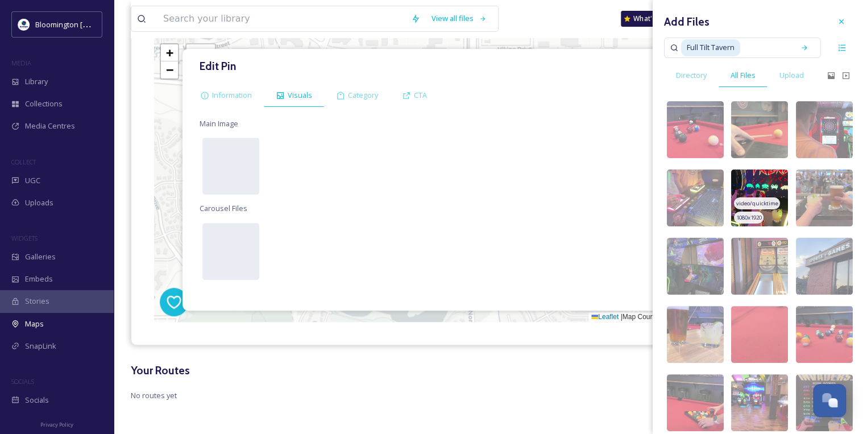
click at [767, 184] on img at bounding box center [759, 197] width 57 height 57
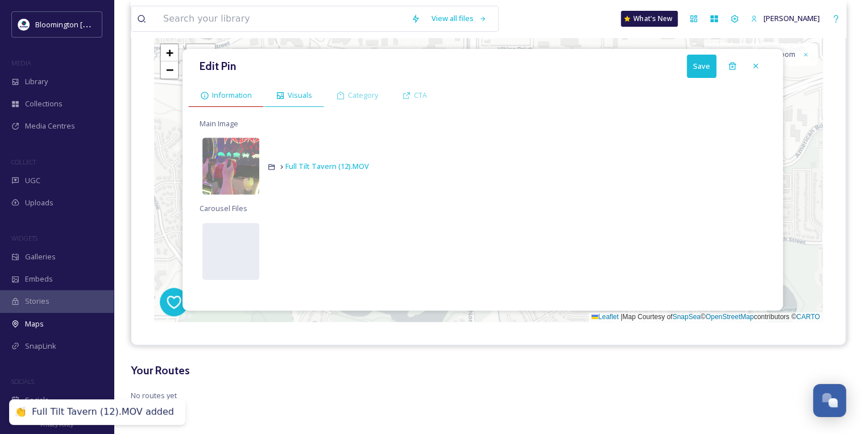
click at [236, 96] on span "Information" at bounding box center [232, 95] width 40 height 11
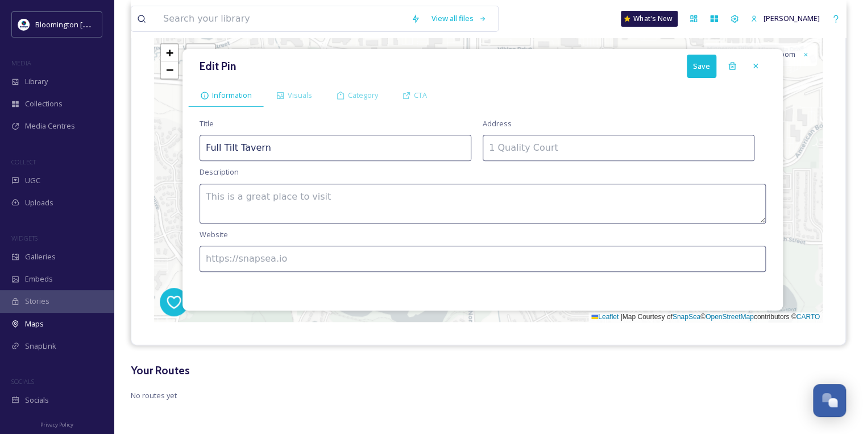
drag, startPoint x: 329, startPoint y: 149, endPoint x: 109, endPoint y: 139, distance: 219.7
click at [109, 139] on div "Bloomington [US_STATE] Travel & Tourism MEDIA Library Collections Media Centres…" at bounding box center [431, 149] width 863 height 571
click at [500, 205] on textarea at bounding box center [483, 204] width 566 height 40
paste textarea "Casual, family-friendly spot serving burgers, pizza, and other American eats, p…"
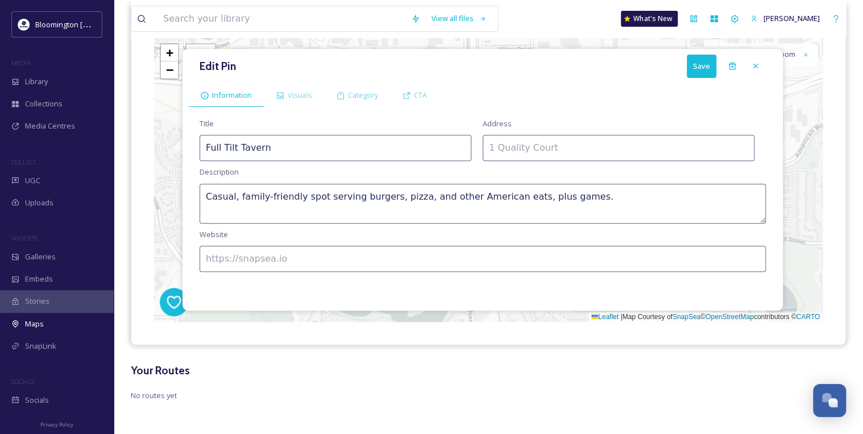
click at [207, 209] on textarea "Casual, family-friendly spot serving burgers, pizza, and other American eats, p…" at bounding box center [483, 204] width 566 height 40
type textarea "Casual, family-friendly spot serving burgers, pizza, and other American eats, p…"
click at [548, 153] on input at bounding box center [619, 148] width 272 height 26
paste input "[STREET_ADDRESS]"
type input "[STREET_ADDRESS]"
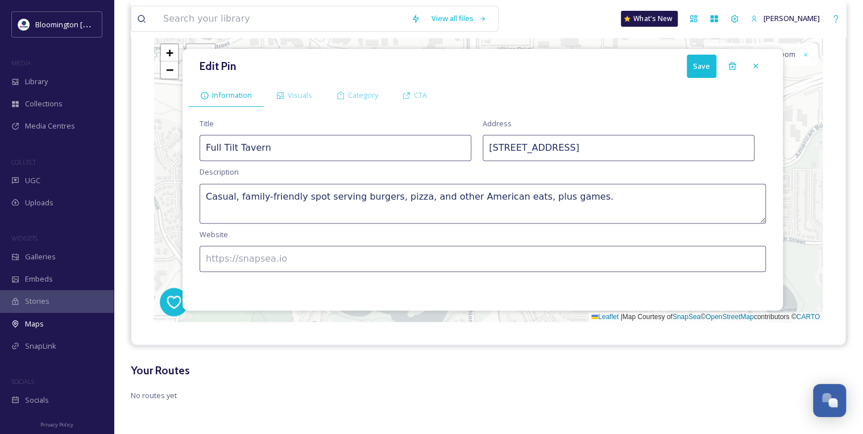
click at [376, 258] on input at bounding box center [483, 259] width 566 height 26
paste input "[URL][DOMAIN_NAME]"
type input "[URL][DOMAIN_NAME]"
click at [313, 94] on div "Visuals" at bounding box center [294, 95] width 60 height 23
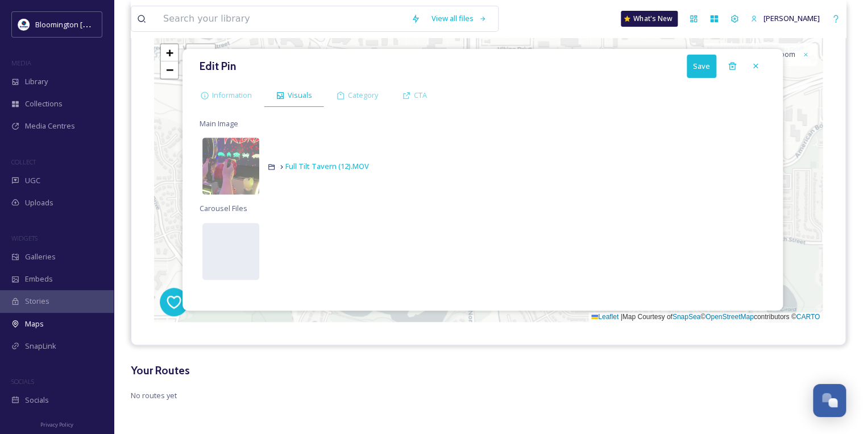
click at [713, 70] on button "Save" at bounding box center [702, 66] width 30 height 23
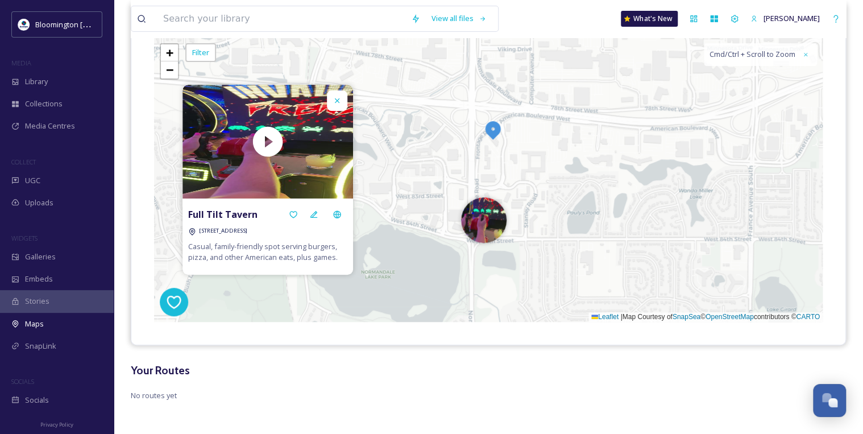
click at [496, 132] on img at bounding box center [493, 129] width 20 height 20
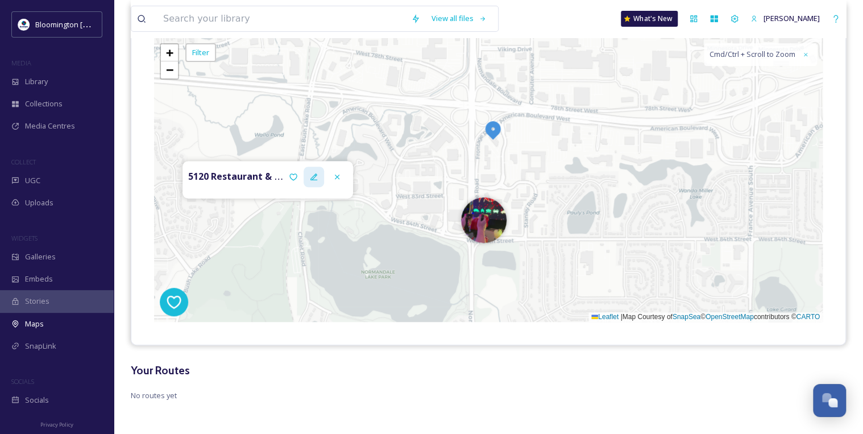
click at [306, 177] on div at bounding box center [314, 177] width 20 height 20
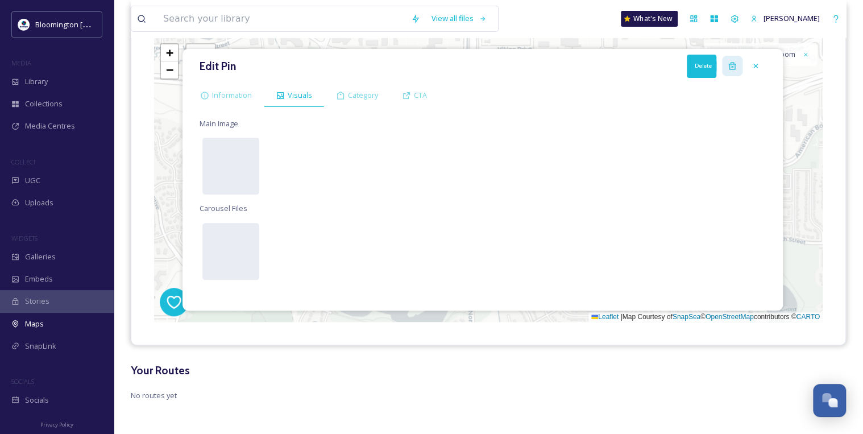
click at [728, 58] on div "Delete" at bounding box center [732, 66] width 20 height 20
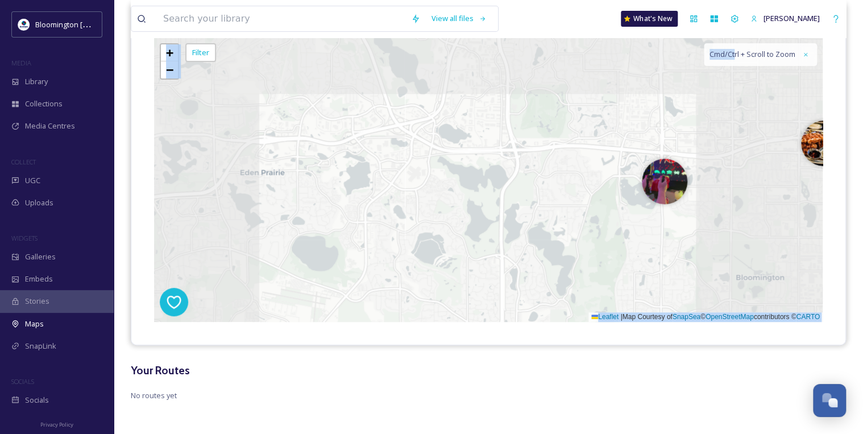
drag, startPoint x: 734, startPoint y: 168, endPoint x: 622, endPoint y: 153, distance: 113.4
click at [622, 153] on div "7 + − Leaflet | Map Courtesy of SnapSea © OpenStreetMap contributors © CARTO Cm…" at bounding box center [488, 180] width 668 height 284
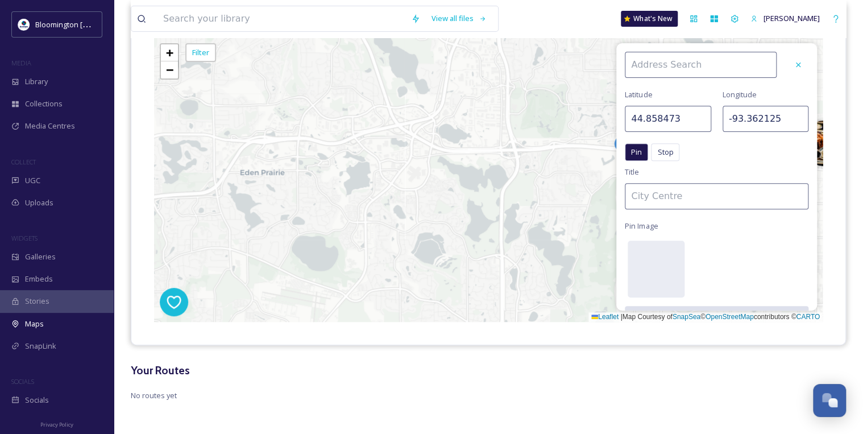
drag, startPoint x: 622, startPoint y: 153, endPoint x: 754, endPoint y: 98, distance: 143.7
click at [699, 159] on div "Pin Stop Pin Stop" at bounding box center [717, 154] width 184 height 23
click at [794, 61] on icon at bounding box center [798, 64] width 9 height 9
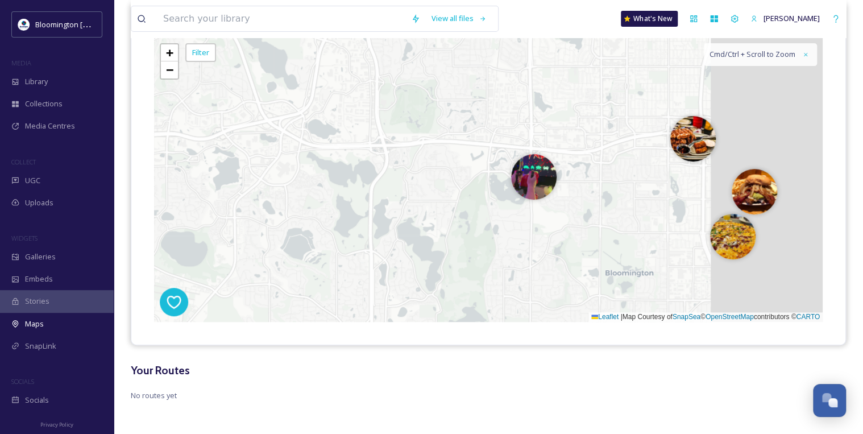
drag, startPoint x: 641, startPoint y: 150, endPoint x: 369, endPoint y: 161, distance: 272.5
click at [369, 161] on div "7 + − Leaflet | Map Courtesy of SnapSea © OpenStreetMap contributors © CARTO Cm…" at bounding box center [488, 180] width 668 height 284
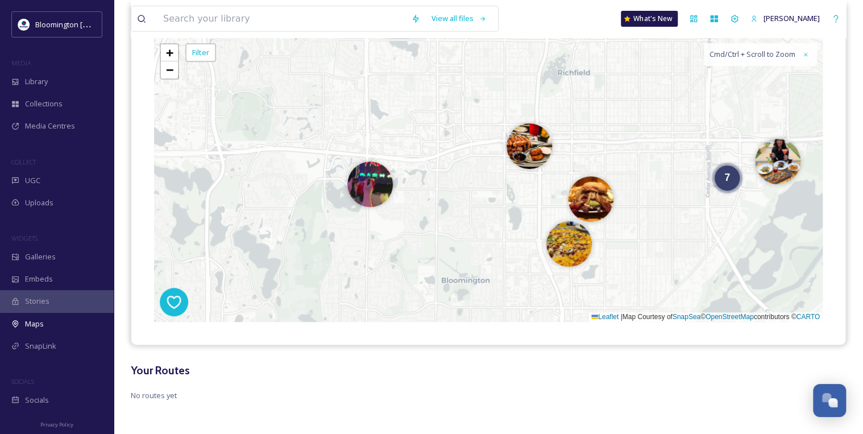
drag, startPoint x: 650, startPoint y: 122, endPoint x: 581, endPoint y: 104, distance: 71.0
click at [581, 104] on div "7 + − Leaflet | Map Courtesy of SnapSea © OpenStreetMap contributors © CARTO Cm…" at bounding box center [488, 180] width 668 height 284
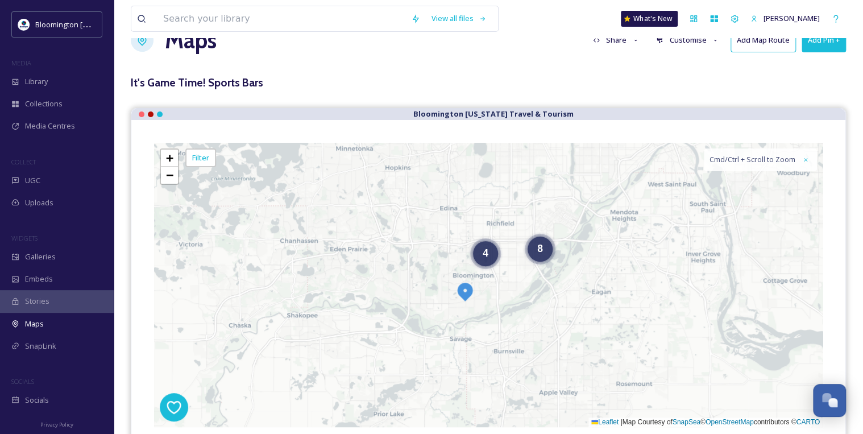
scroll to position [91, 0]
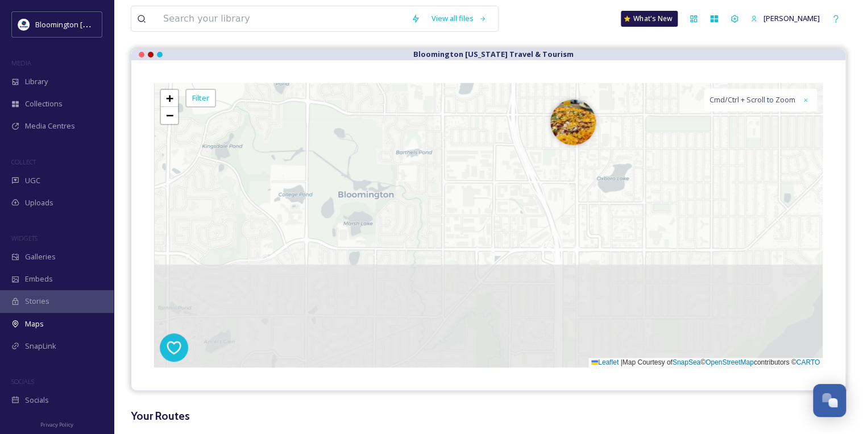
drag, startPoint x: 508, startPoint y: 149, endPoint x: 555, endPoint y: 43, distance: 116.3
click at [555, 43] on div "View all files What's New [PERSON_NAME] Maps Share Customise Add Map Route Add …" at bounding box center [488, 194] width 749 height 571
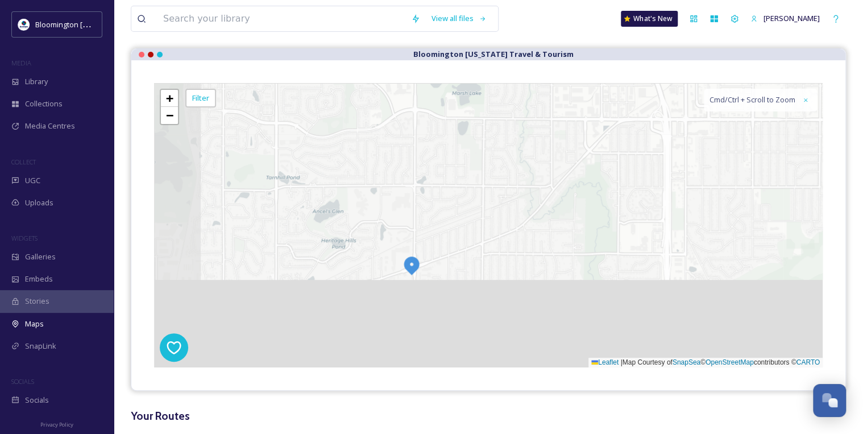
drag, startPoint x: 403, startPoint y: 213, endPoint x: 512, endPoint y: 83, distance: 169.5
click at [512, 83] on div "7 + − Leaflet | Map Courtesy of SnapSea © OpenStreetMap contributors © CARTO Cm…" at bounding box center [488, 225] width 668 height 284
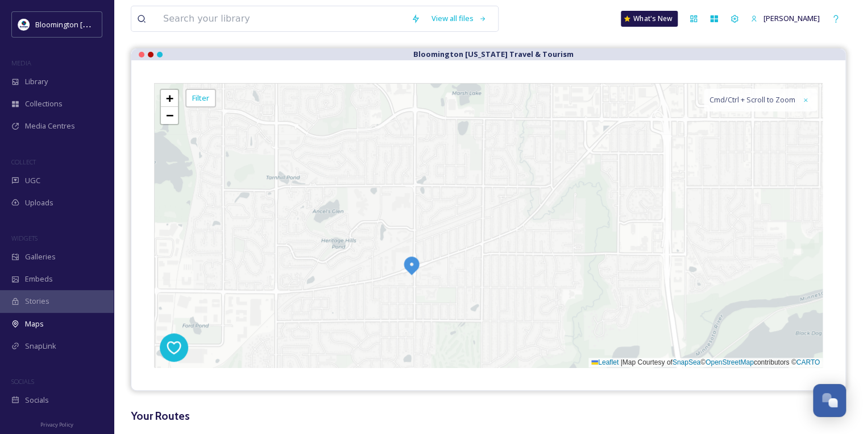
click at [417, 258] on img at bounding box center [411, 265] width 20 height 20
click at [315, 215] on div at bounding box center [314, 222] width 20 height 20
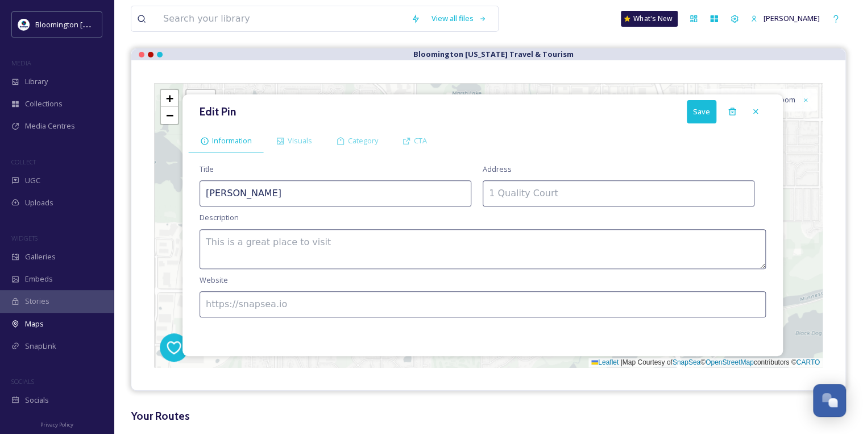
drag, startPoint x: 321, startPoint y: 194, endPoint x: 141, endPoint y: 184, distance: 179.9
click at [143, 184] on div "Edit Pin Save Information Visuals Category CTA Title [PERSON_NAME] Address Desc…" at bounding box center [488, 225] width 714 height 330
click at [247, 259] on textarea at bounding box center [483, 249] width 566 height 40
paste textarea "Chain spot named for a notorious bootlegger offering classic tavern eats, full …"
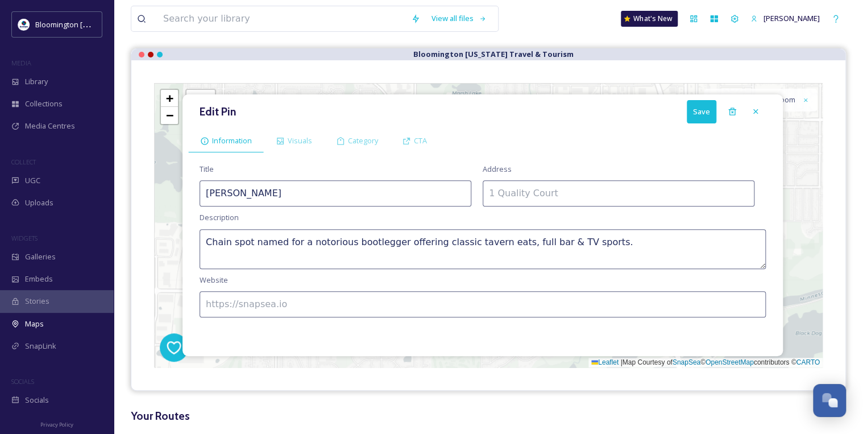
type textarea "Chain spot named for a notorious bootlegger offering classic tavern eats, full …"
click at [589, 204] on input at bounding box center [619, 193] width 272 height 26
paste input "[STREET_ADDRESS]"
type input "[STREET_ADDRESS]"
click at [341, 297] on input at bounding box center [483, 304] width 566 height 26
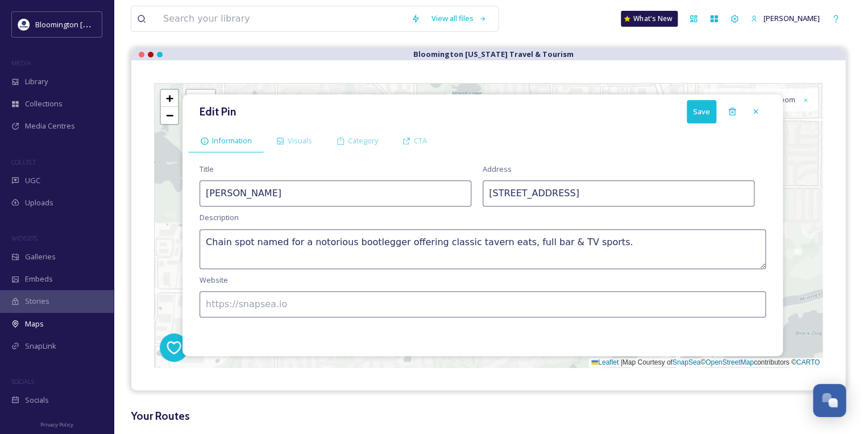
paste input "[URL][DOMAIN_NAME]"
type input "[URL][DOMAIN_NAME]"
click at [292, 141] on span "Visuals" at bounding box center [300, 140] width 24 height 11
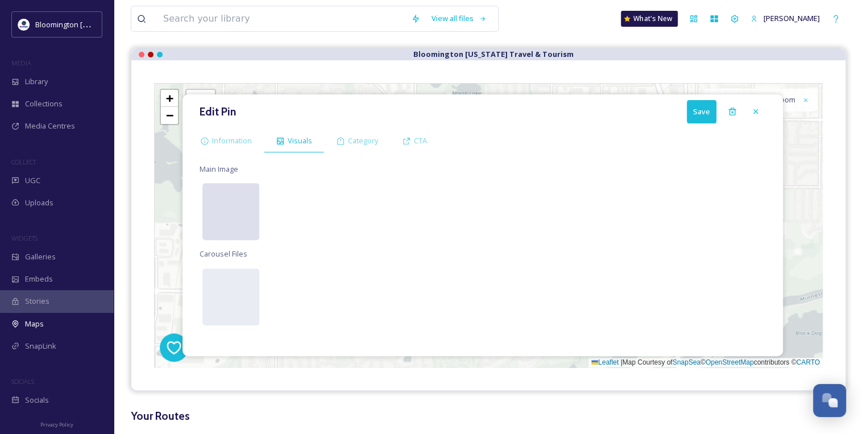
click at [252, 205] on div at bounding box center [230, 211] width 57 height 57
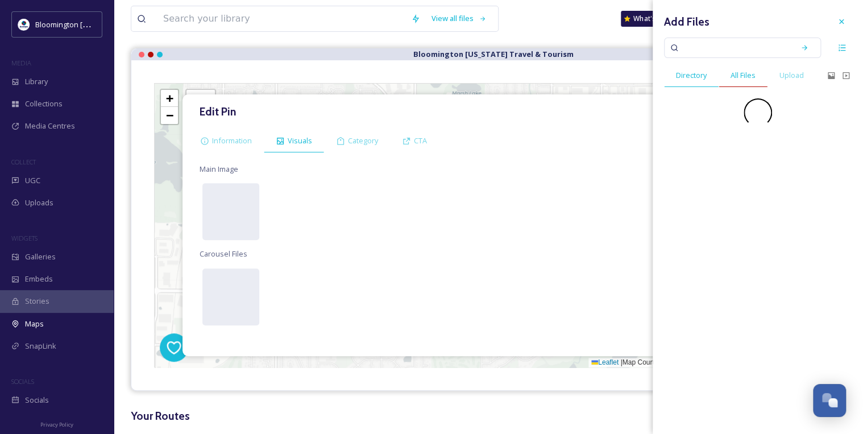
click at [744, 70] on span "All Files" at bounding box center [742, 75] width 25 height 11
click at [739, 45] on input at bounding box center [734, 47] width 107 height 25
type input "[PERSON_NAME]"
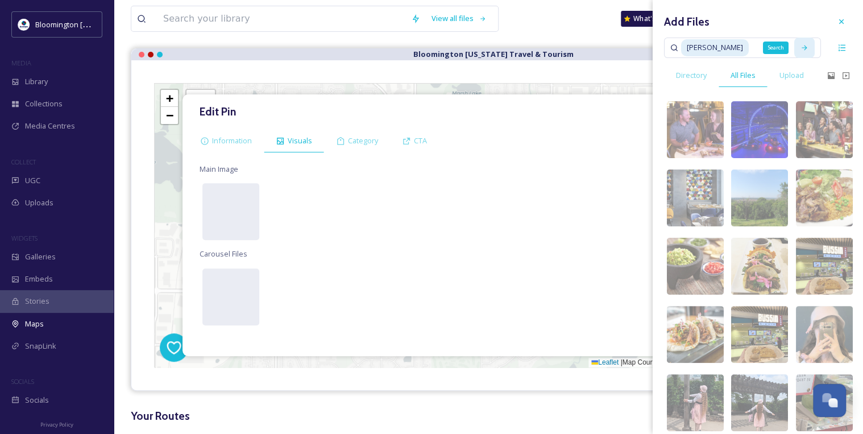
click at [794, 44] on div "Search" at bounding box center [804, 48] width 20 height 20
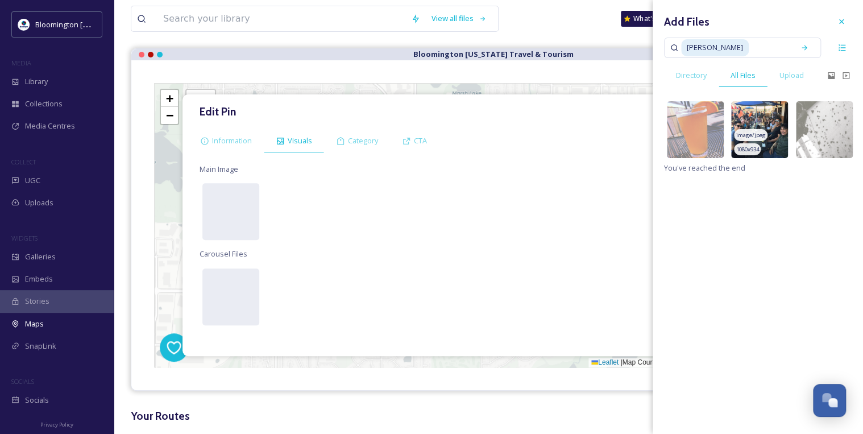
click at [778, 130] on img at bounding box center [759, 129] width 57 height 57
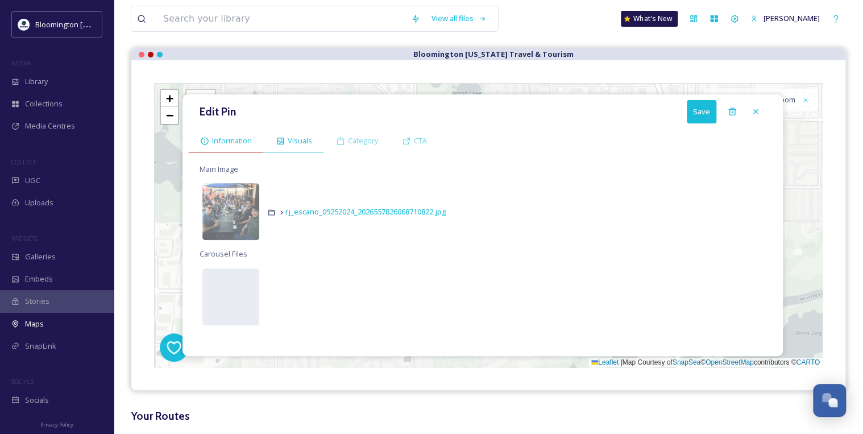
click at [243, 146] on div "Information" at bounding box center [226, 140] width 76 height 23
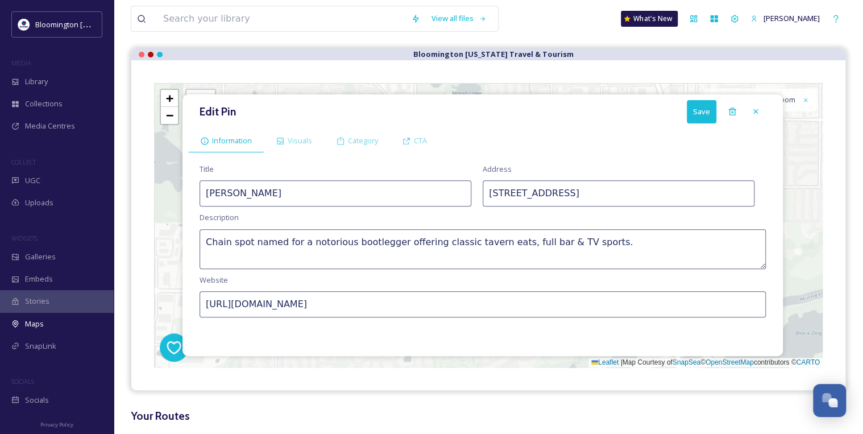
click at [704, 105] on button "Save" at bounding box center [702, 111] width 30 height 23
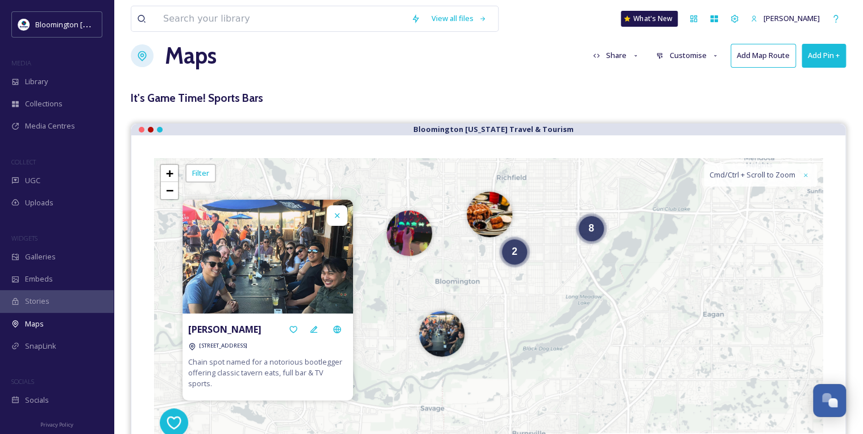
scroll to position [0, 0]
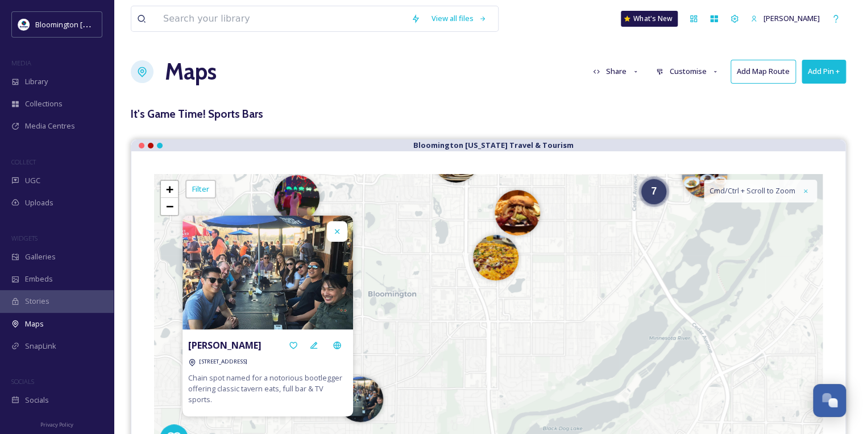
drag, startPoint x: 561, startPoint y: 251, endPoint x: 614, endPoint y: 176, distance: 92.3
click at [614, 176] on div "7 + − Leaflet | Map Courtesy of SnapSea © OpenStreetMap contributors © CARTO Cm…" at bounding box center [488, 316] width 668 height 284
click at [666, 190] on div "7" at bounding box center [653, 188] width 25 height 25
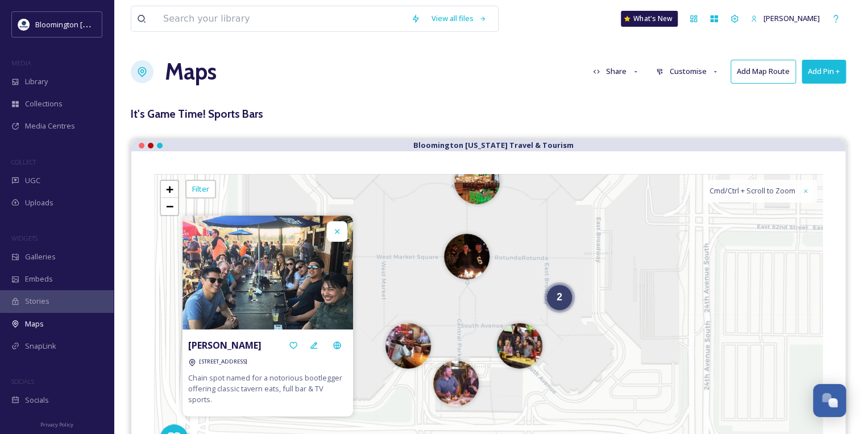
drag, startPoint x: 634, startPoint y: 268, endPoint x: 639, endPoint y: 235, distance: 33.8
click at [639, 235] on div "2 + − Leaflet | Map Courtesy of SnapSea © OpenStreetMap contributors © CARTO Cm…" at bounding box center [488, 316] width 668 height 284
click at [805, 116] on h3 "It's Game Time! Sports Bars" at bounding box center [488, 114] width 715 height 16
click at [339, 223] on div at bounding box center [337, 231] width 20 height 20
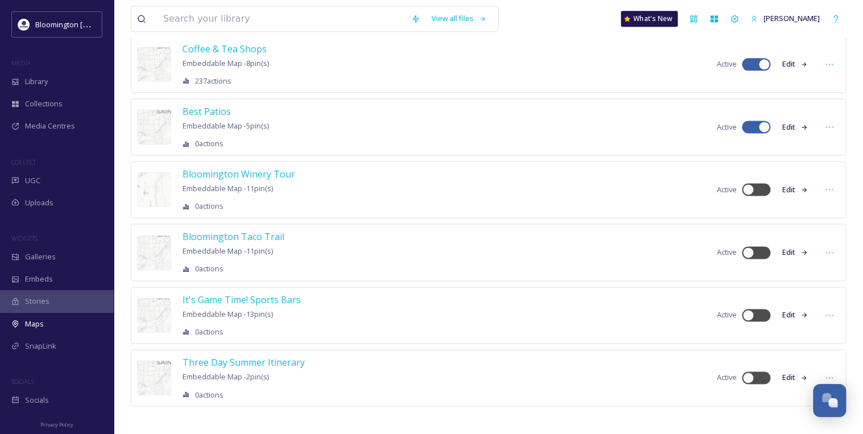
scroll to position [697, 0]
click at [259, 232] on span "Bloomington Taco Trail" at bounding box center [233, 236] width 102 height 13
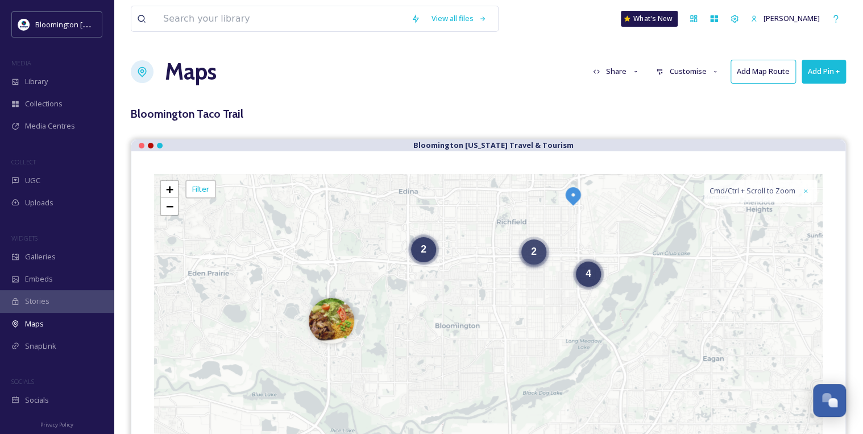
click at [545, 257] on div "2" at bounding box center [533, 251] width 25 height 25
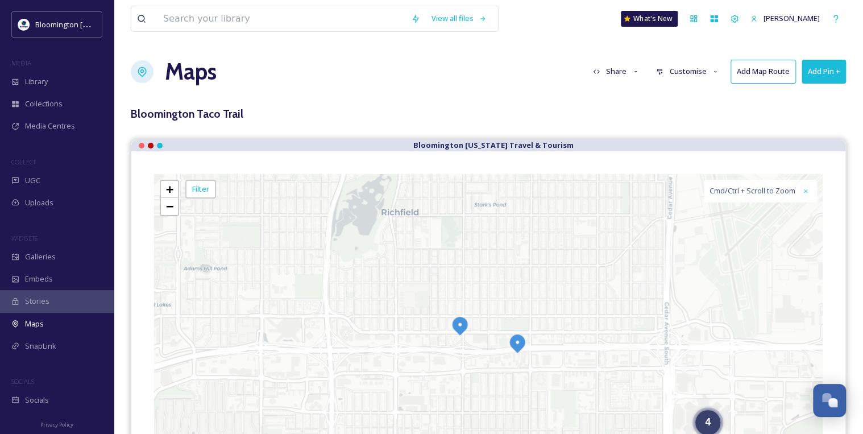
click at [462, 332] on img at bounding box center [460, 325] width 20 height 20
click at [518, 347] on img at bounding box center [517, 343] width 20 height 20
click at [459, 331] on img at bounding box center [460, 325] width 20 height 20
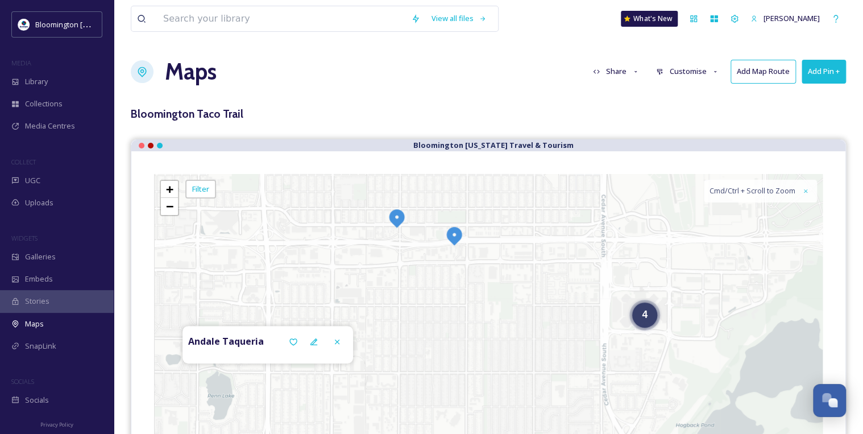
drag, startPoint x: 534, startPoint y: 265, endPoint x: 471, endPoint y: 158, distance: 124.6
click at [471, 158] on div "Andale Taqueria 4 + − Leaflet | Map Courtesy of SnapSea © OpenStreetMap contrib…" at bounding box center [488, 344] width 714 height 387
click at [626, 326] on div "4 + − Leaflet | Map Courtesy of SnapSea © OpenStreetMap contributors © CARTO Cm…" at bounding box center [488, 344] width 668 height 341
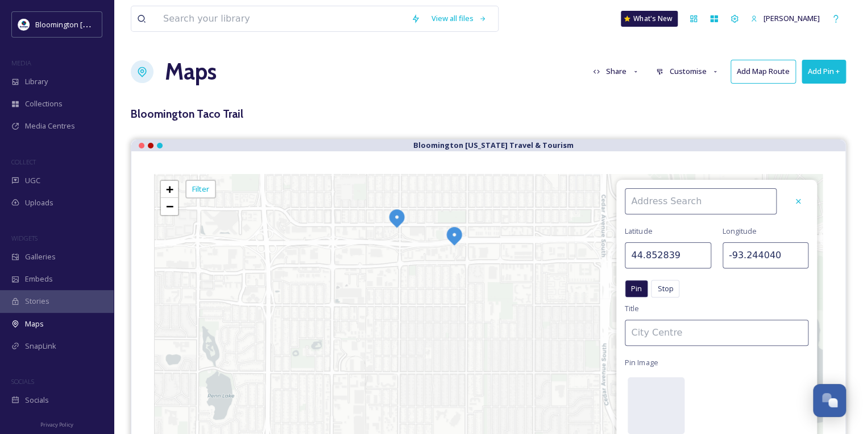
click at [573, 310] on div "4 + − Leaflet | Map Courtesy of SnapSea © OpenStreetMap contributors © CARTO Cm…" at bounding box center [488, 344] width 668 height 341
type input "44.854603"
type input "-93.252108"
click at [796, 201] on icon at bounding box center [798, 201] width 9 height 9
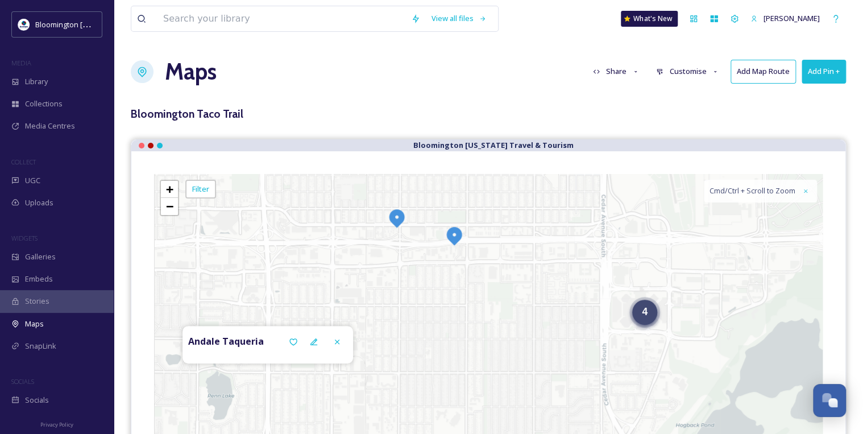
click at [642, 307] on span "4" at bounding box center [645, 311] width 6 height 11
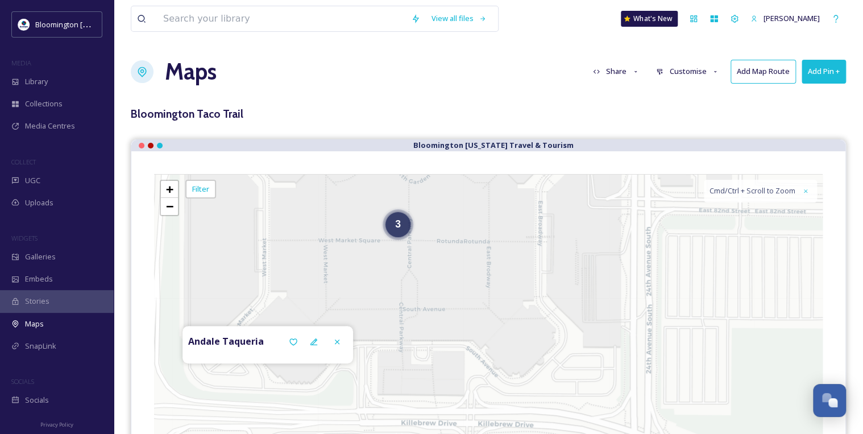
drag, startPoint x: 421, startPoint y: 227, endPoint x: 414, endPoint y: 228, distance: 7.5
click at [421, 227] on div "3 + − Leaflet | Map Courtesy of SnapSea © OpenStreetMap contributors © CARTO Cm…" at bounding box center [488, 344] width 668 height 341
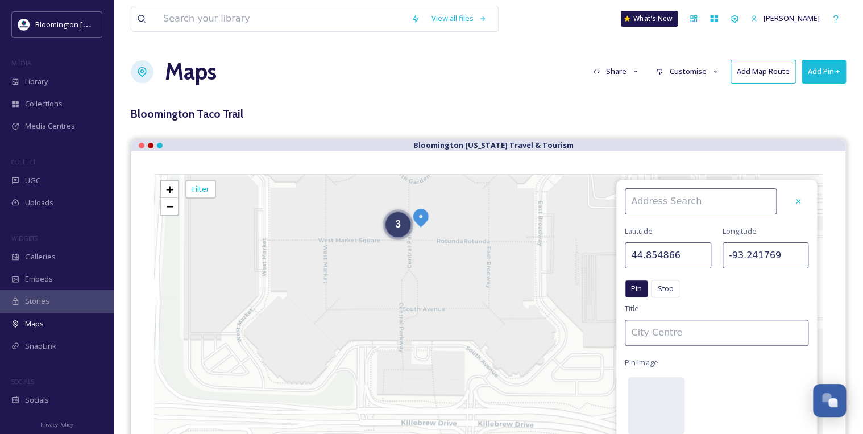
click at [389, 230] on div "3" at bounding box center [397, 224] width 25 height 25
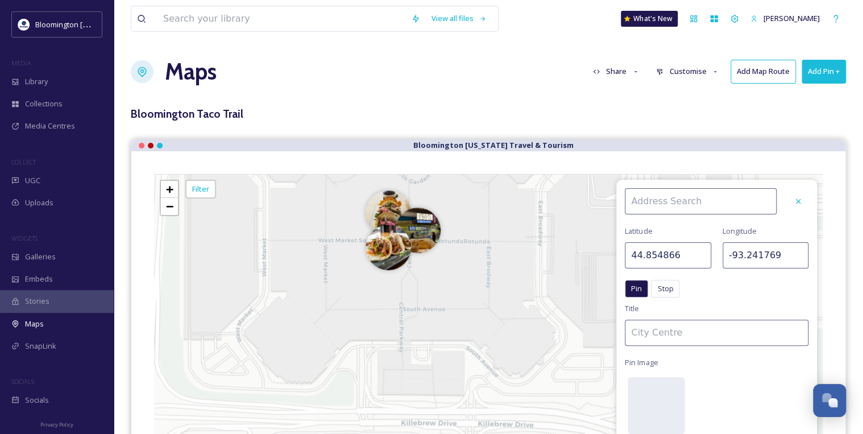
drag, startPoint x: 808, startPoint y: 118, endPoint x: 558, endPoint y: 112, distance: 250.2
click at [807, 118] on h3 "Bloomington Taco Trail" at bounding box center [488, 114] width 715 height 16
drag, startPoint x: 558, startPoint y: 112, endPoint x: 470, endPoint y: 140, distance: 91.9
click at [470, 140] on div "View all files What's New [PERSON_NAME] Maps Share Customise Add Map Route Add …" at bounding box center [488, 314] width 749 height 628
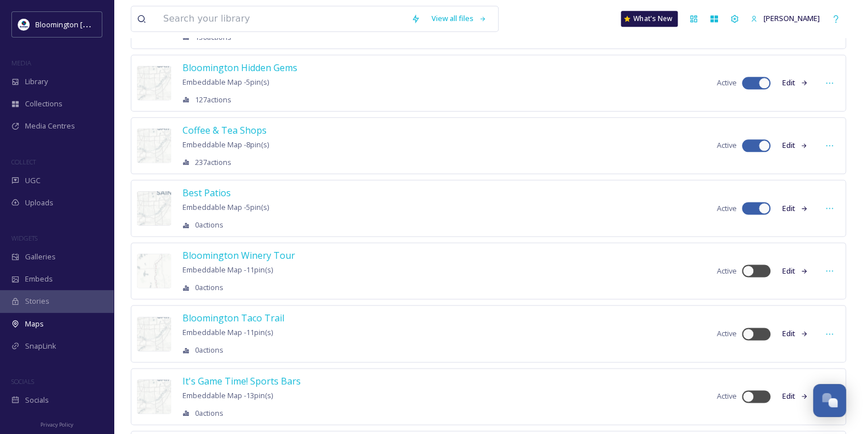
scroll to position [682, 0]
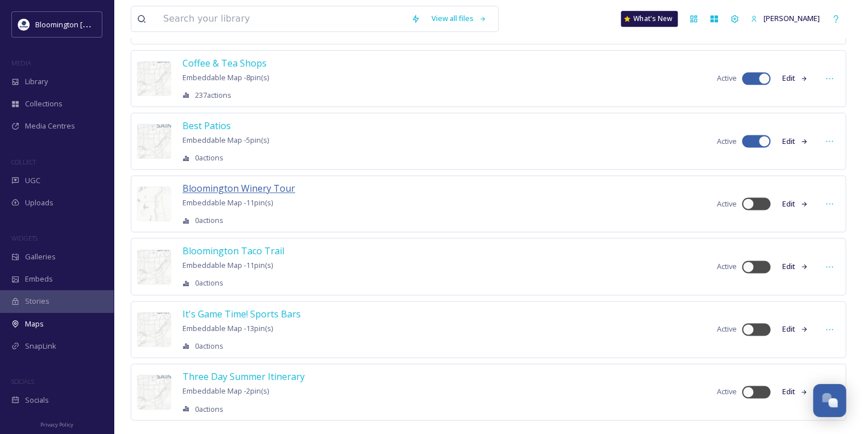
drag, startPoint x: 281, startPoint y: 184, endPoint x: 188, endPoint y: 188, distance: 93.3
click at [188, 188] on span "Bloomington Winery Tour" at bounding box center [238, 188] width 113 height 13
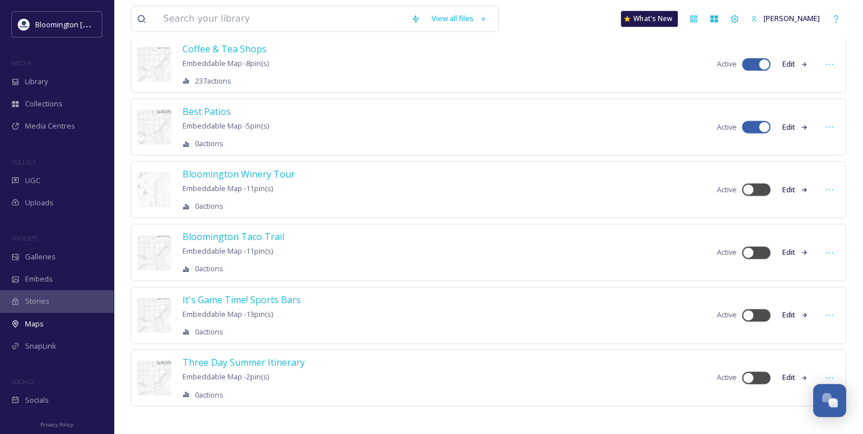
scroll to position [697, 0]
click at [209, 106] on span "Best Patios" at bounding box center [206, 111] width 48 height 13
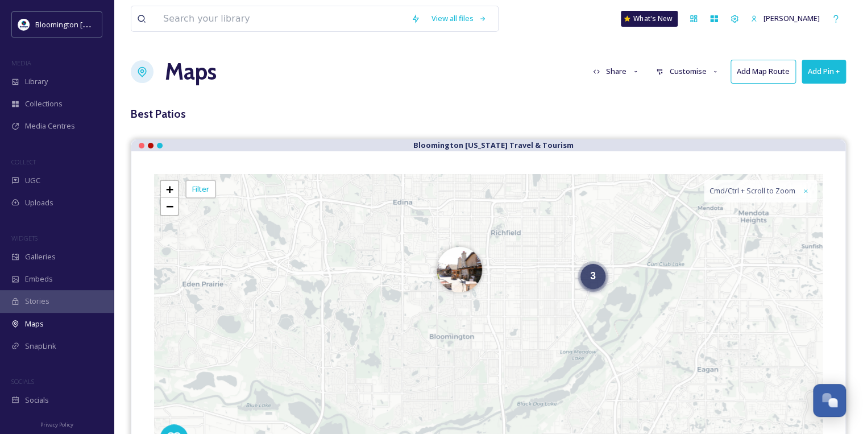
click at [605, 275] on div "3" at bounding box center [592, 276] width 25 height 25
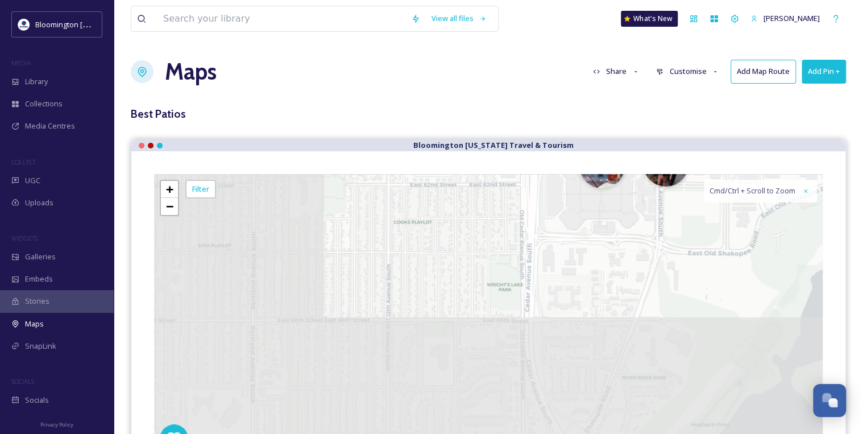
drag, startPoint x: 516, startPoint y: 279, endPoint x: 720, endPoint y: 119, distance: 259.2
click at [720, 119] on div "View all files What's New [PERSON_NAME] Maps Share Customise Add Map Route Add …" at bounding box center [488, 285] width 749 height 571
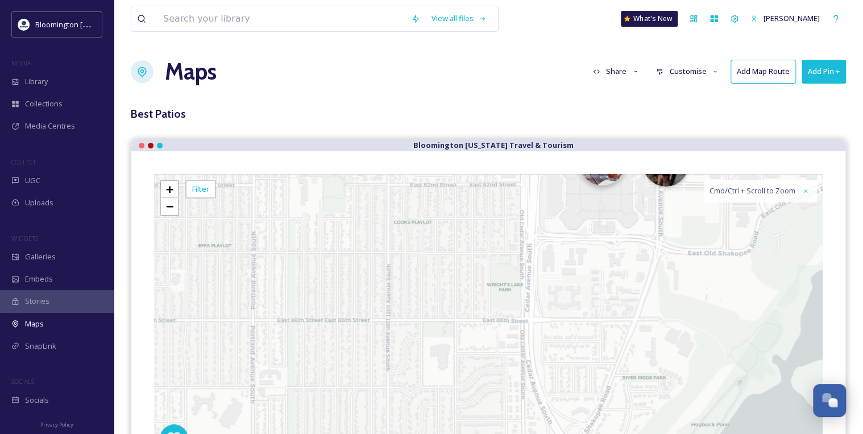
click at [597, 186] on div "+ − Leaflet | Map Courtesy of SnapSea © OpenStreetMap contributors © CARTO Cmd/…" at bounding box center [488, 316] width 668 height 284
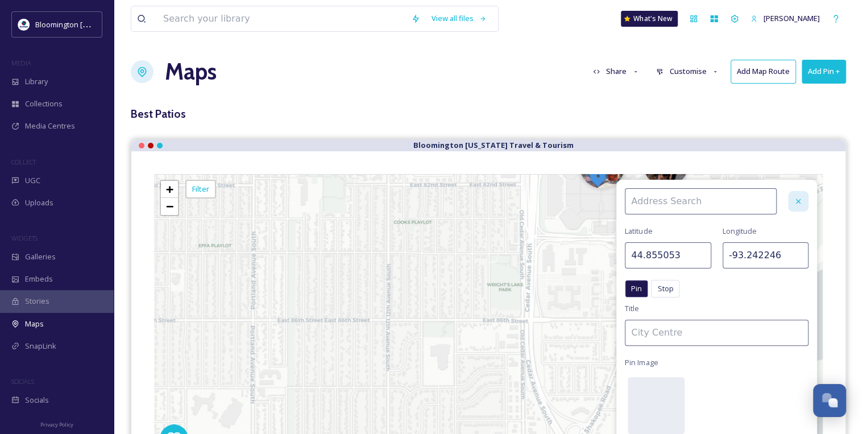
click at [796, 199] on icon at bounding box center [798, 201] width 5 height 5
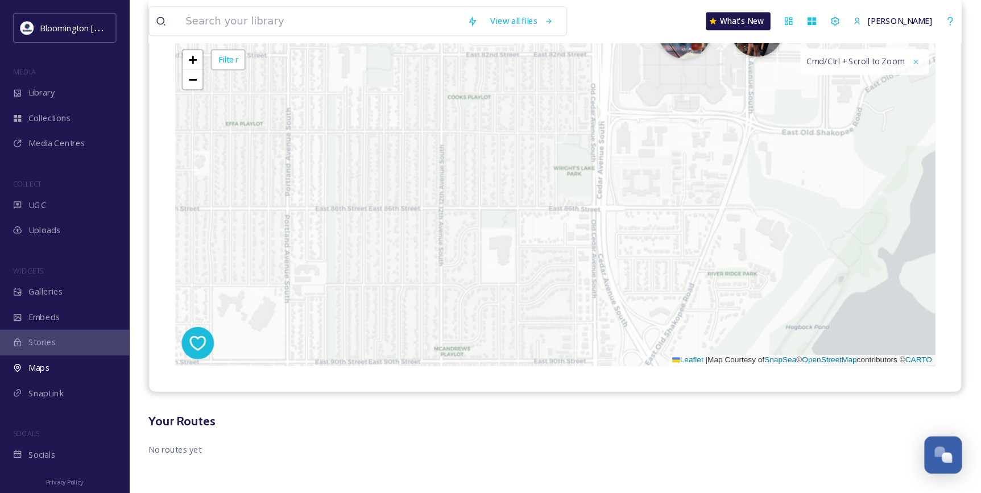
scroll to position [78, 0]
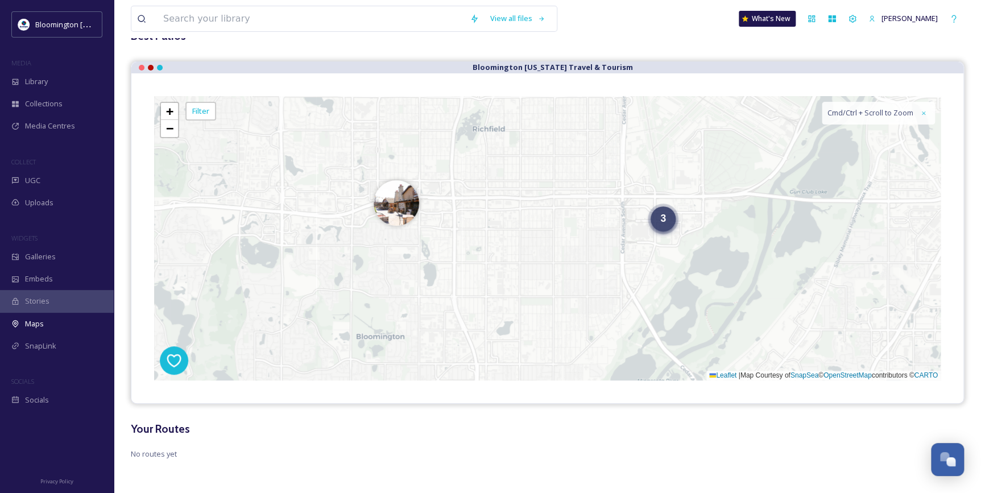
click at [654, 221] on div "3" at bounding box center [662, 218] width 25 height 25
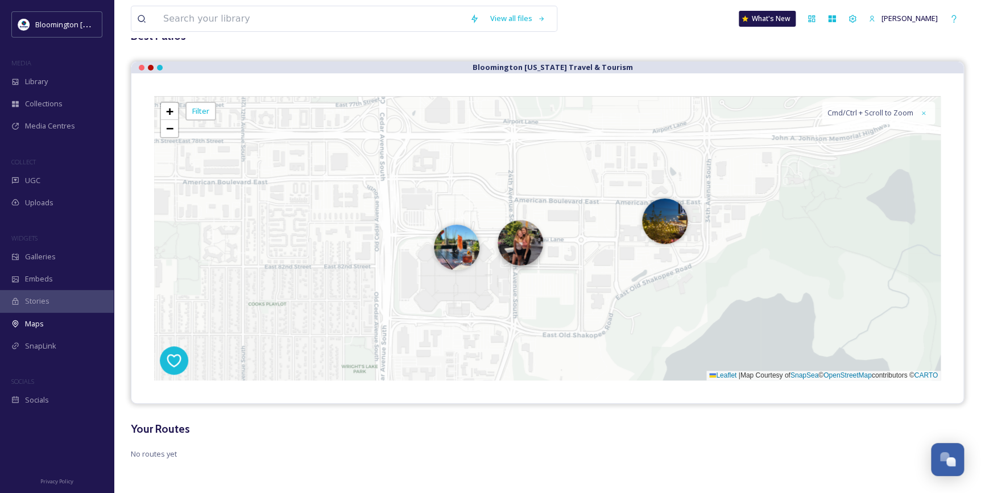
click at [513, 258] on img at bounding box center [519, 242] width 45 height 45
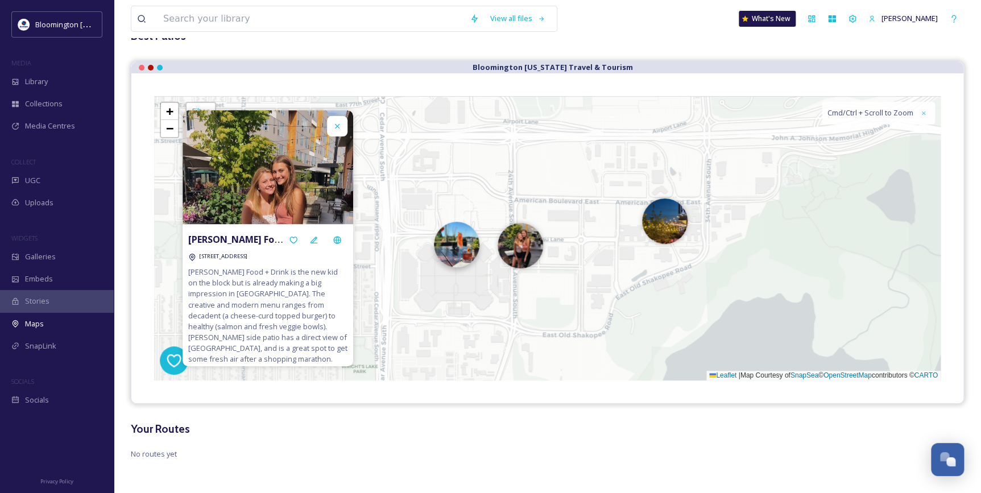
click at [460, 255] on img at bounding box center [456, 244] width 45 height 45
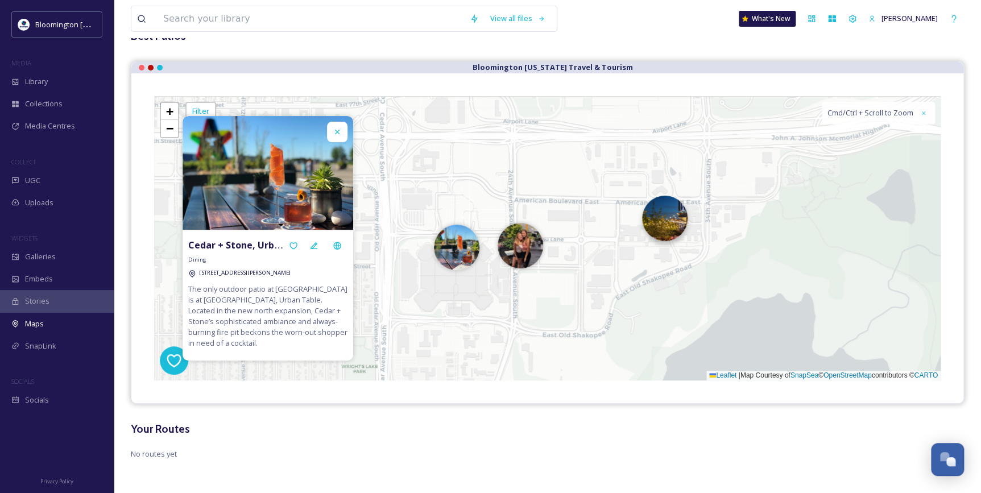
click at [670, 221] on img at bounding box center [664, 218] width 45 height 45
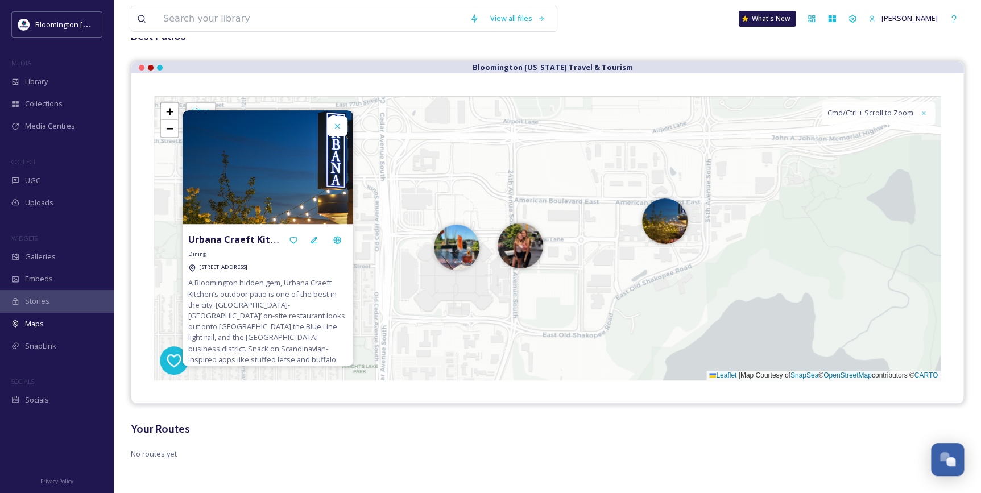
click at [338, 127] on icon at bounding box center [337, 126] width 5 height 5
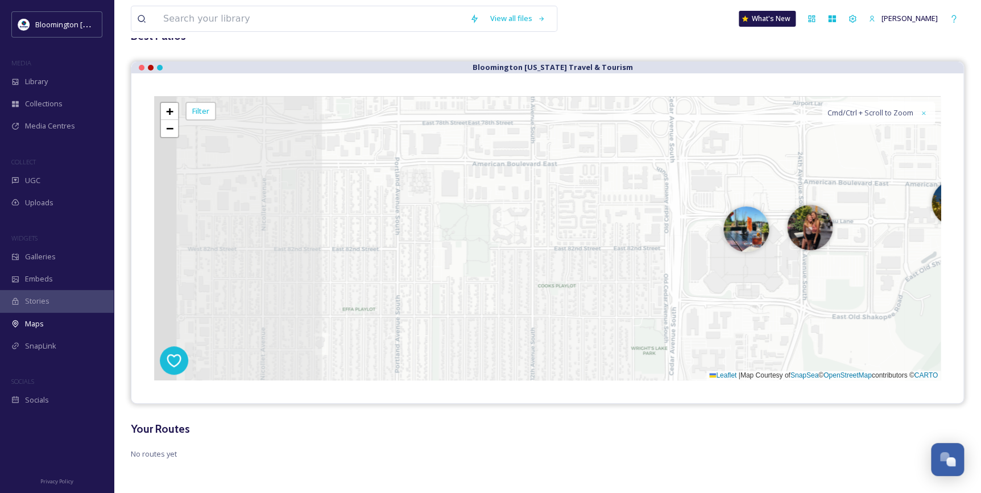
drag, startPoint x: 423, startPoint y: 182, endPoint x: 769, endPoint y: 173, distance: 345.2
click at [769, 173] on div "+ − Leaflet | Map Courtesy of SnapSea © OpenStreetMap contributors © CARTO Cmd/…" at bounding box center [547, 238] width 786 height 284
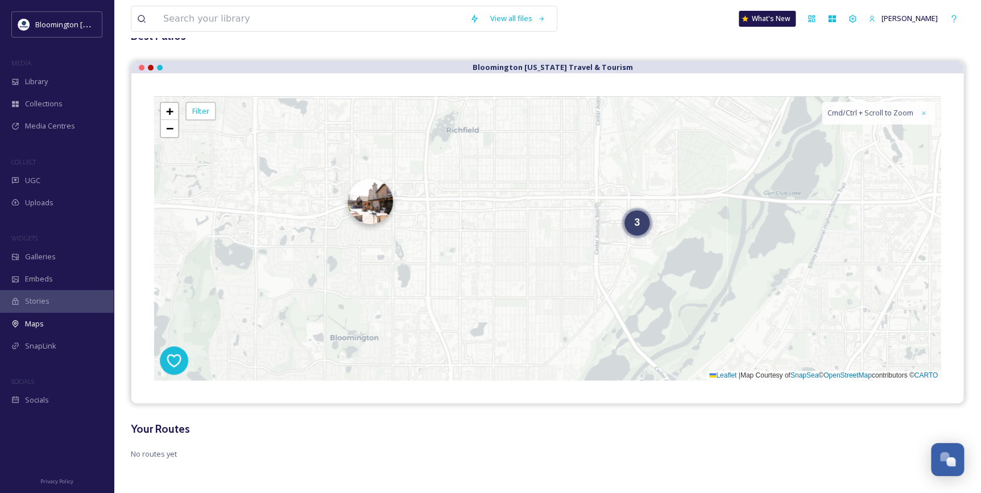
click at [375, 206] on img at bounding box center [369, 200] width 45 height 45
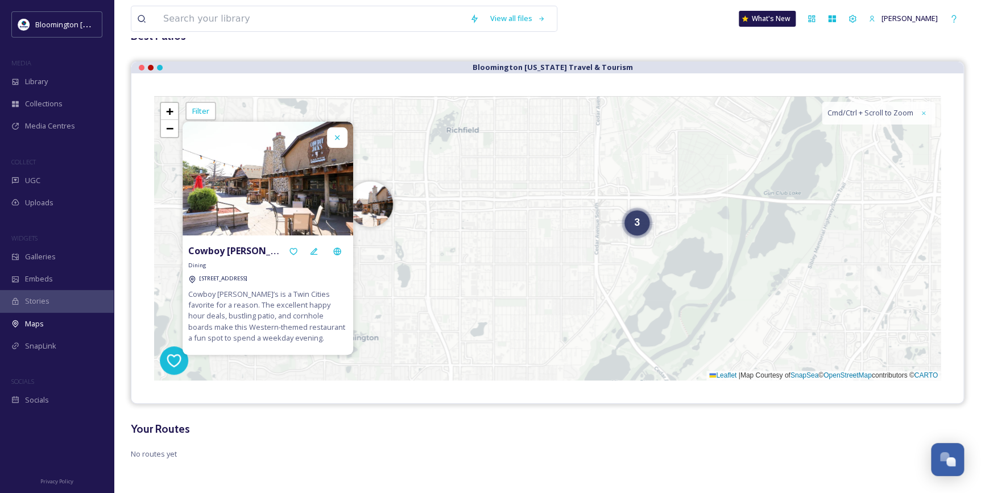
click at [328, 124] on img at bounding box center [267, 179] width 171 height 114
click at [335, 138] on icon at bounding box center [337, 137] width 9 height 9
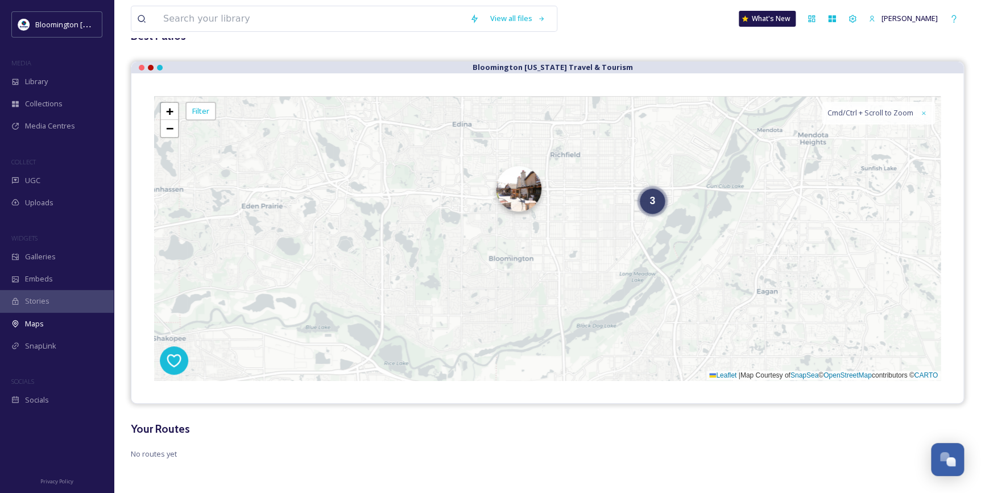
click at [508, 189] on img at bounding box center [518, 188] width 45 height 45
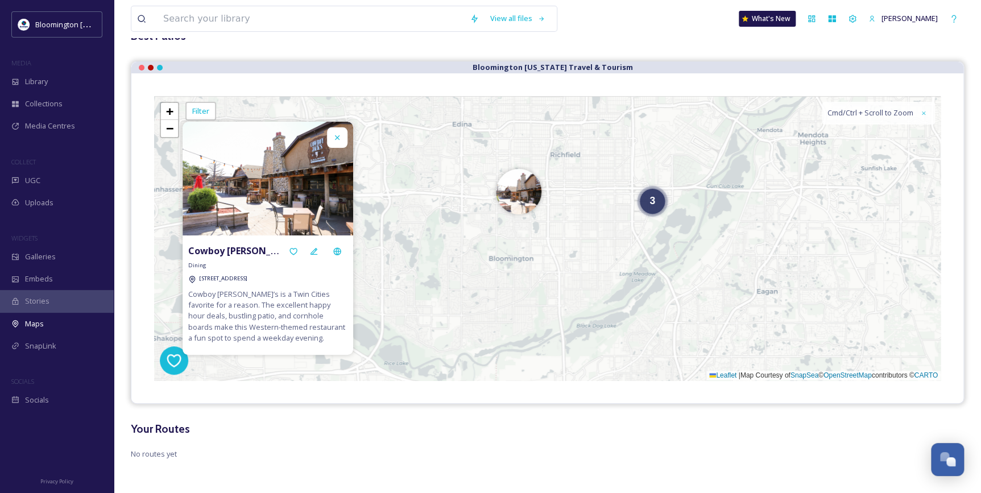
drag, startPoint x: 60, startPoint y: 38, endPoint x: 51, endPoint y: 51, distance: 15.5
click at [51, 51] on div "Bloomington [US_STATE] Travel & Tourism MEDIA Library Collections Media Centres…" at bounding box center [57, 211] width 114 height 400
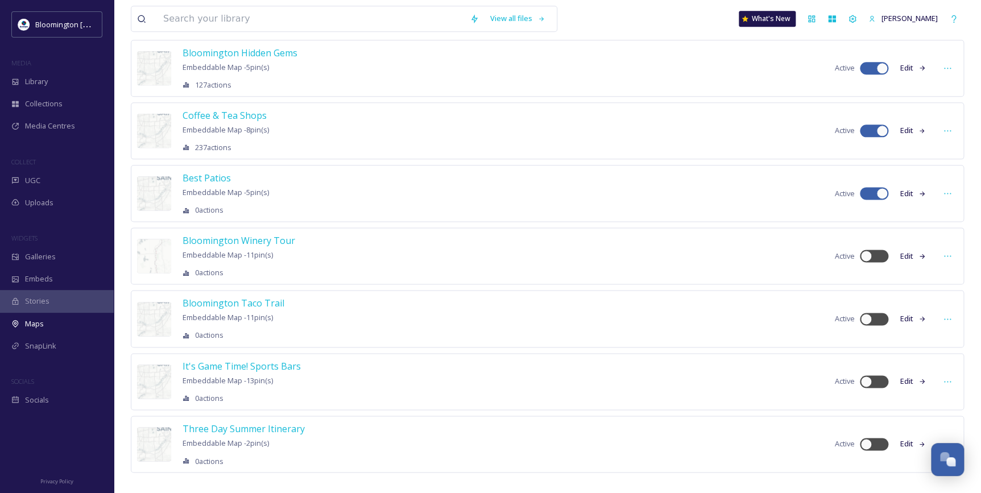
scroll to position [632, 0]
click at [263, 358] on span "It's Game Time! Sports Bars" at bounding box center [241, 364] width 118 height 13
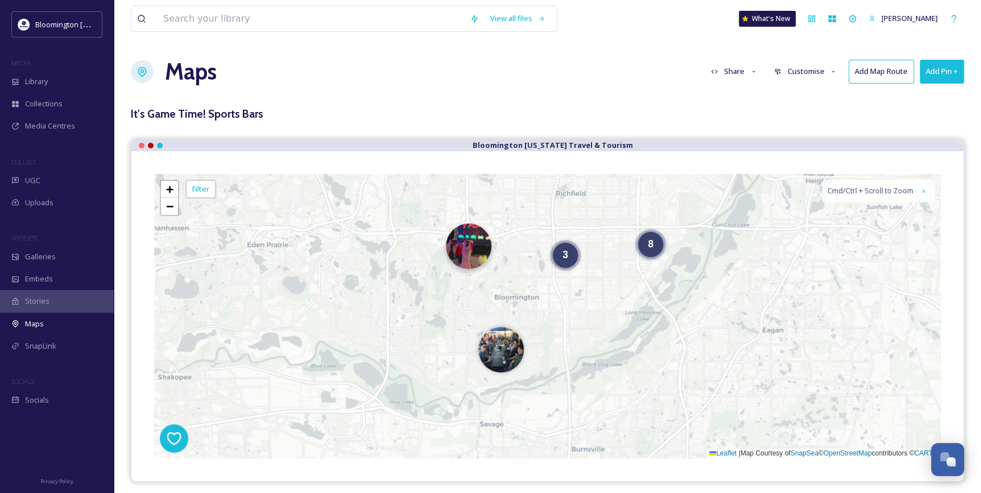
click at [475, 255] on img at bounding box center [468, 245] width 45 height 45
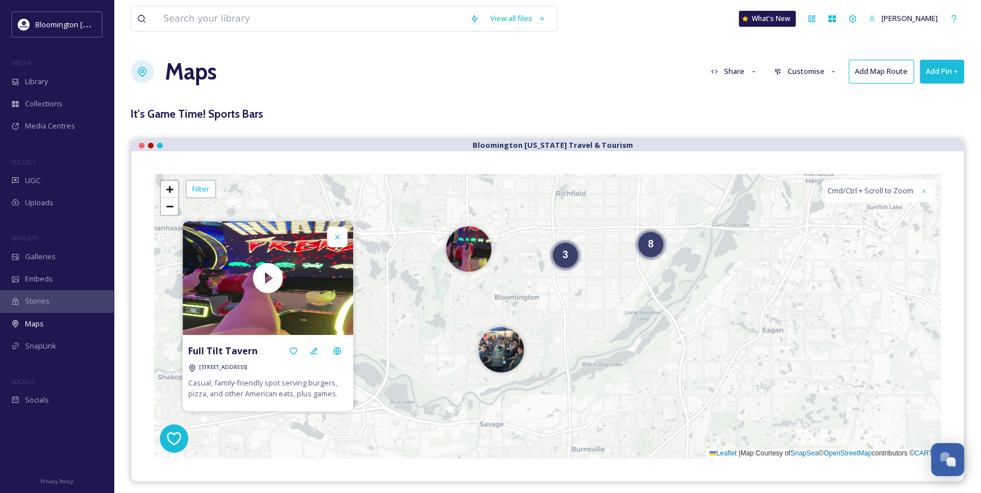
click at [335, 237] on icon at bounding box center [337, 236] width 9 height 9
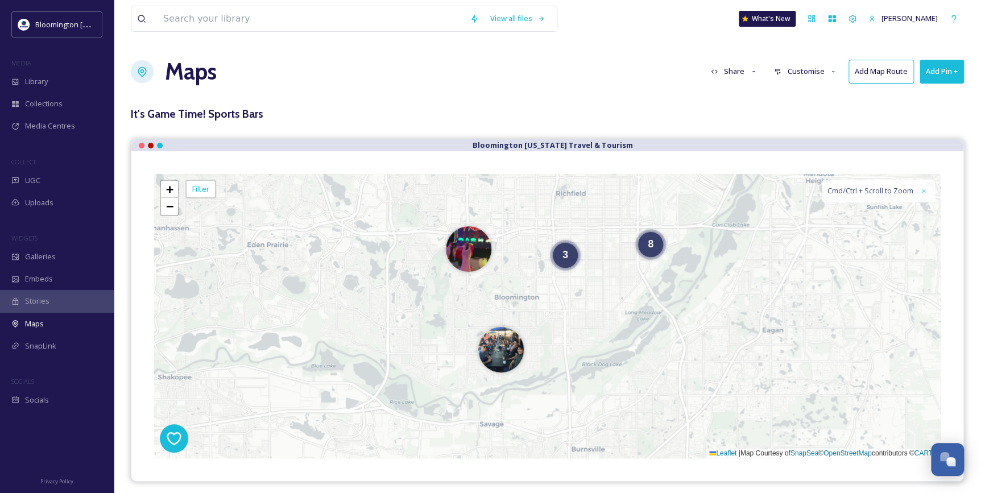
click at [862, 71] on button "Add Pin +" at bounding box center [941, 71] width 44 height 23
click at [862, 94] on div "Add New Pin" at bounding box center [922, 98] width 81 height 22
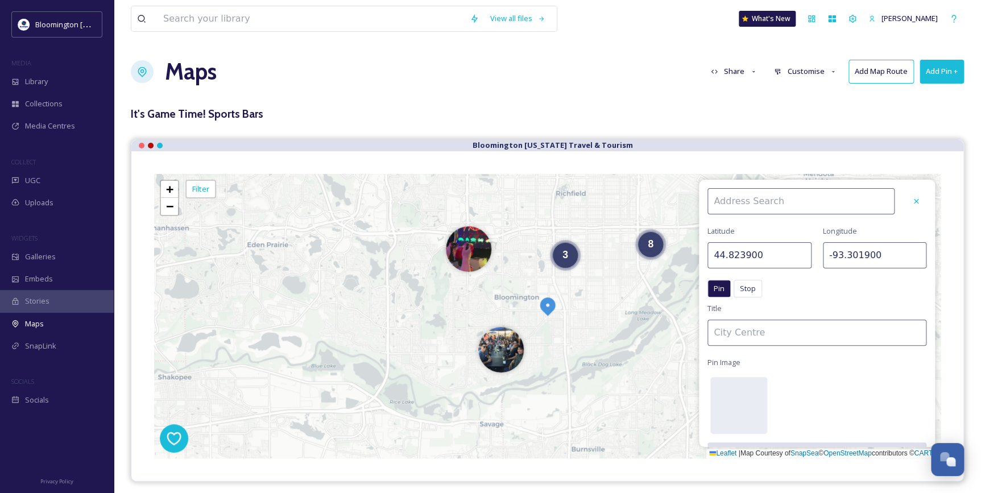
click at [750, 197] on input at bounding box center [800, 201] width 187 height 26
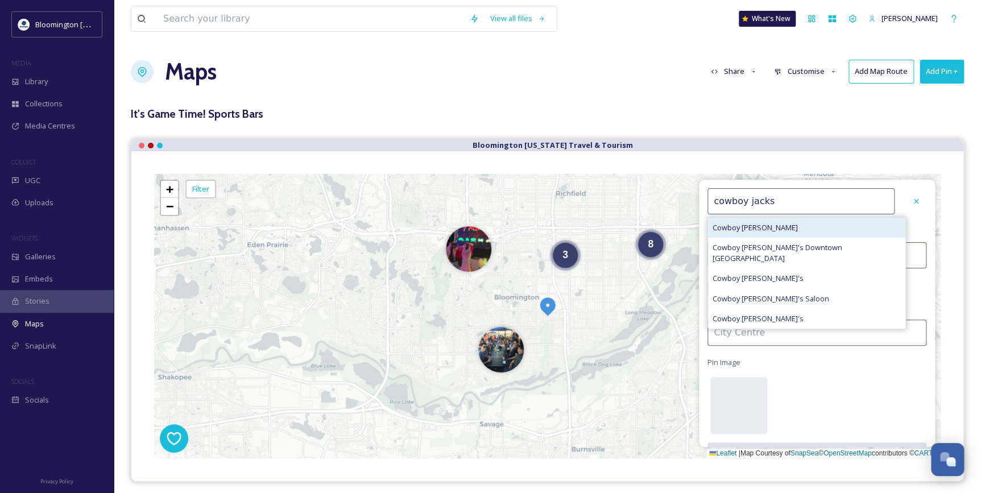
type input "cowboy jacks"
click at [833, 222] on div "Cowboy [PERSON_NAME]" at bounding box center [806, 228] width 197 height 20
type input "44.860672"
type input "-93.315711"
type input "Cowboy [PERSON_NAME]"
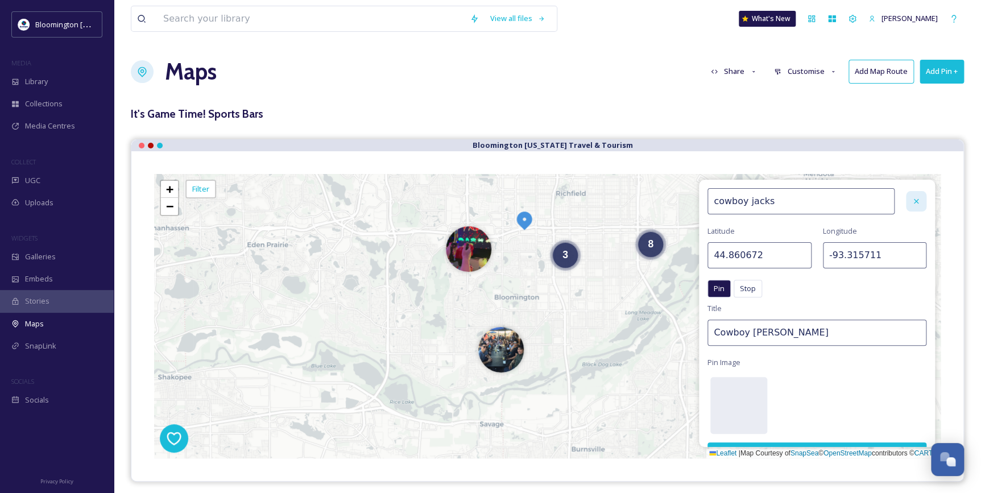
click at [862, 197] on icon at bounding box center [915, 201] width 9 height 9
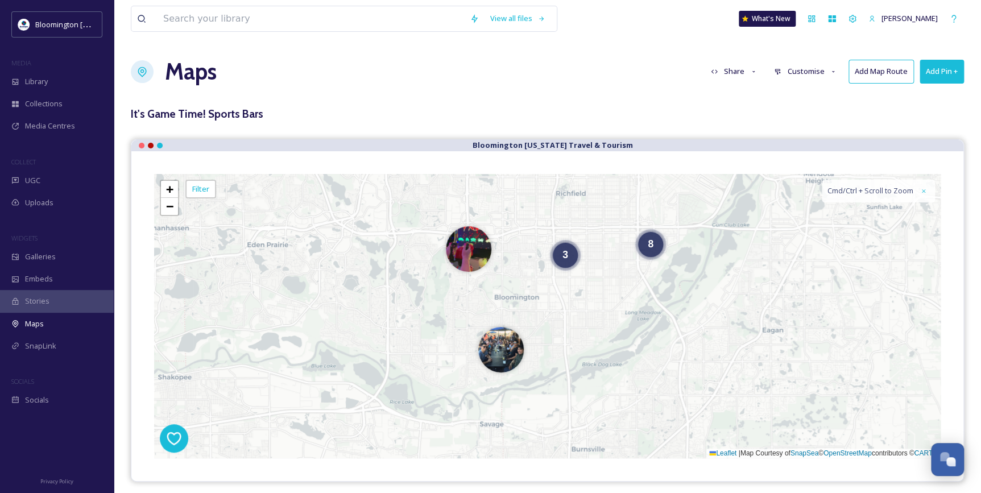
click at [862, 69] on button "Add Pin +" at bounding box center [941, 71] width 44 height 23
click at [862, 134] on div "View all files What's New [PERSON_NAME] Maps Share Customise Add Map Route Add …" at bounding box center [547, 285] width 867 height 571
click at [862, 89] on div "View all files What's New [PERSON_NAME] Maps Share Customise Add Map Route Add …" at bounding box center [547, 285] width 867 height 571
click at [862, 78] on button "Add Pin +" at bounding box center [941, 71] width 44 height 23
click at [862, 122] on span "Add Pin From Library" at bounding box center [922, 120] width 69 height 11
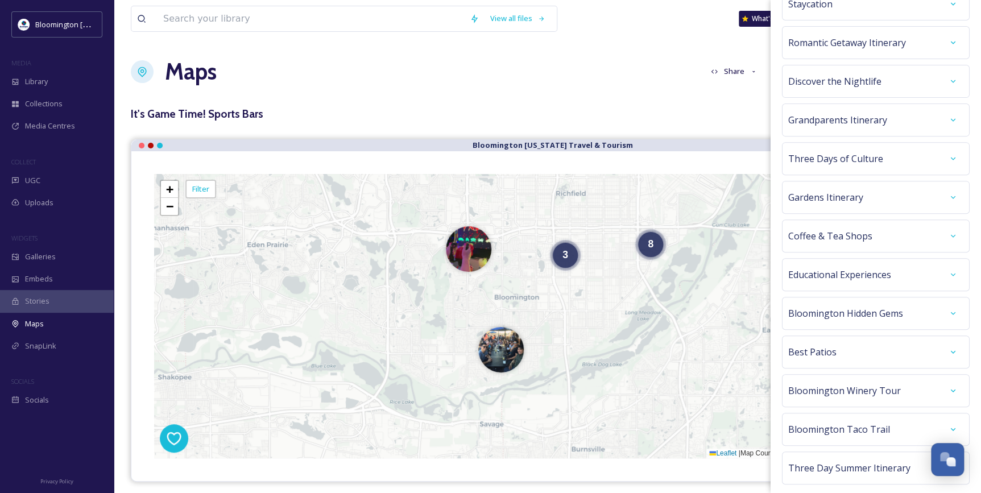
scroll to position [142, 0]
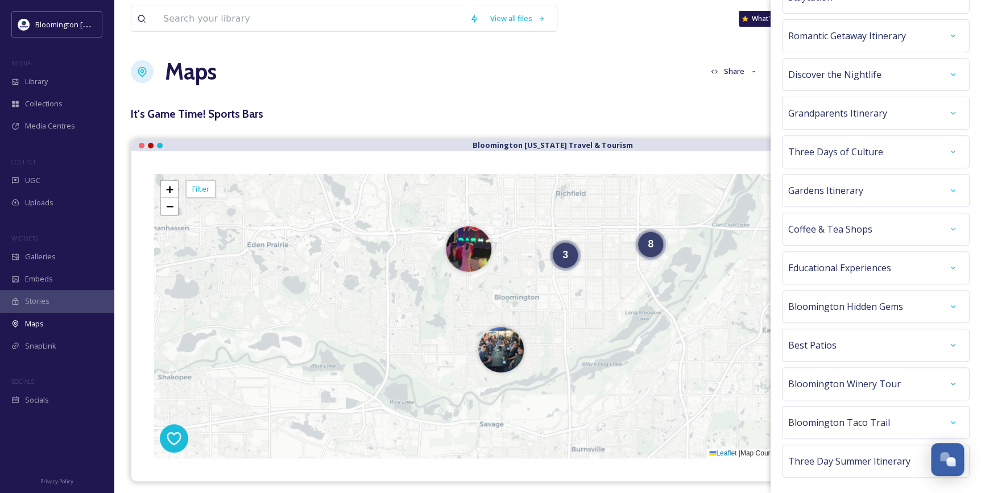
click at [862, 347] on div "Best Patios" at bounding box center [875, 345] width 175 height 20
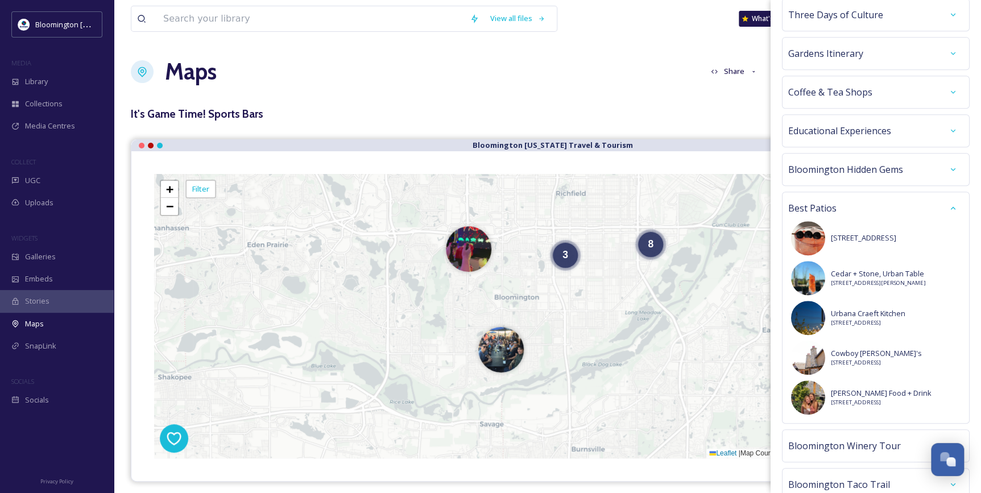
scroll to position [296, 0]
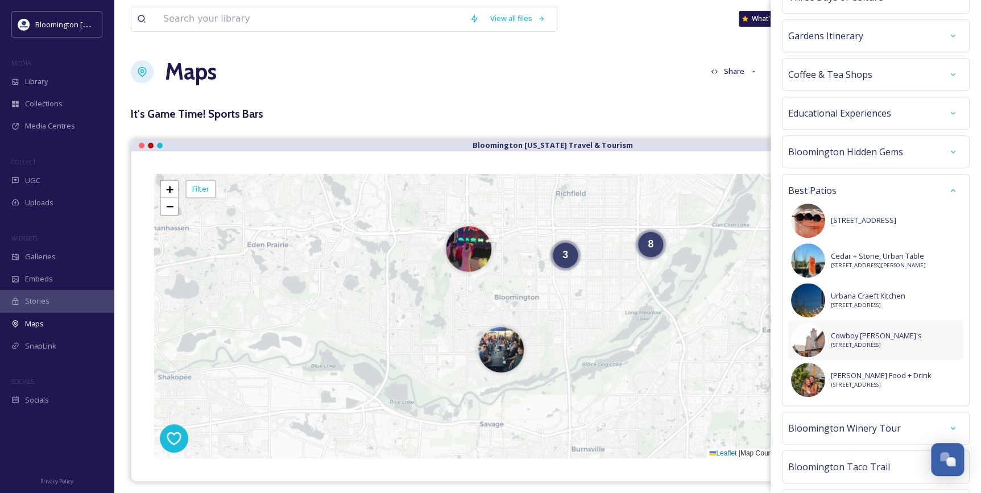
click at [862, 332] on span "Cowboy [PERSON_NAME]'s" at bounding box center [876, 335] width 91 height 11
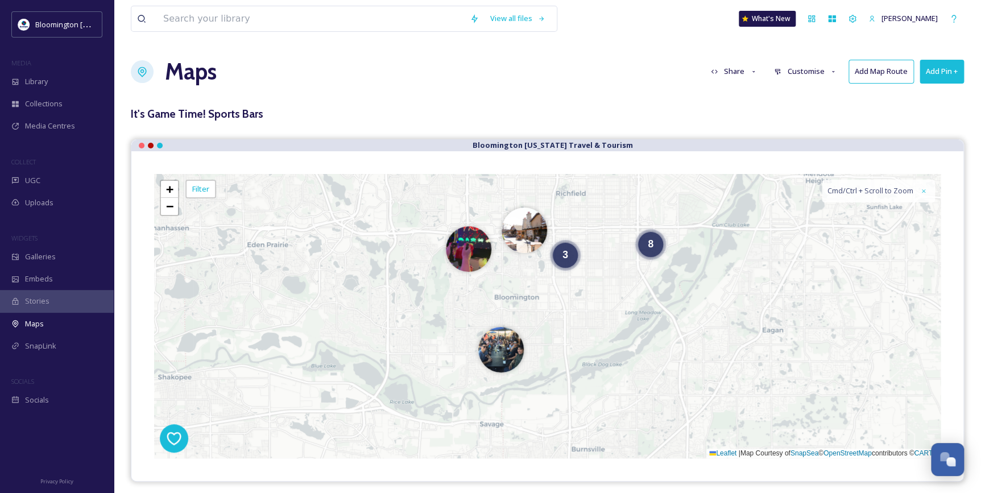
click at [862, 117] on h3 "It's Game Time! Sports Bars" at bounding box center [547, 114] width 833 height 16
click at [525, 229] on img at bounding box center [523, 227] width 45 height 45
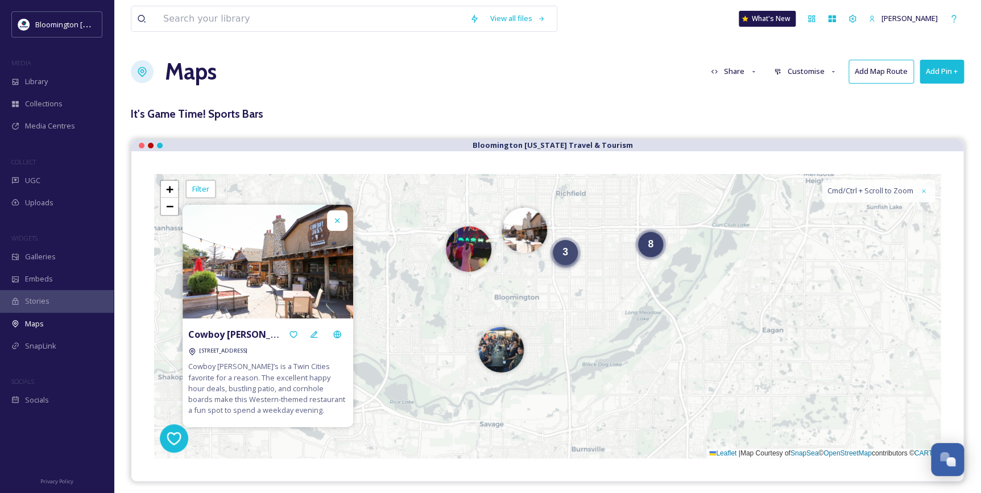
click at [568, 260] on div "3" at bounding box center [565, 252] width 25 height 25
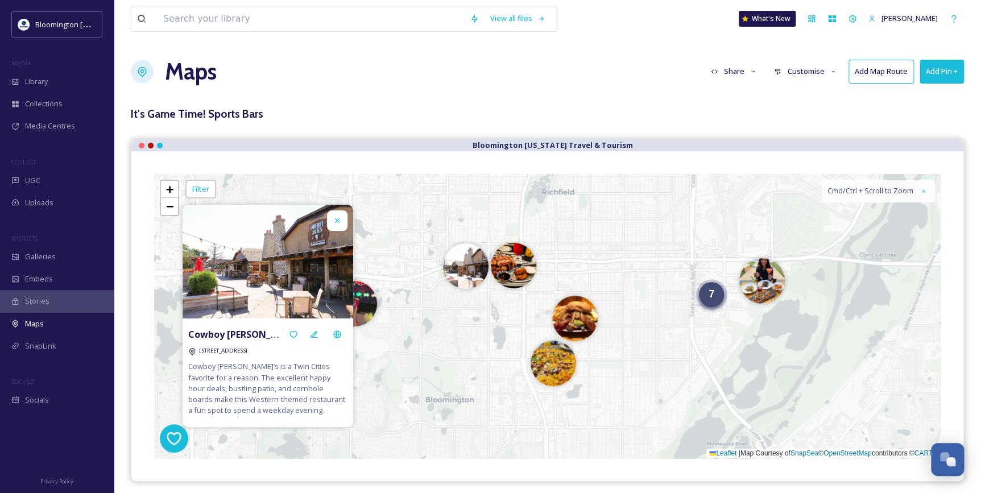
click at [717, 301] on div "7" at bounding box center [711, 294] width 25 height 25
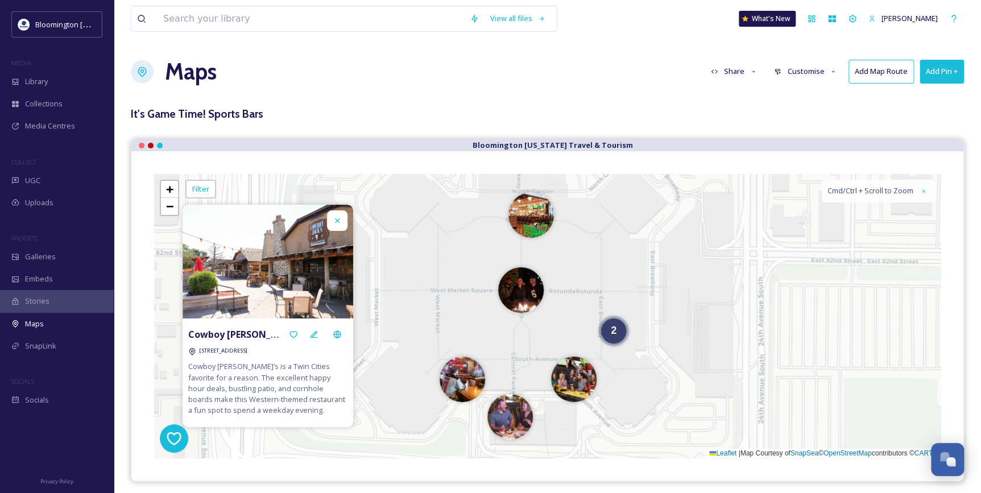
click at [335, 219] on icon at bounding box center [337, 220] width 9 height 9
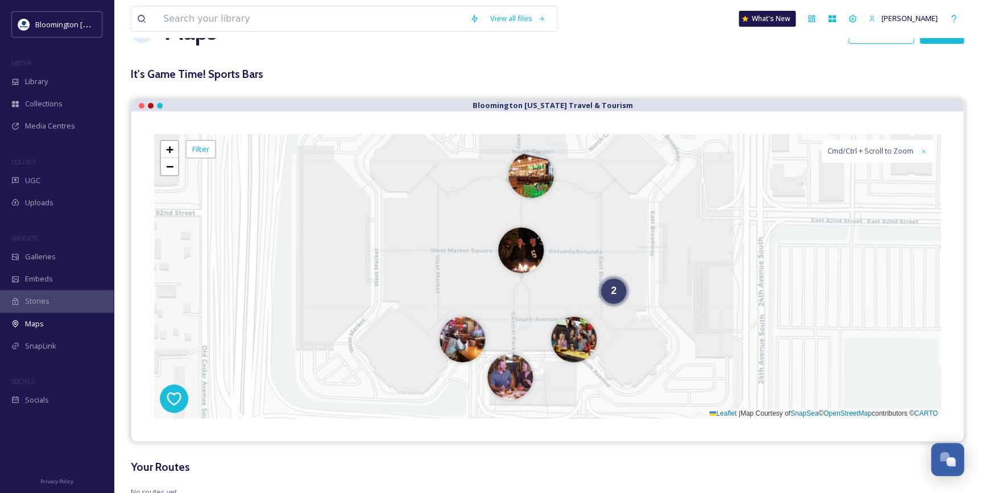
scroll to position [78, 0]
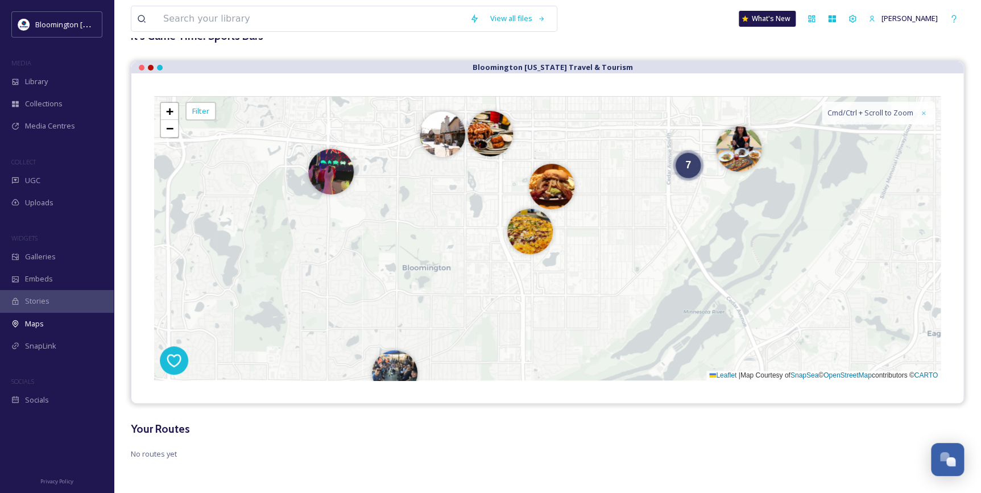
drag, startPoint x: 582, startPoint y: 255, endPoint x: 665, endPoint y: 373, distance: 144.3
click at [665, 373] on div "7 + − Leaflet | Map Courtesy of SnapSea © OpenStreetMap contributors © CARTO Cm…" at bounding box center [547, 238] width 786 height 284
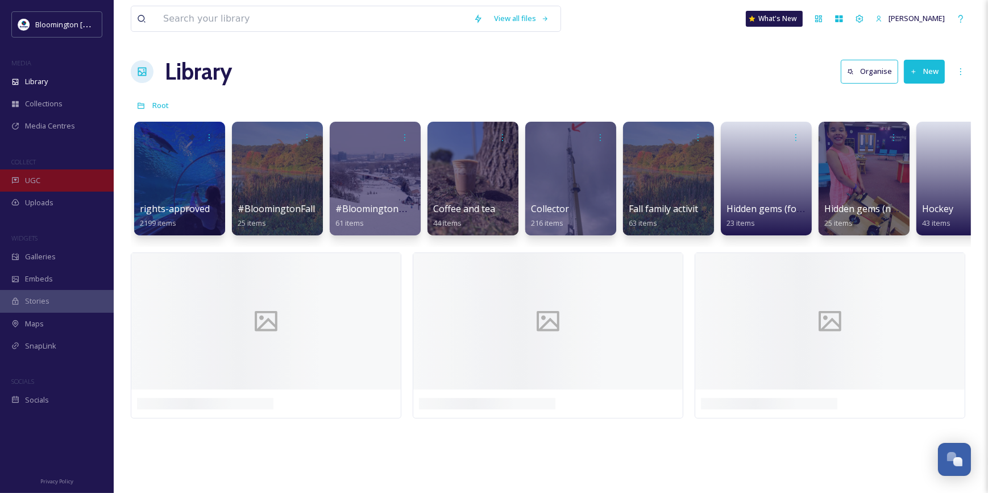
click at [57, 184] on div "UGC" at bounding box center [57, 180] width 114 height 22
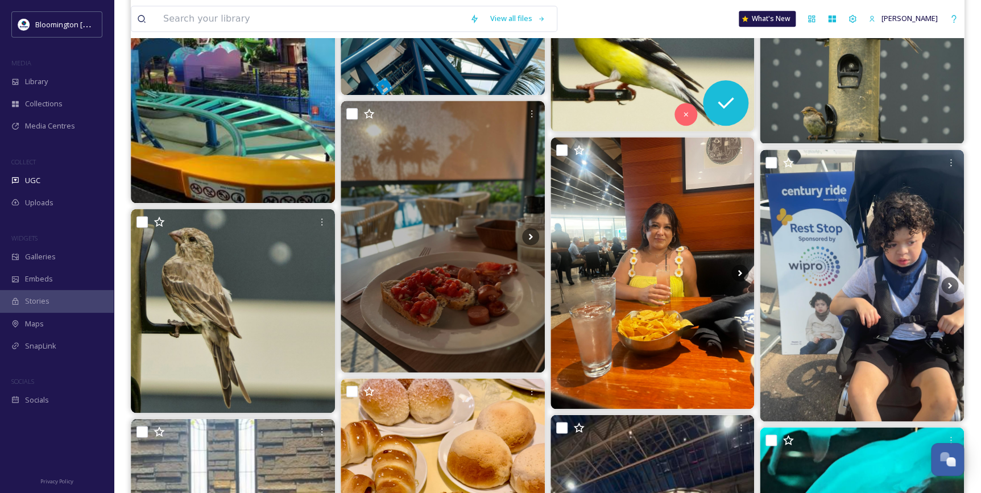
scroll to position [620, 0]
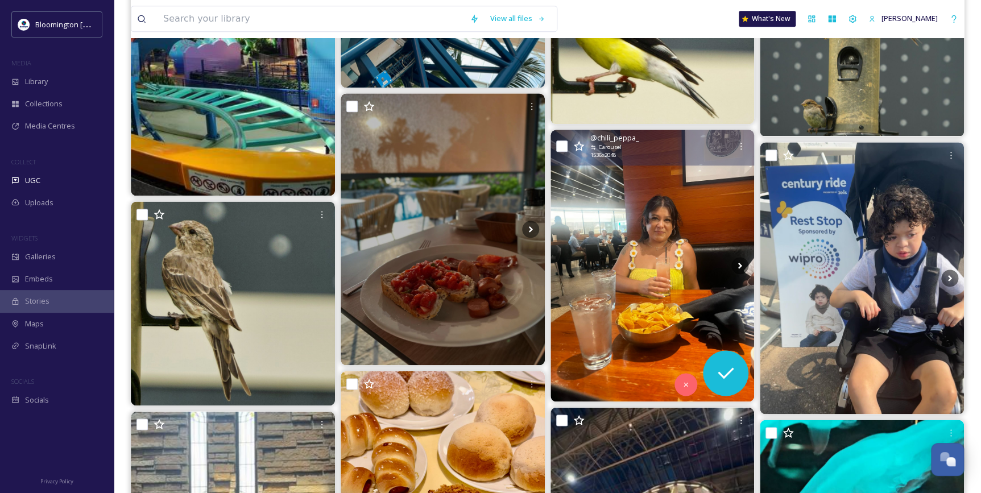
click at [624, 188] on img at bounding box center [652, 266] width 204 height 272
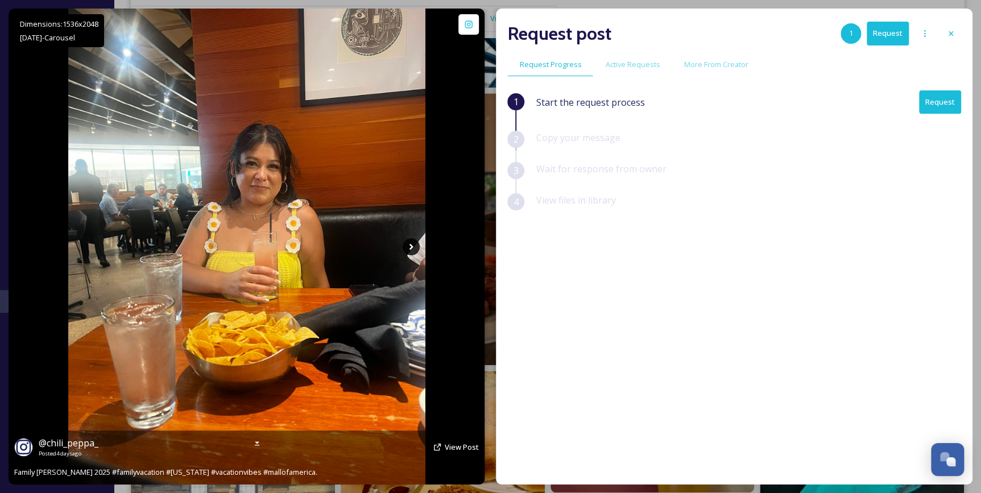
click at [410, 248] on icon at bounding box center [411, 246] width 4 height 6
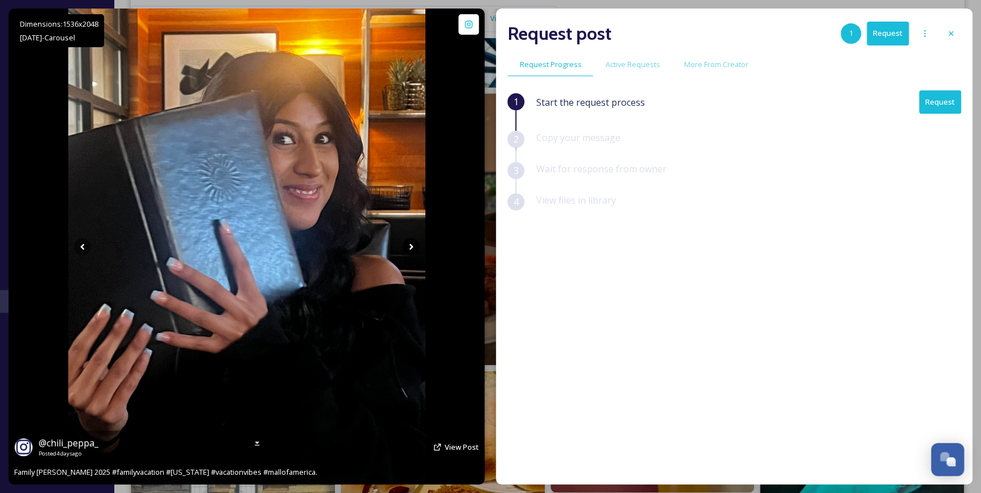
click at [410, 248] on icon at bounding box center [411, 246] width 4 height 6
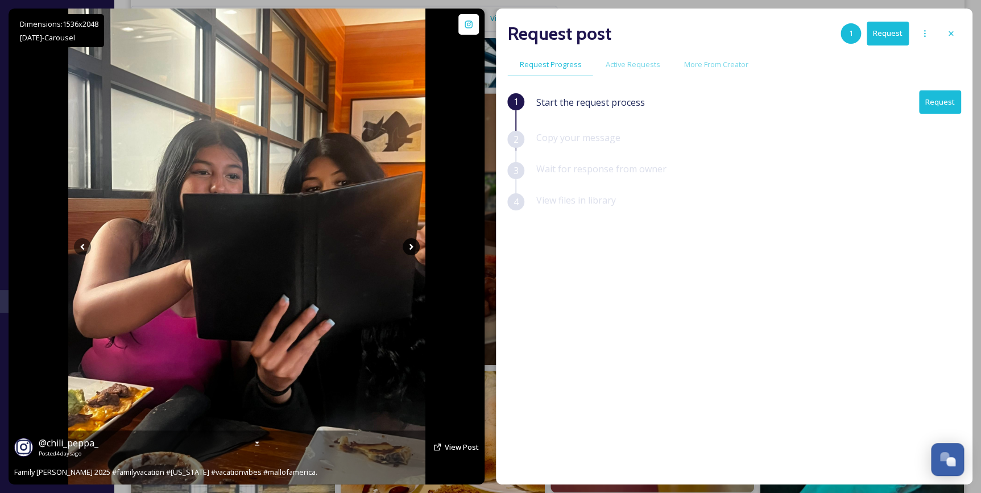
click at [410, 248] on icon at bounding box center [411, 246] width 4 height 6
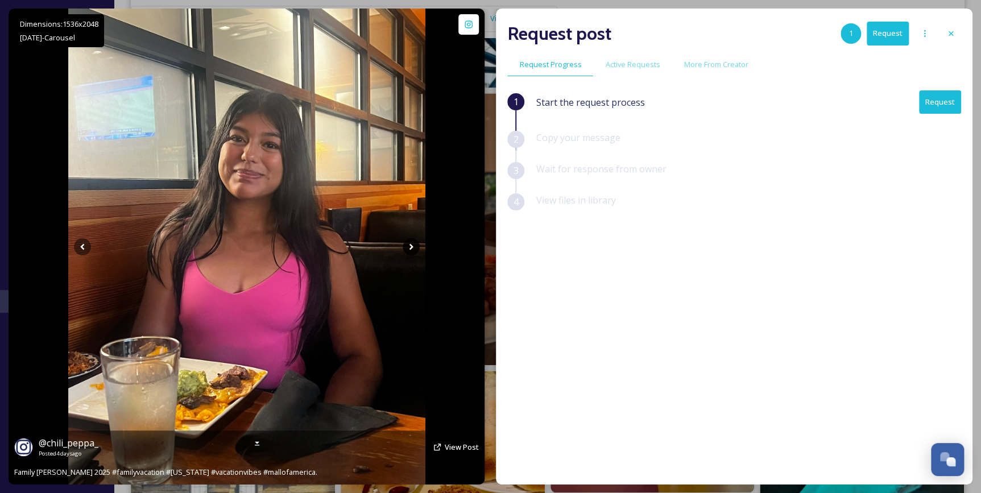
click at [410, 248] on icon at bounding box center [411, 246] width 4 height 6
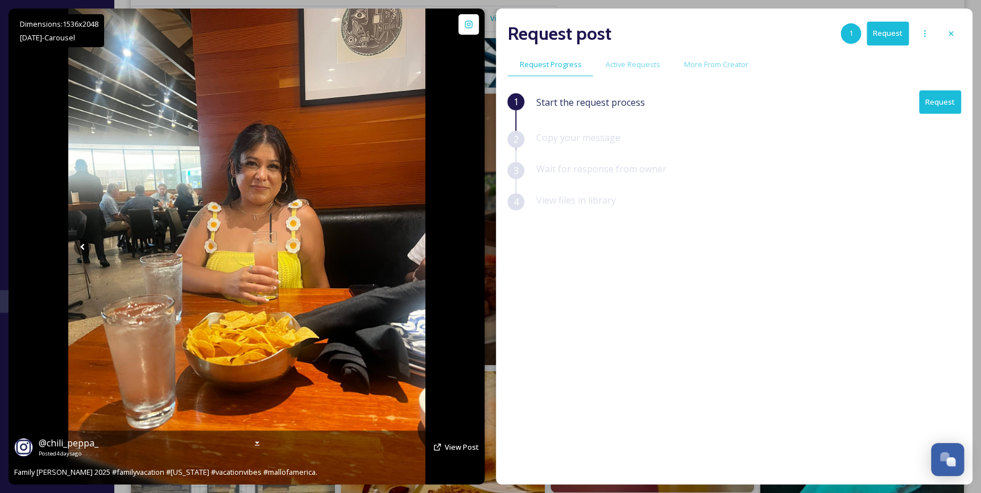
click at [410, 248] on icon at bounding box center [411, 246] width 4 height 6
click at [483, 226] on div "Dimensions: 1536 x 2048 Aug 07 - Carousel @ chili_peppa_ Posted 4 days ago View…" at bounding box center [247, 247] width 476 height 476
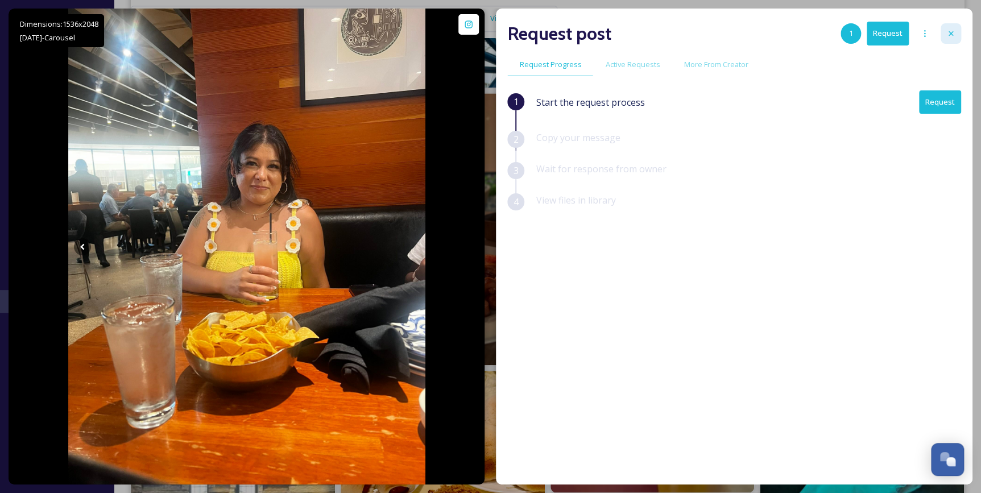
click at [944, 36] on div at bounding box center [950, 33] width 20 height 20
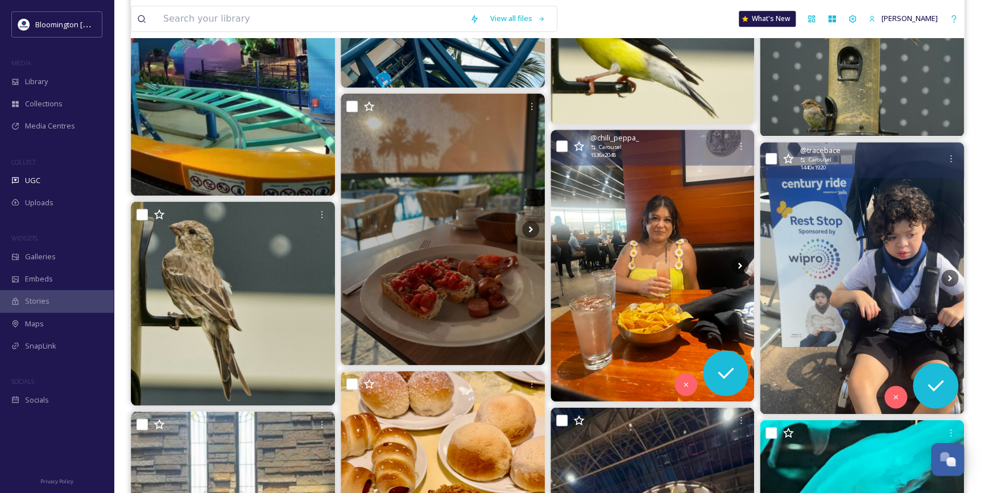
click at [788, 197] on img at bounding box center [861, 278] width 204 height 272
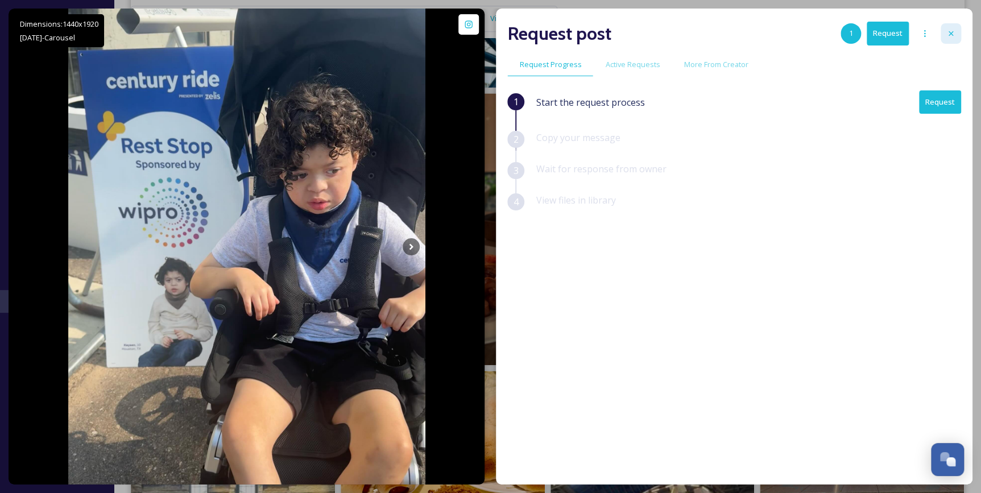
click at [952, 36] on icon at bounding box center [950, 33] width 9 height 9
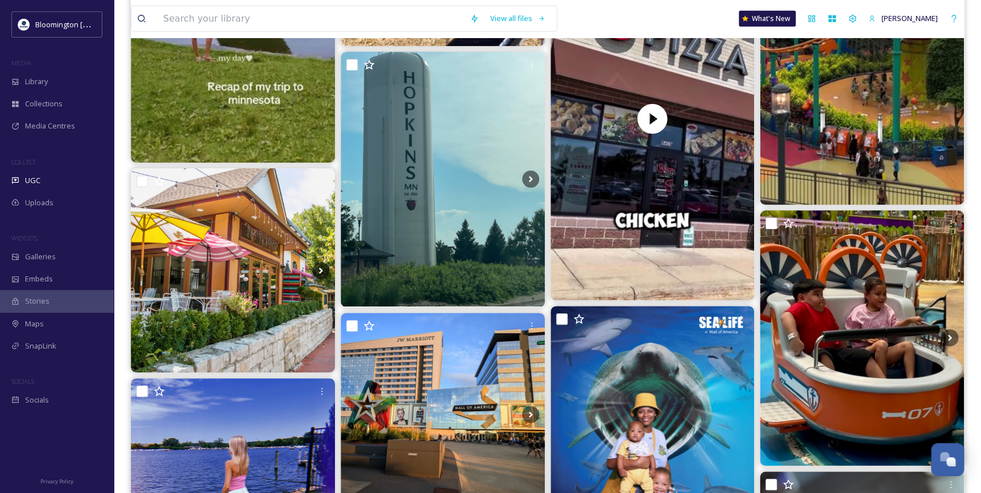
scroll to position [3721, 0]
